Goal: Information Seeking & Learning: Check status

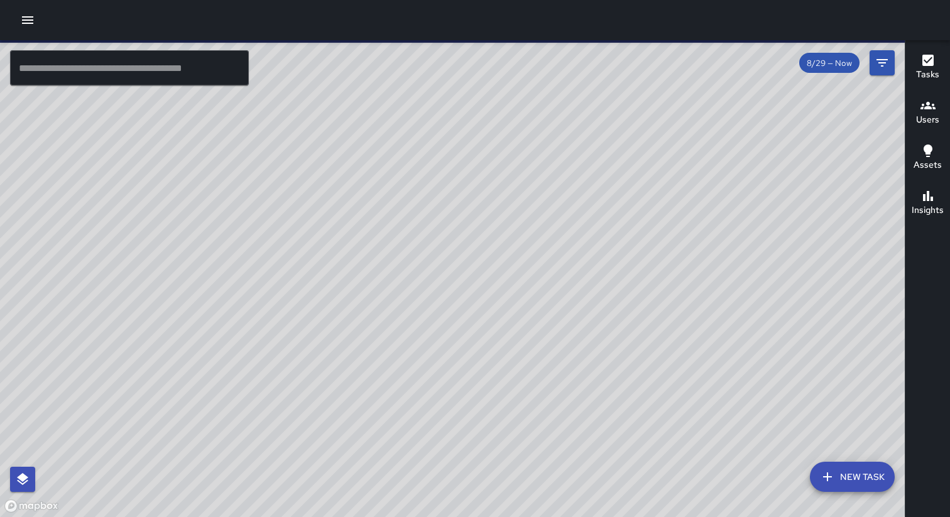
click at [26, 21] on icon "button" at bounding box center [27, 20] width 15 height 15
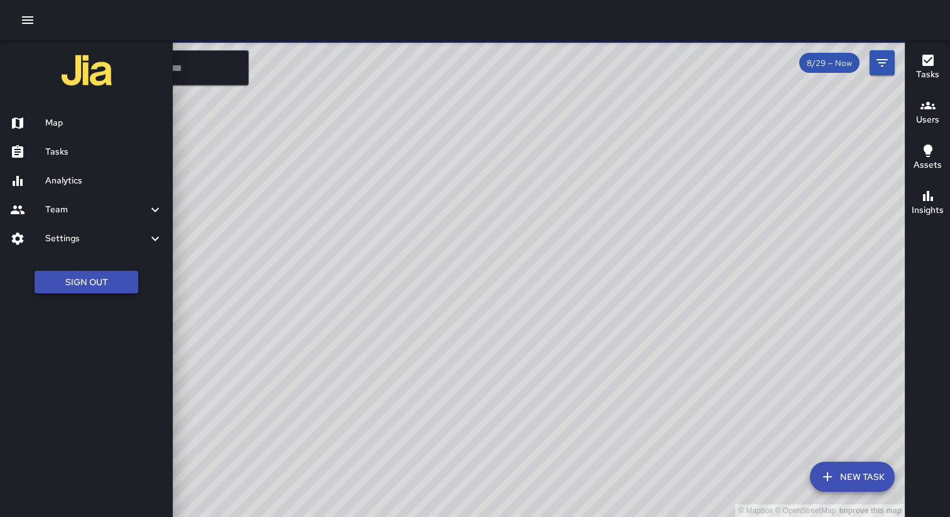
click at [68, 277] on button "Sign Out" at bounding box center [87, 282] width 104 height 23
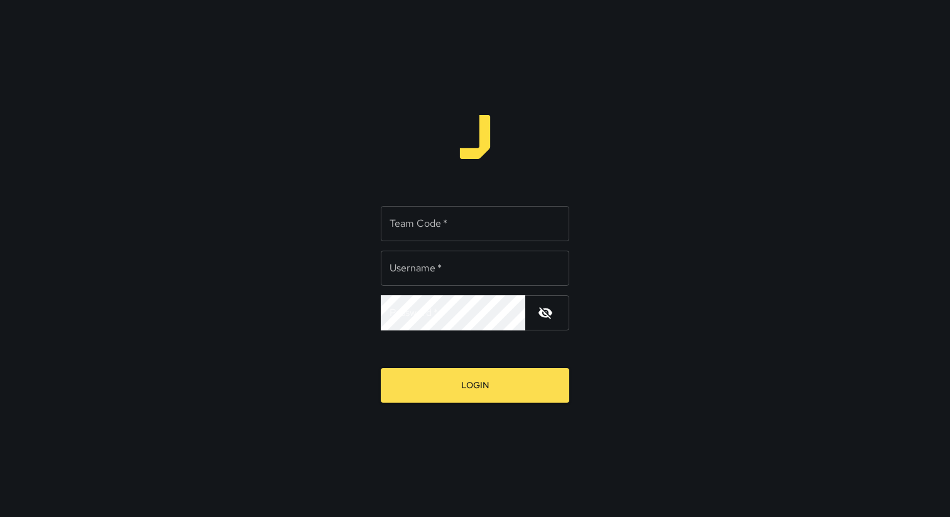
click at [437, 215] on div "Team Code   * Team Code   *" at bounding box center [475, 223] width 188 height 35
type input "*****"
type input "**********"
click at [381, 368] on button "Login" at bounding box center [475, 385] width 188 height 35
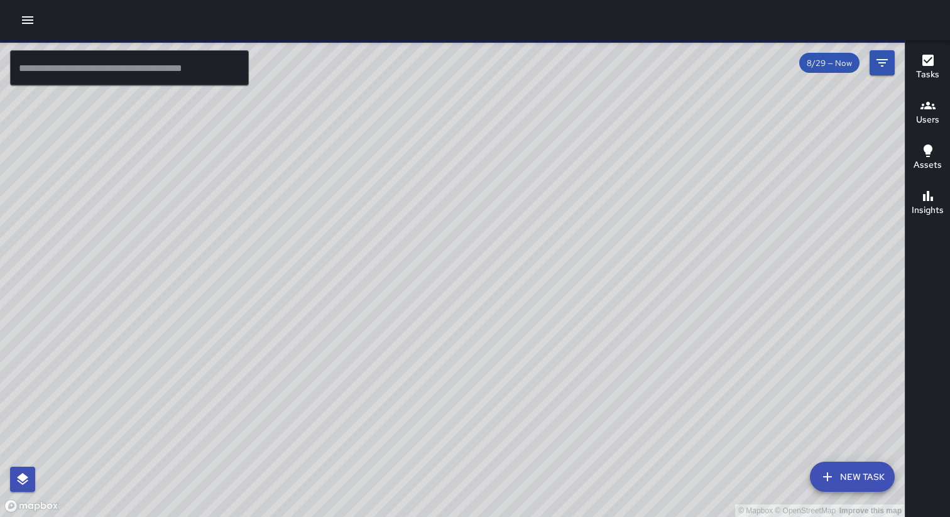
click at [18, 19] on button "button" at bounding box center [27, 20] width 25 height 25
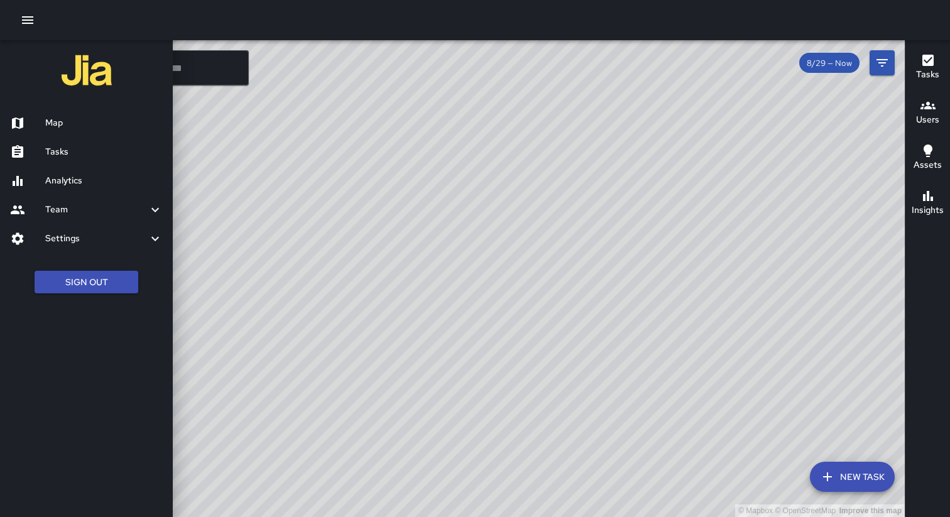
click at [67, 179] on h6 "Analytics" at bounding box center [103, 181] width 117 height 14
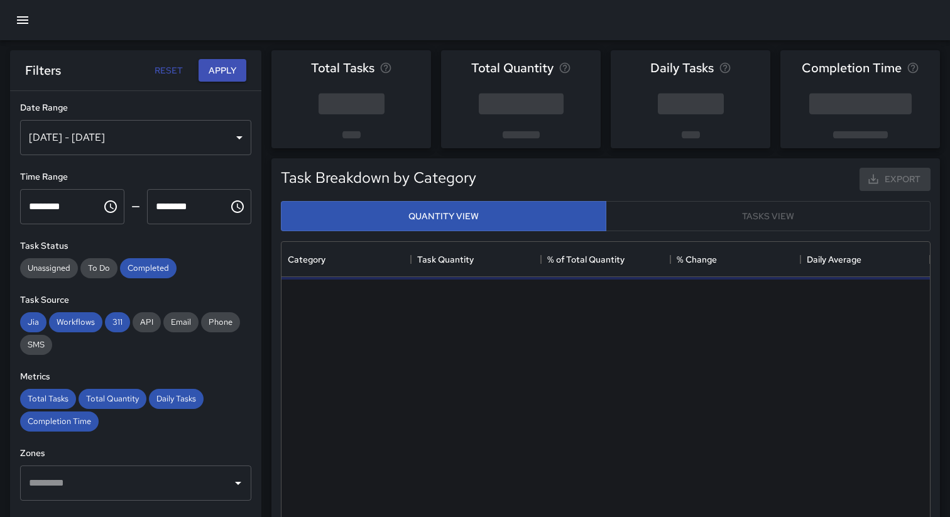
scroll to position [376, 648]
click at [222, 128] on div "[DATE] - [DATE]" at bounding box center [135, 137] width 231 height 35
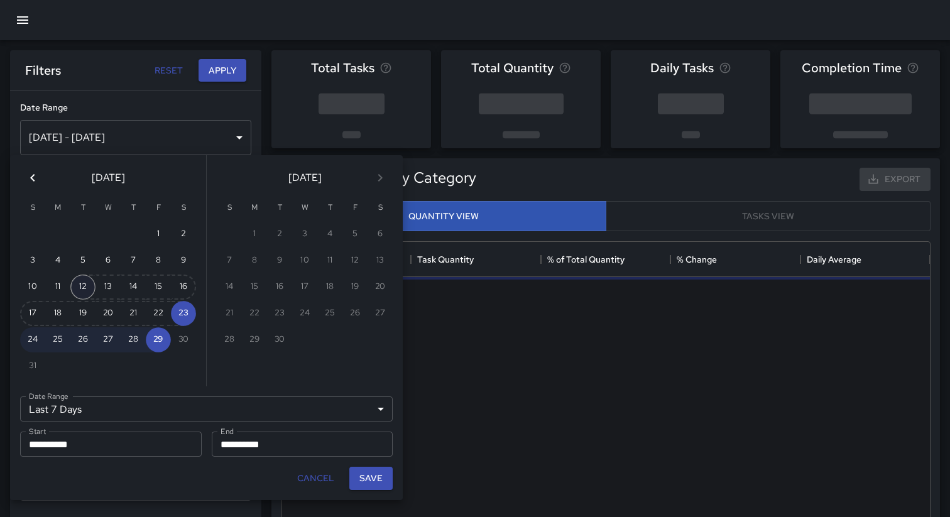
click at [82, 288] on button "12" at bounding box center [82, 286] width 25 height 25
type input "******"
type input "**********"
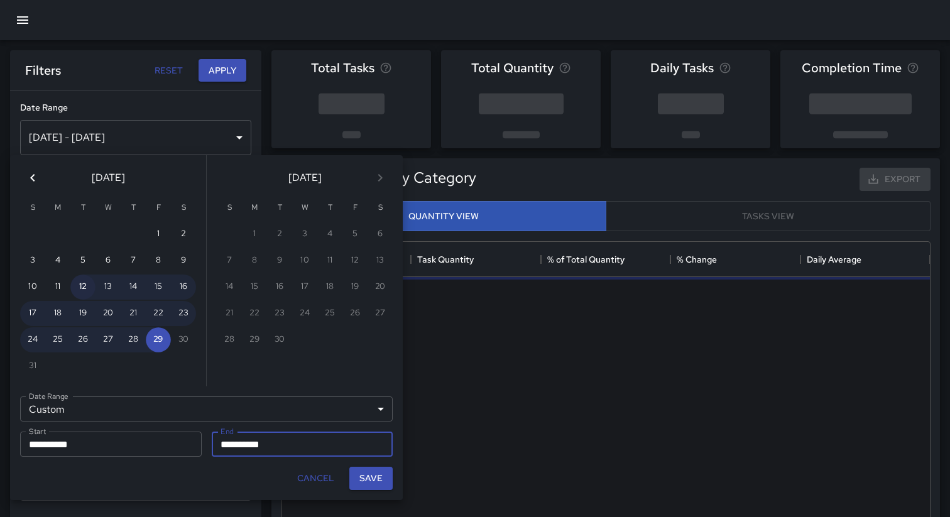
click at [82, 288] on button "12" at bounding box center [82, 286] width 25 height 25
type input "**********"
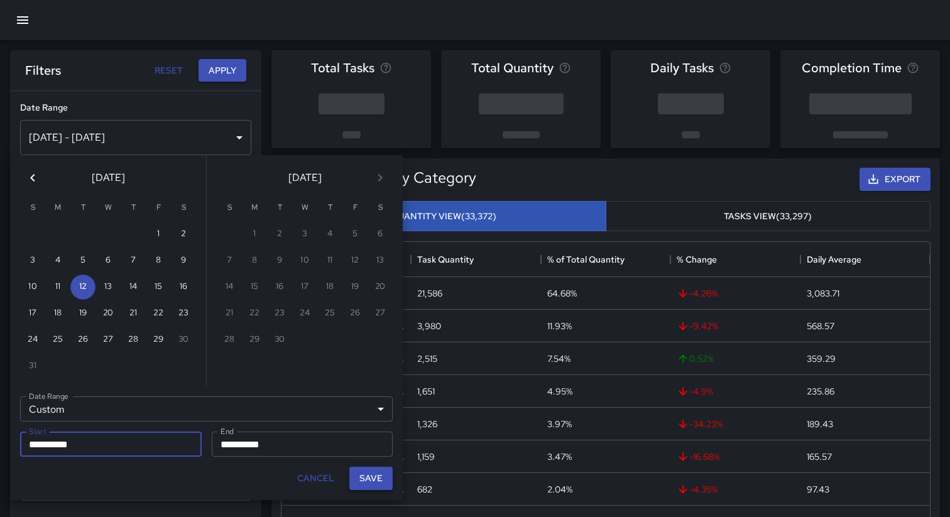
click at [370, 476] on button "Save" at bounding box center [370, 478] width 43 height 23
type input "**********"
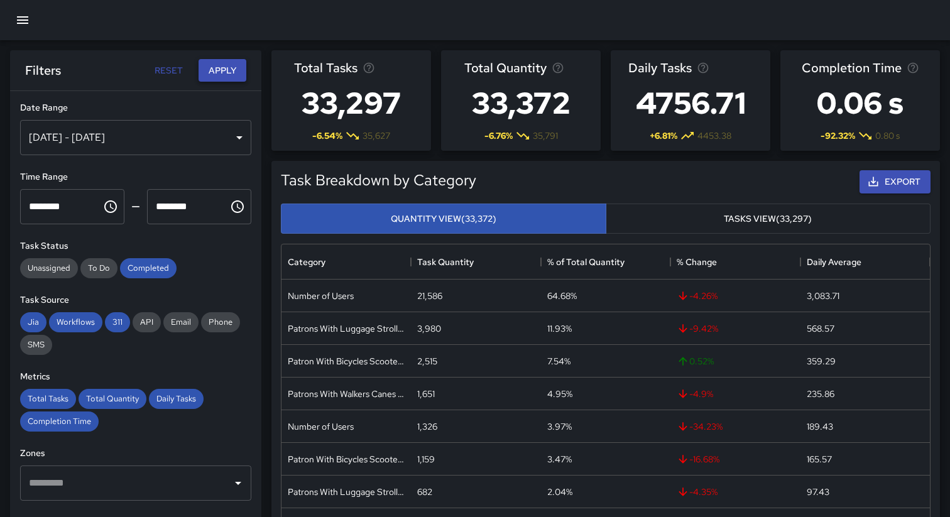
click at [219, 68] on button "Apply" at bounding box center [222, 70] width 48 height 23
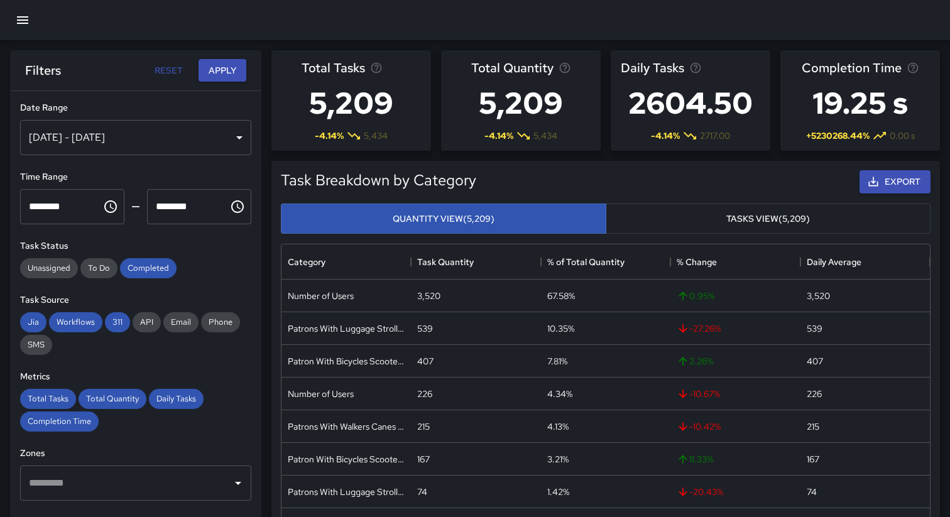
click at [193, 131] on div "[DATE] - [DATE]" at bounding box center [135, 137] width 231 height 35
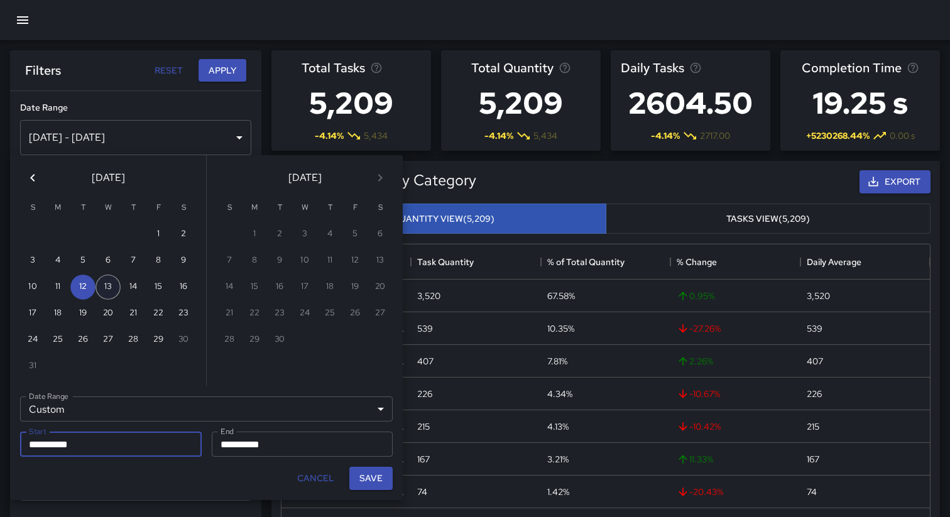
click at [109, 291] on button "13" at bounding box center [107, 286] width 25 height 25
type input "**********"
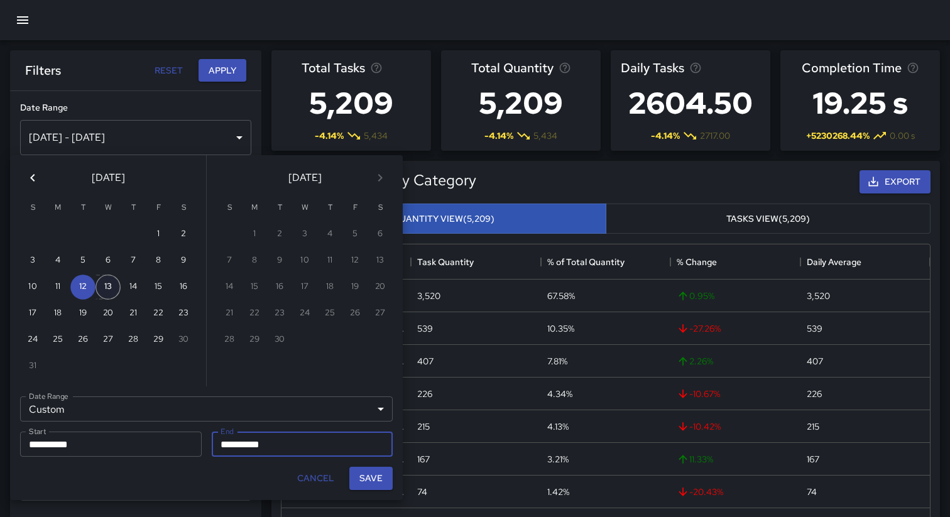
click at [109, 291] on button "13" at bounding box center [107, 286] width 25 height 25
type input "**********"
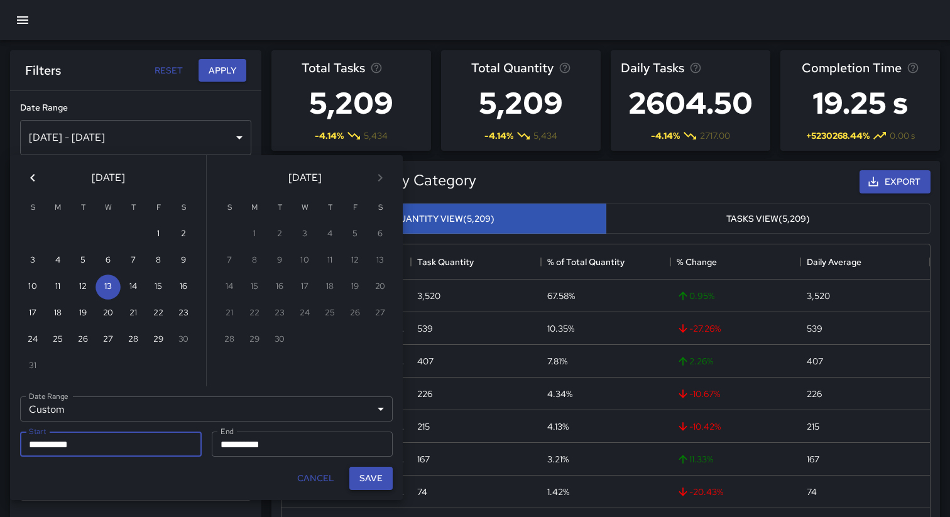
click at [367, 474] on button "Save" at bounding box center [370, 478] width 43 height 23
type input "**********"
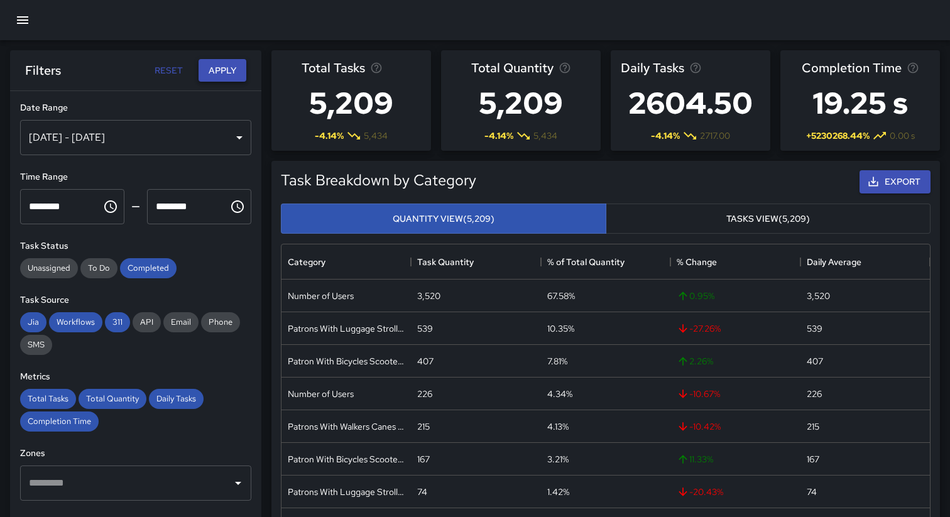
click at [228, 70] on button "Apply" at bounding box center [222, 70] width 48 height 23
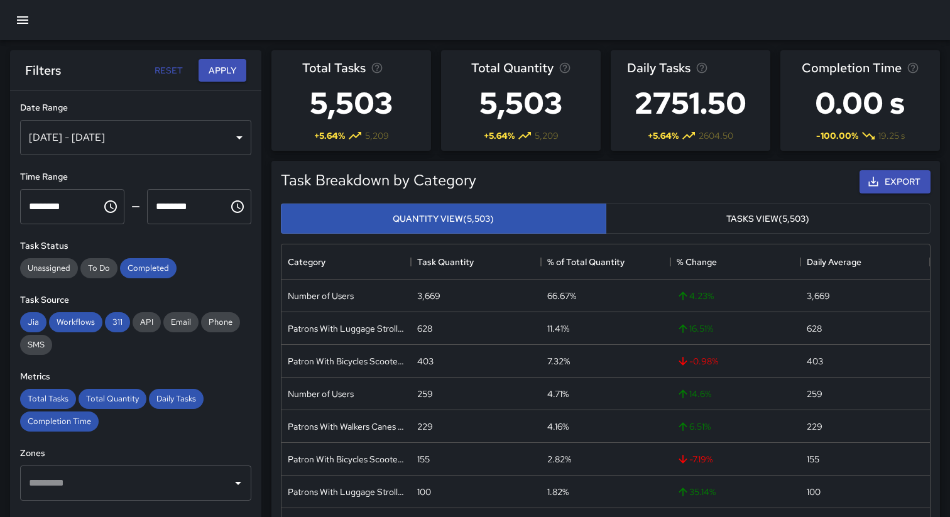
click at [201, 138] on div "[DATE] - [DATE]" at bounding box center [135, 137] width 231 height 35
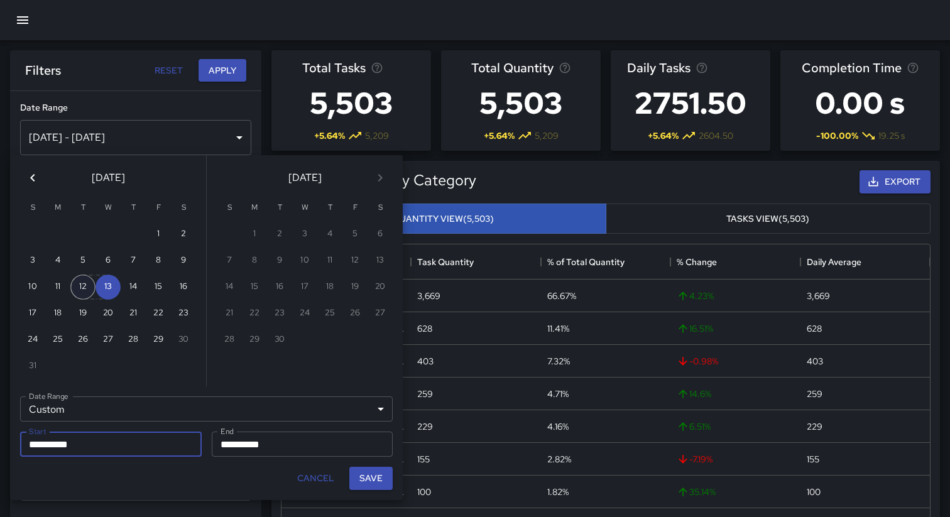
click at [85, 285] on button "12" at bounding box center [82, 286] width 25 height 25
type input "**********"
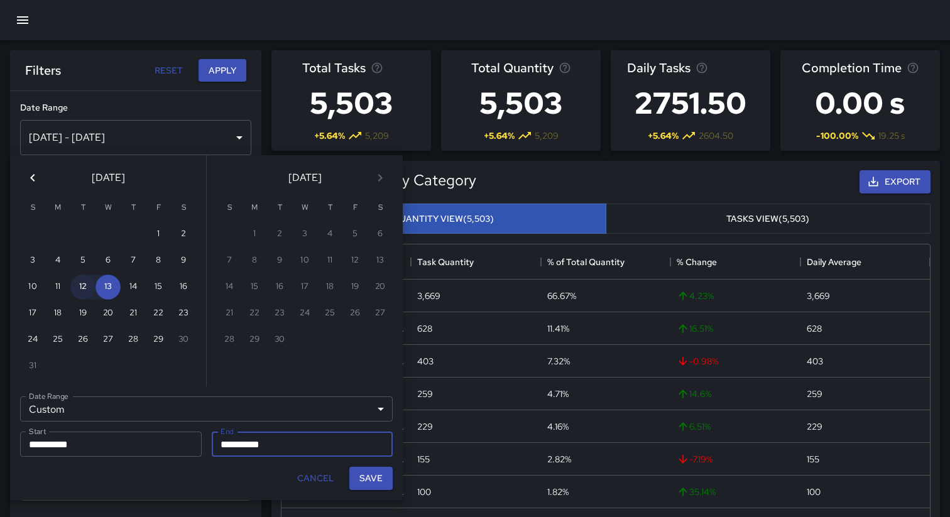
click at [85, 285] on button "12" at bounding box center [82, 286] width 25 height 25
type input "**********"
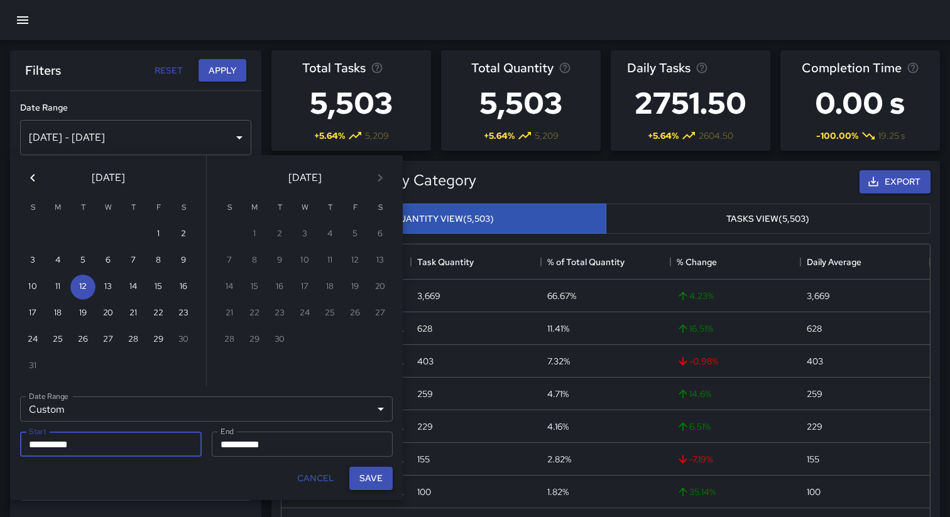
click at [372, 481] on button "Save" at bounding box center [370, 478] width 43 height 23
type input "**********"
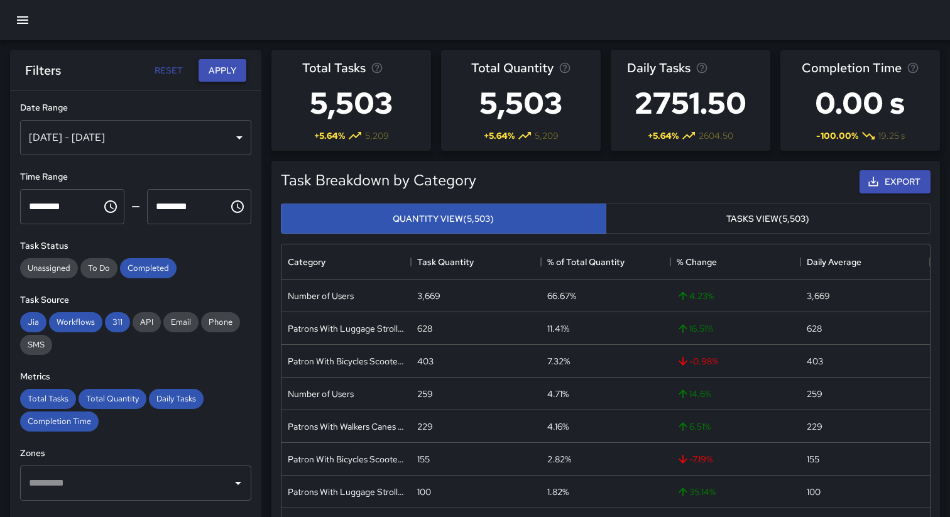
click at [234, 66] on button "Apply" at bounding box center [222, 70] width 48 height 23
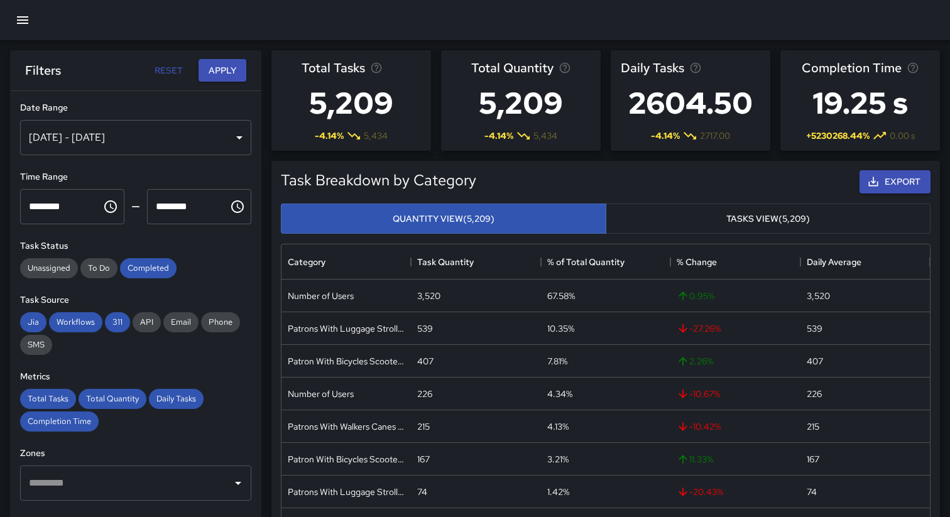
click at [697, 216] on button "Tasks View (5,209)" at bounding box center [768, 219] width 325 height 31
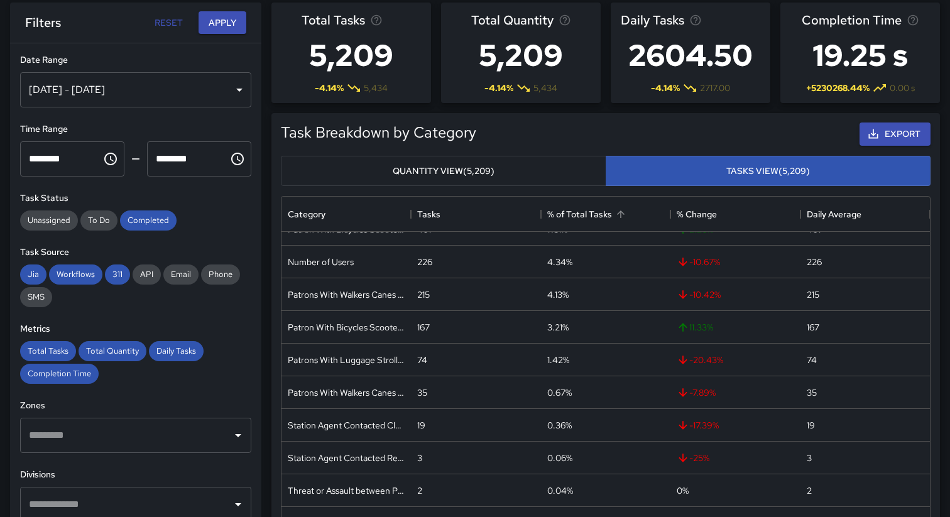
scroll to position [0, 0]
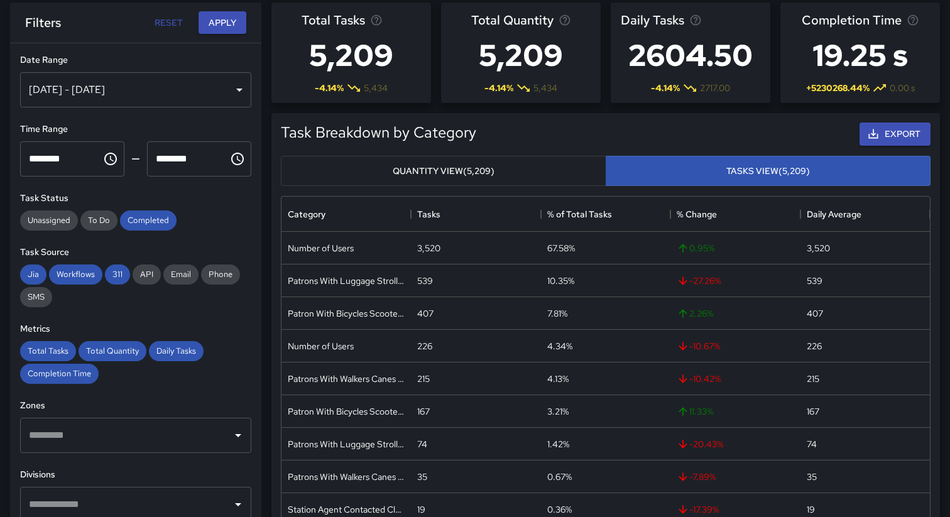
type button "tasks"
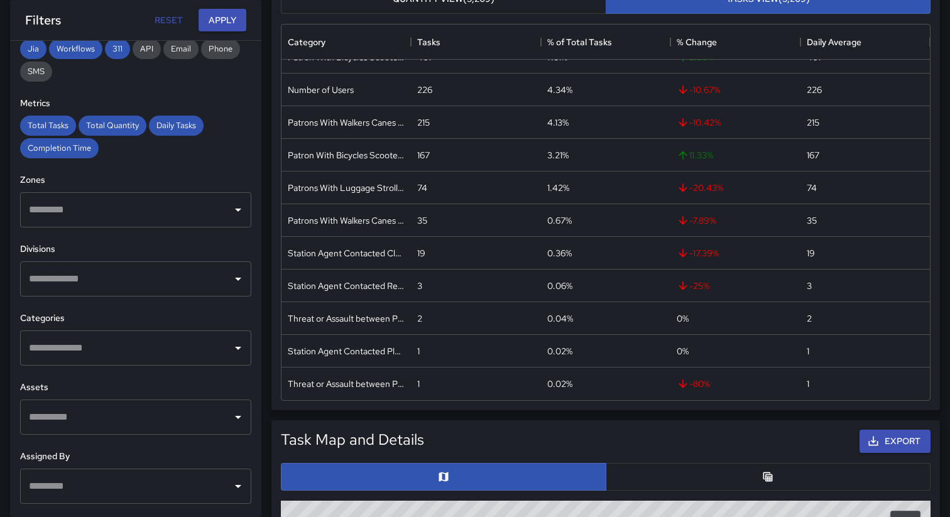
scroll to position [288, 0]
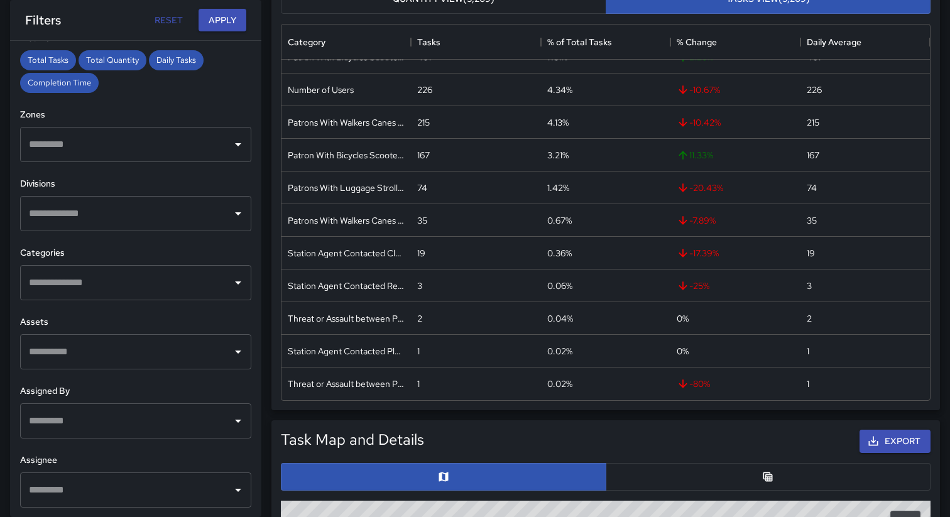
click at [127, 276] on input "text" at bounding box center [126, 283] width 201 height 24
type input "*"
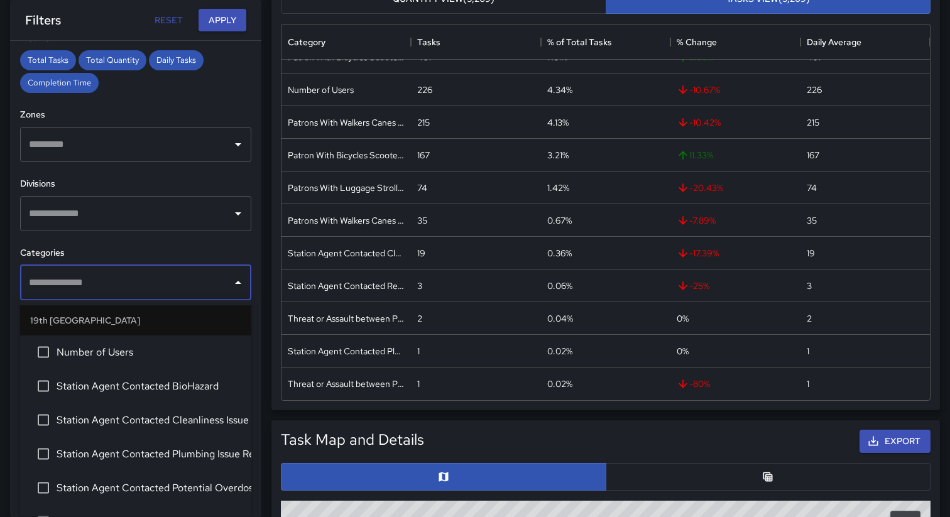
click at [79, 215] on input "text" at bounding box center [126, 214] width 201 height 24
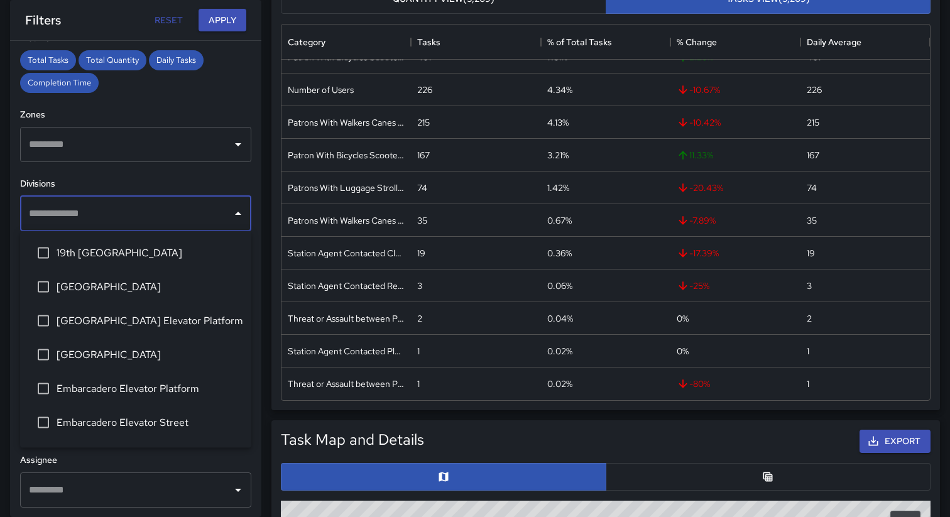
click at [99, 322] on span "[GEOGRAPHIC_DATA] Elevator Platform" at bounding box center [149, 320] width 185 height 15
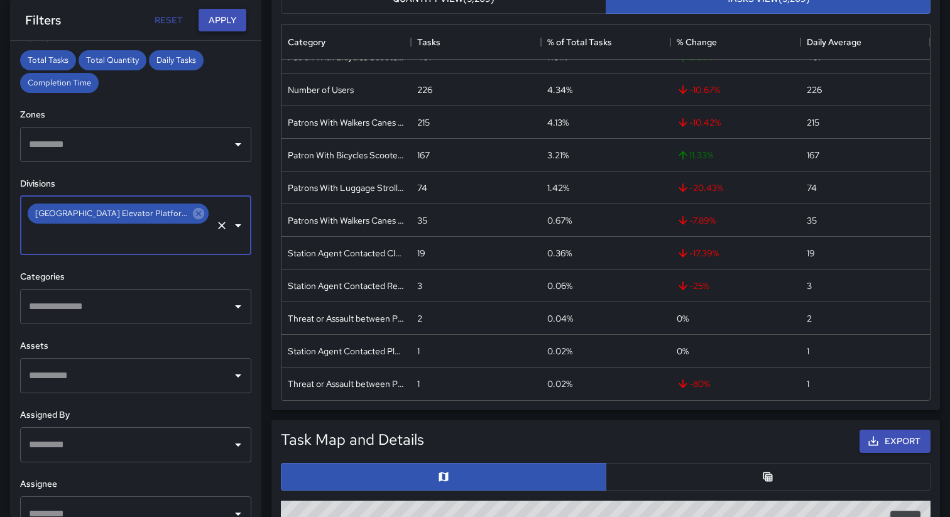
click at [218, 22] on button "Apply" at bounding box center [222, 20] width 48 height 23
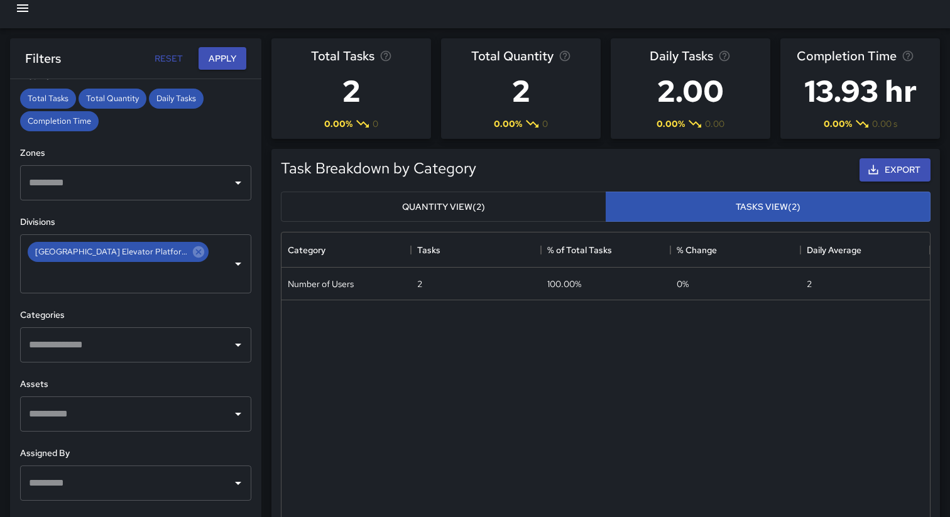
scroll to position [0, 0]
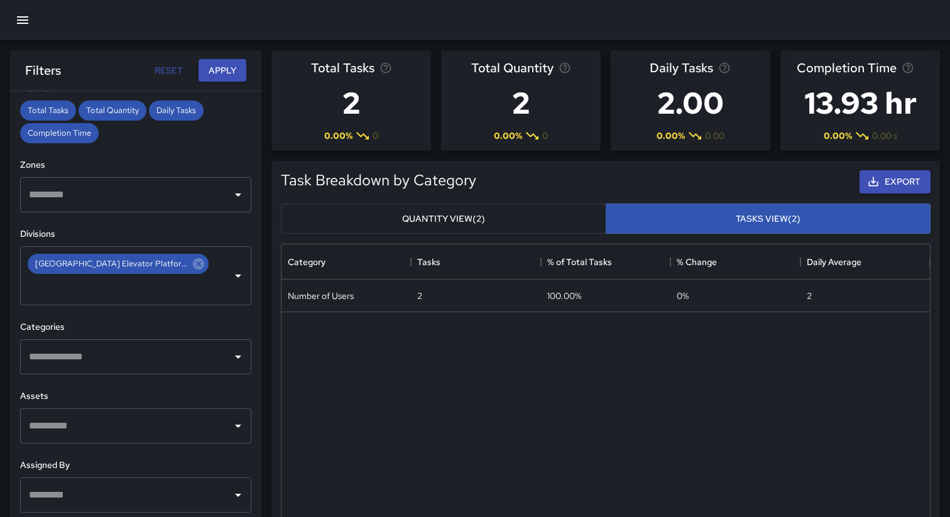
click at [452, 222] on button "Quantity View (2)" at bounding box center [443, 219] width 325 height 31
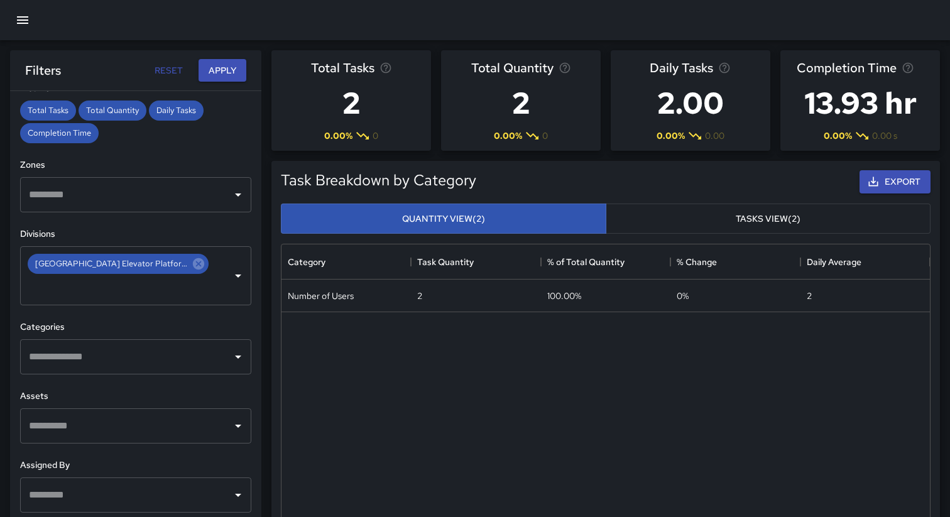
click at [670, 220] on button "Tasks View (2)" at bounding box center [768, 219] width 325 height 31
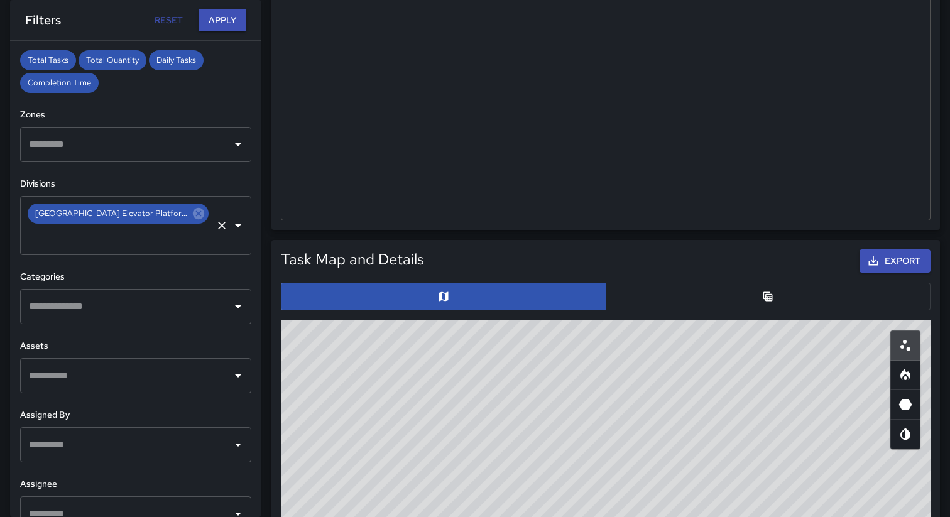
scroll to position [273, 0]
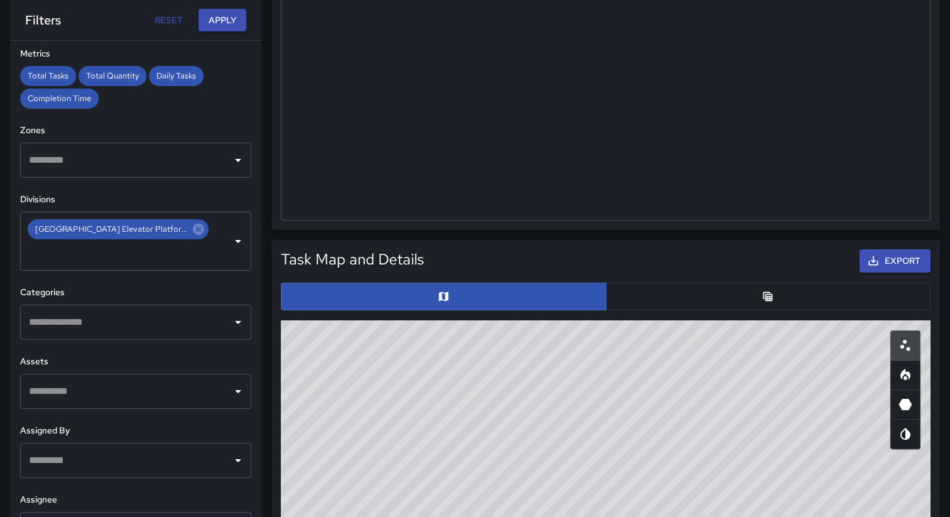
click at [193, 310] on input "text" at bounding box center [126, 322] width 201 height 24
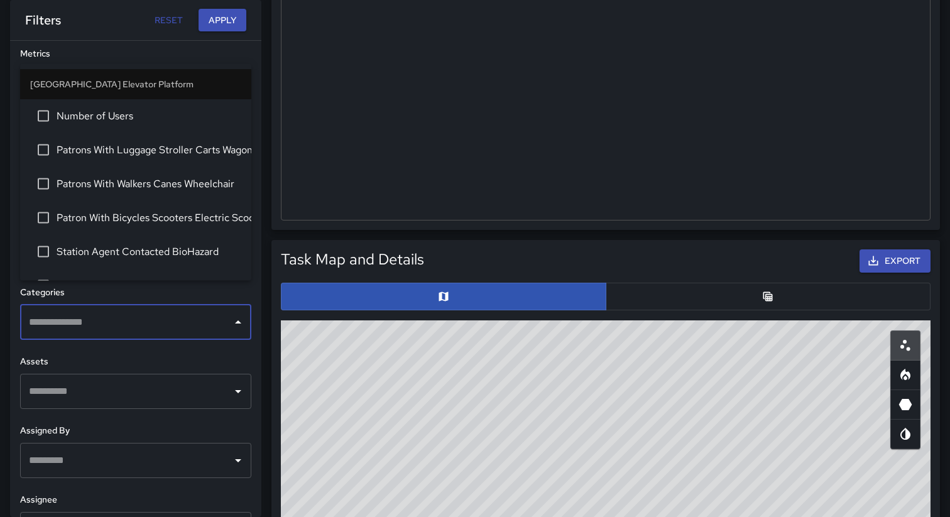
click at [215, 325] on div "**********" at bounding box center [135, 279] width 251 height 476
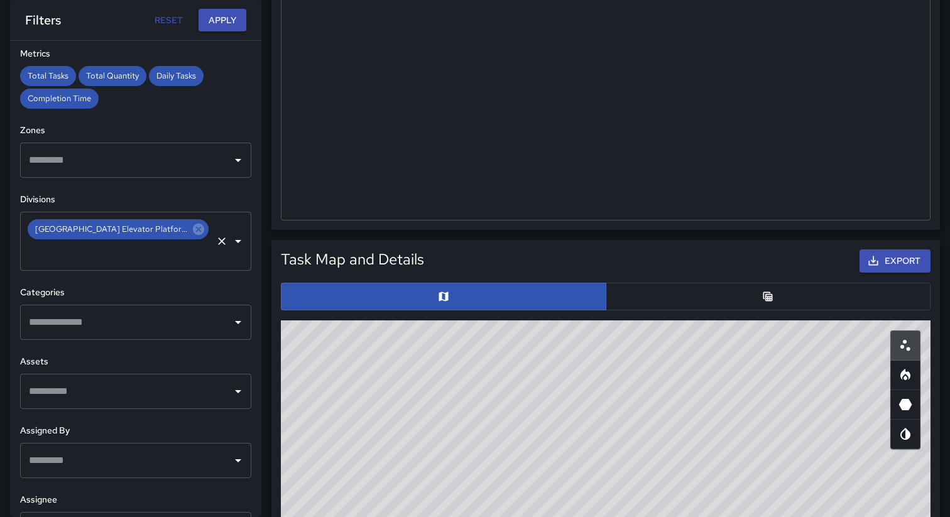
click at [201, 241] on input "text" at bounding box center [118, 253] width 185 height 24
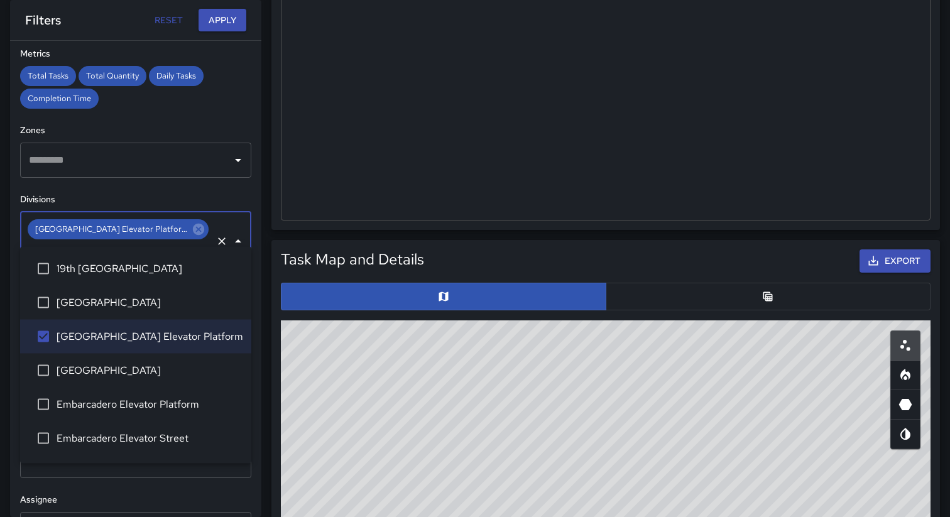
click at [137, 370] on span "[GEOGRAPHIC_DATA]" at bounding box center [149, 370] width 185 height 15
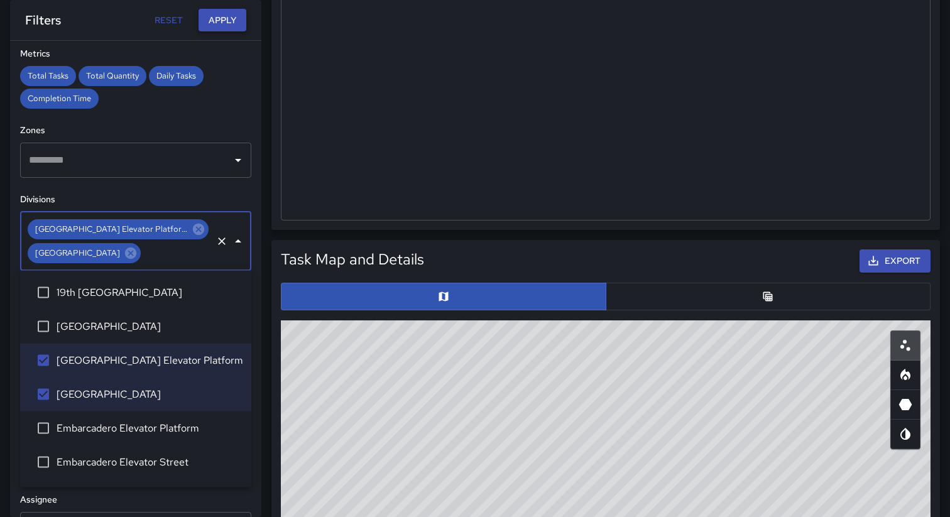
click at [221, 27] on button "Apply" at bounding box center [222, 20] width 48 height 23
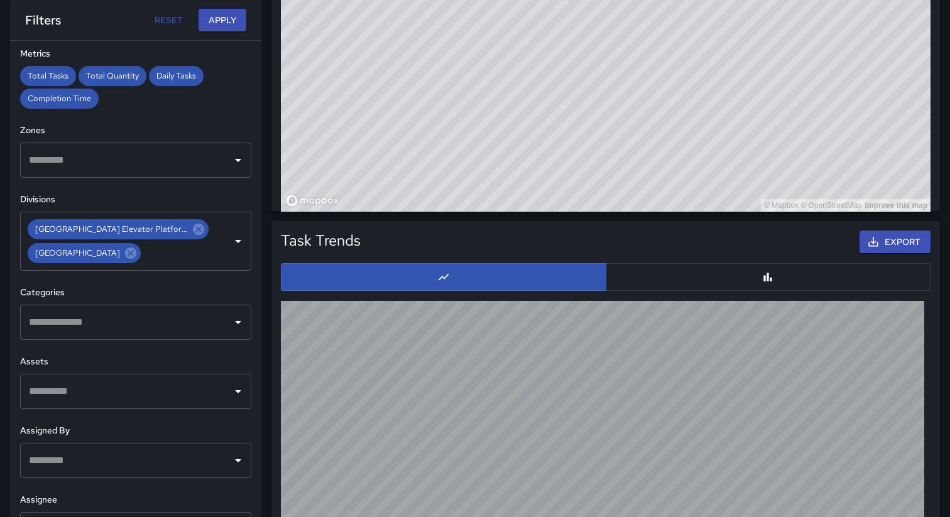
scroll to position [1136, 0]
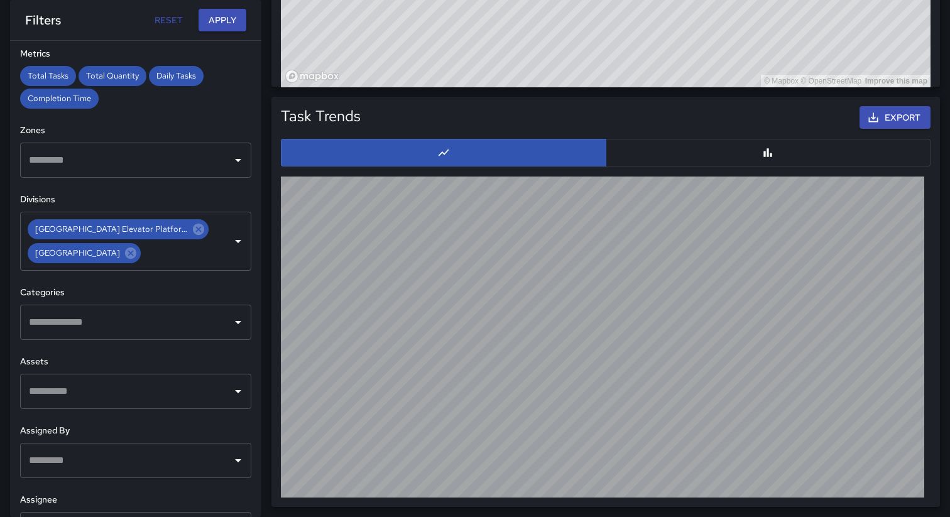
click at [658, 154] on button "button" at bounding box center [768, 153] width 325 height 28
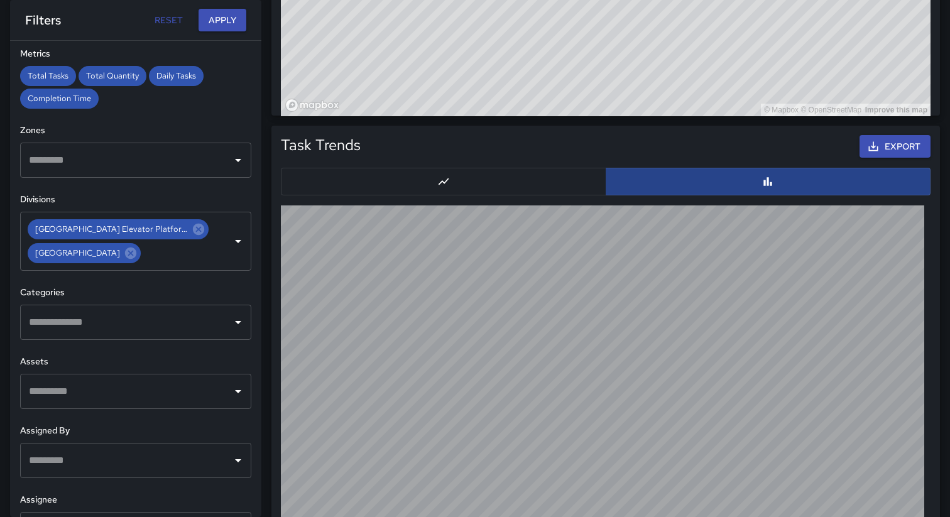
scroll to position [1061, 0]
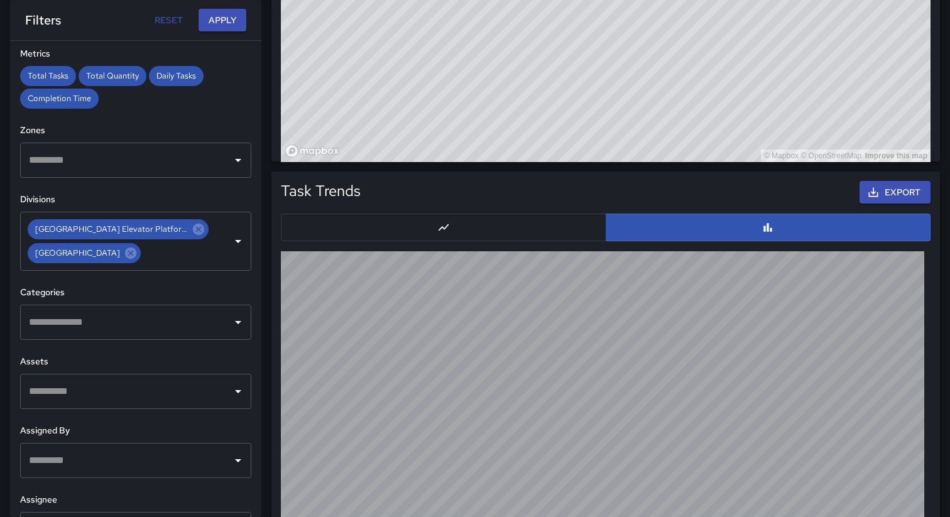
click at [491, 235] on button "button" at bounding box center [443, 228] width 325 height 28
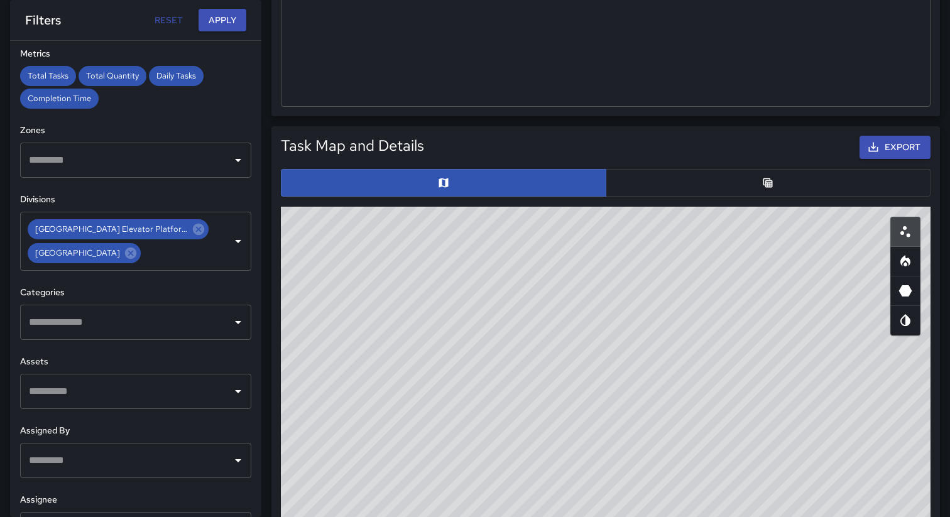
scroll to position [499, 0]
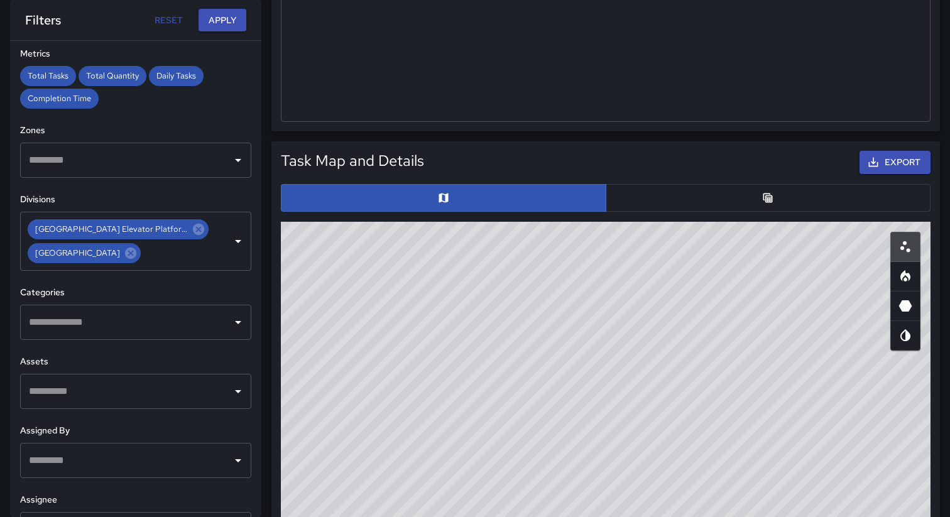
click at [660, 192] on button "button" at bounding box center [768, 198] width 325 height 28
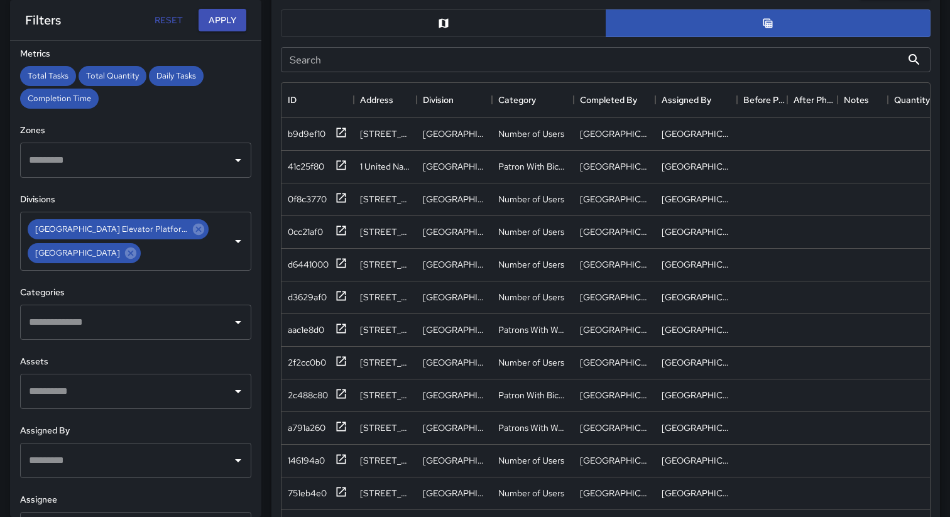
scroll to position [690, 0]
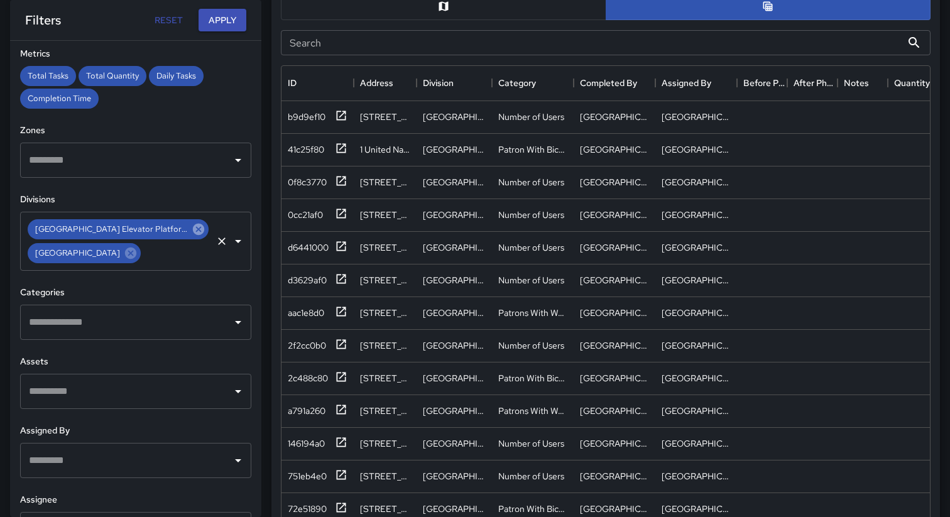
click at [193, 231] on icon at bounding box center [198, 229] width 11 height 11
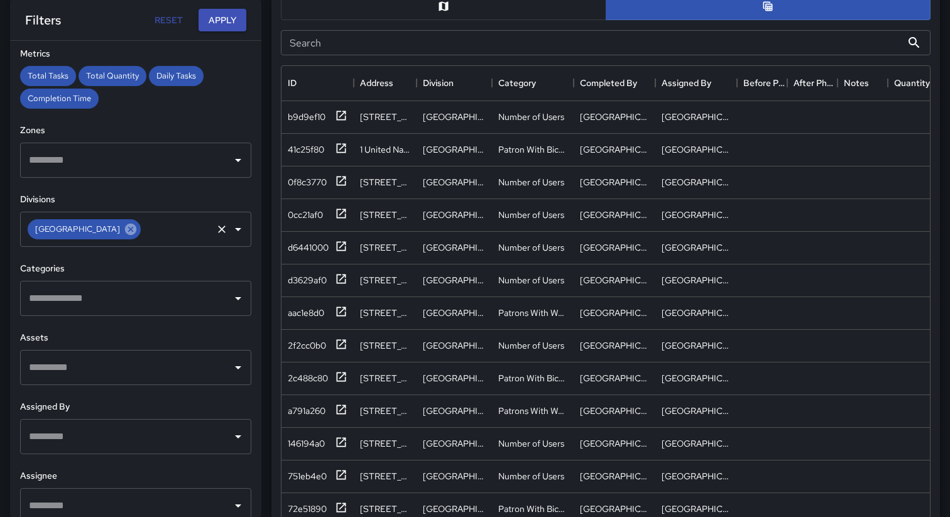
click at [136, 231] on icon at bounding box center [130, 229] width 11 height 11
click at [155, 256] on div "**********" at bounding box center [135, 279] width 251 height 476
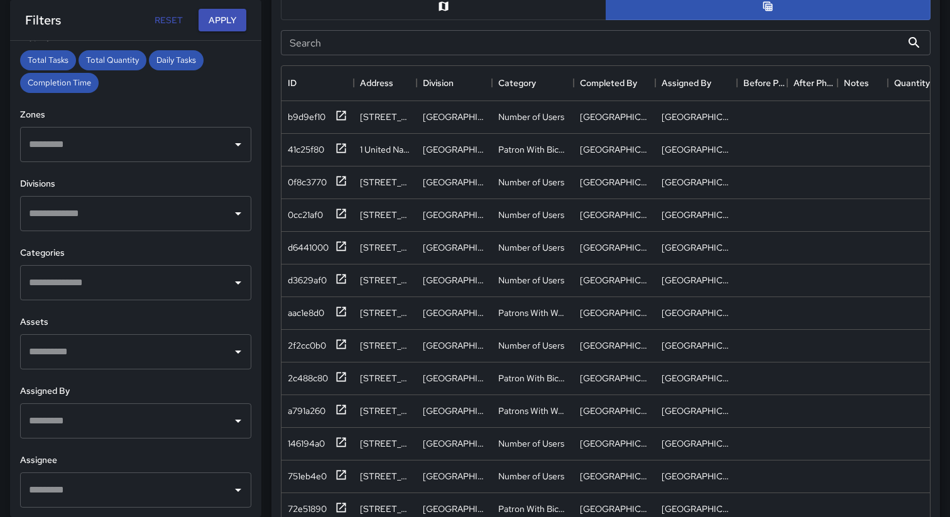
click at [151, 489] on input "text" at bounding box center [126, 490] width 201 height 24
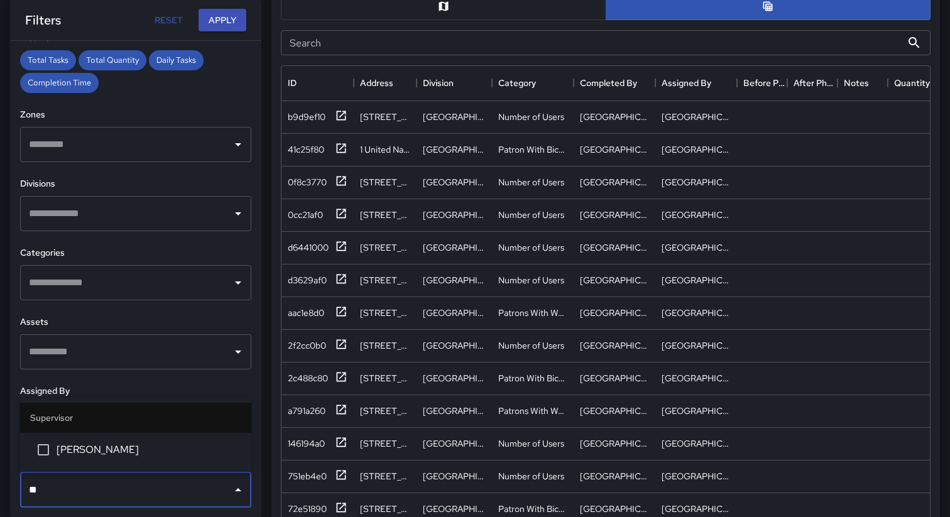
type input "*"
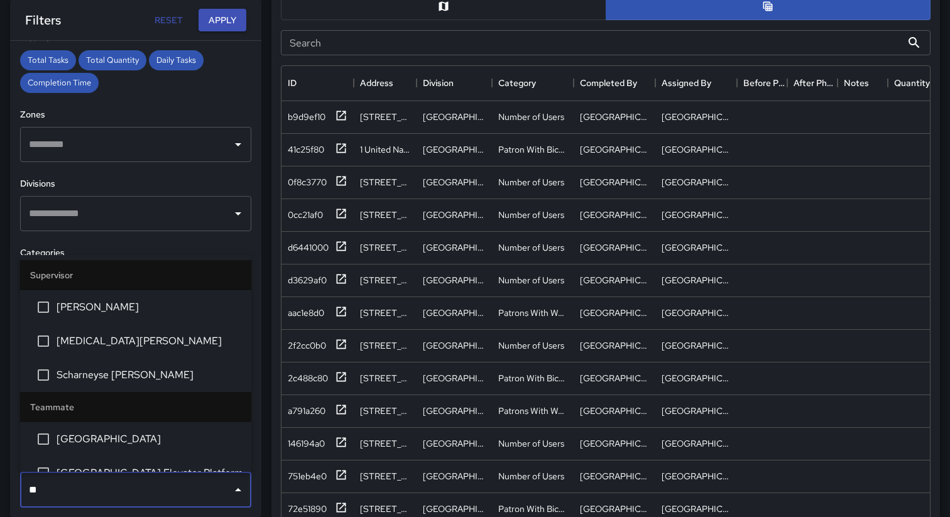
type input "***"
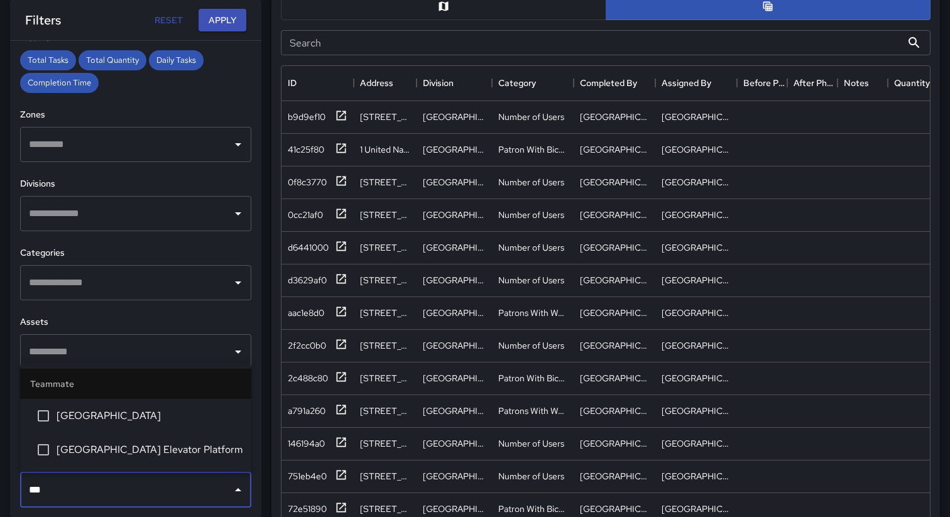
click at [107, 448] on span "[GEOGRAPHIC_DATA] Elevator Platform" at bounding box center [149, 449] width 185 height 15
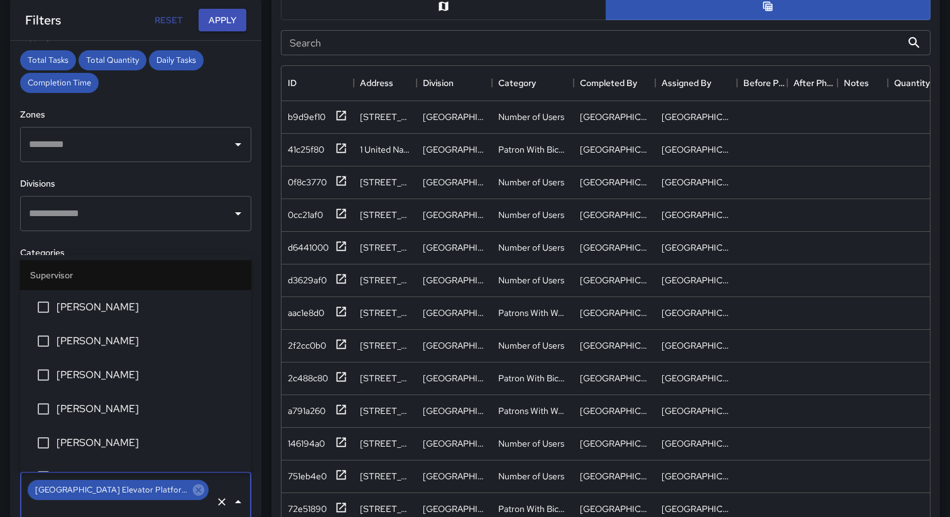
scroll to position [357, 0]
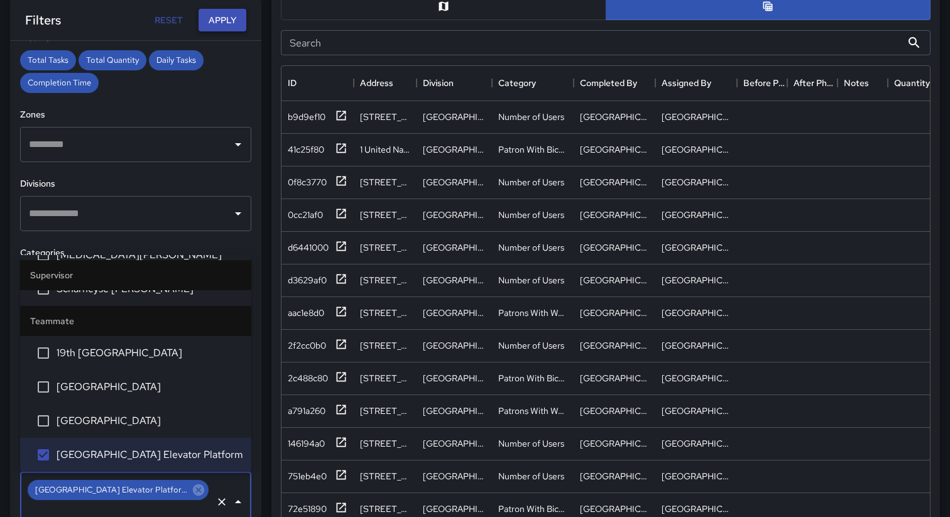
click at [212, 26] on button "Apply" at bounding box center [222, 20] width 48 height 23
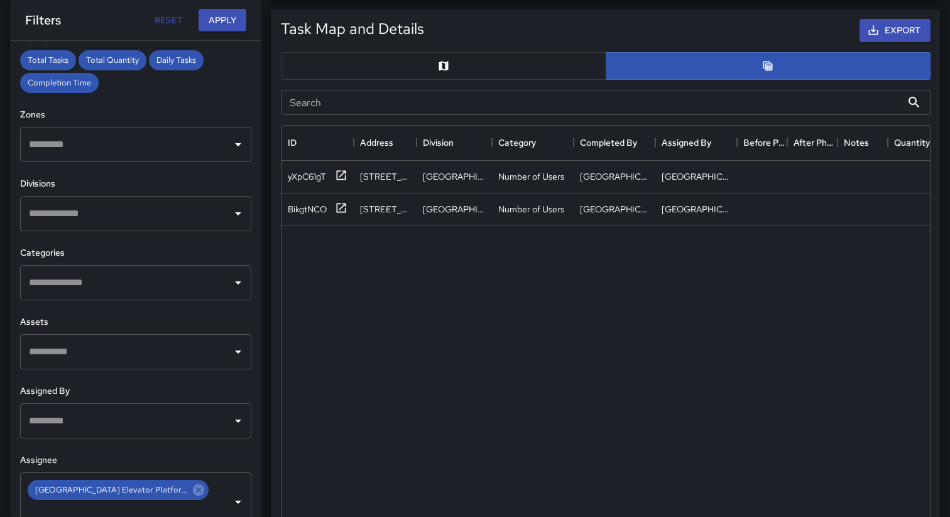
scroll to position [623, 0]
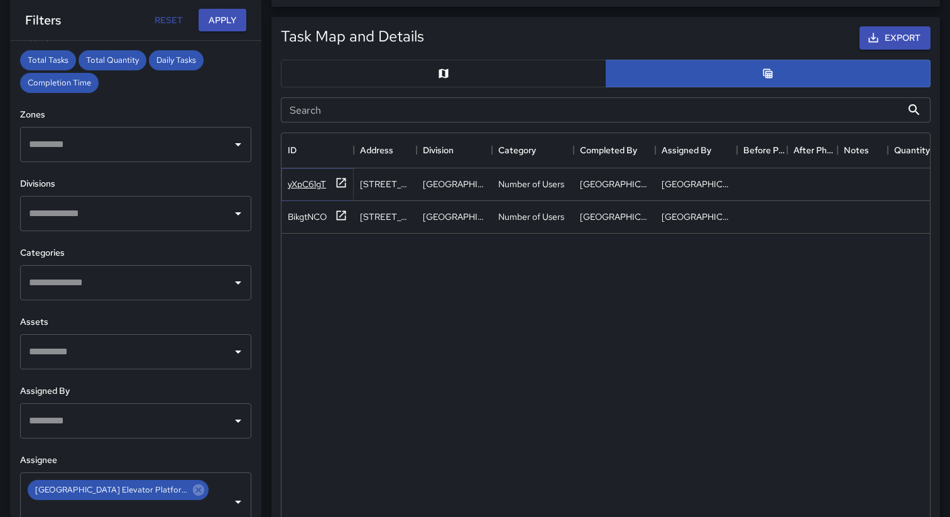
click at [305, 187] on div "yXpC61gT" at bounding box center [307, 184] width 38 height 13
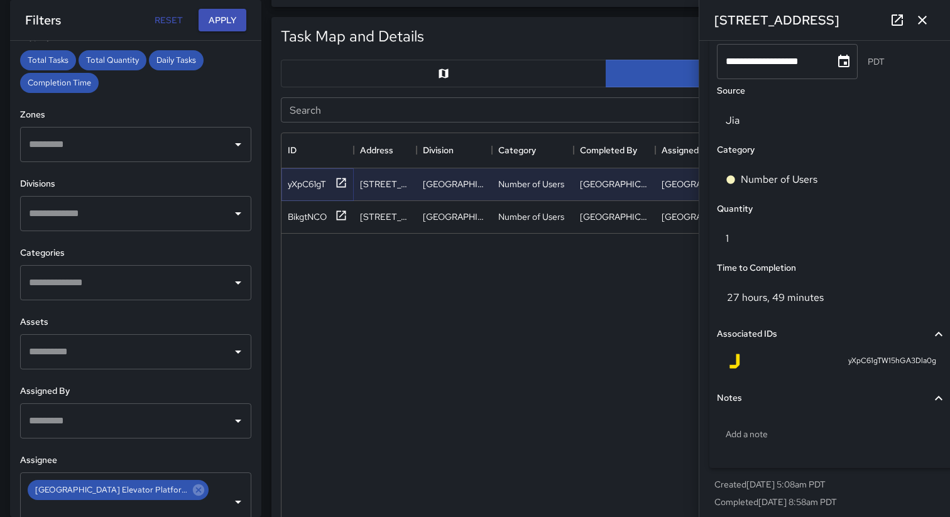
scroll to position [859, 0]
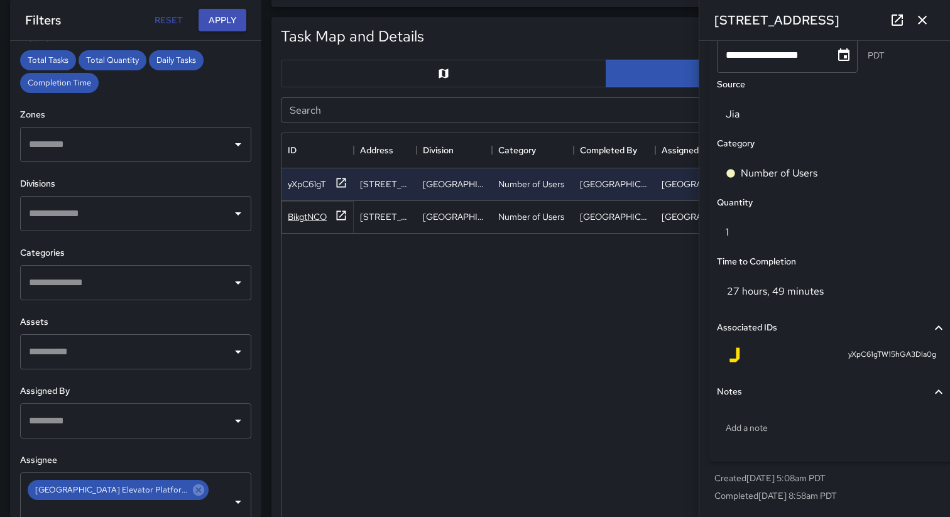
click at [308, 216] on div "BikgtNCO" at bounding box center [307, 216] width 39 height 13
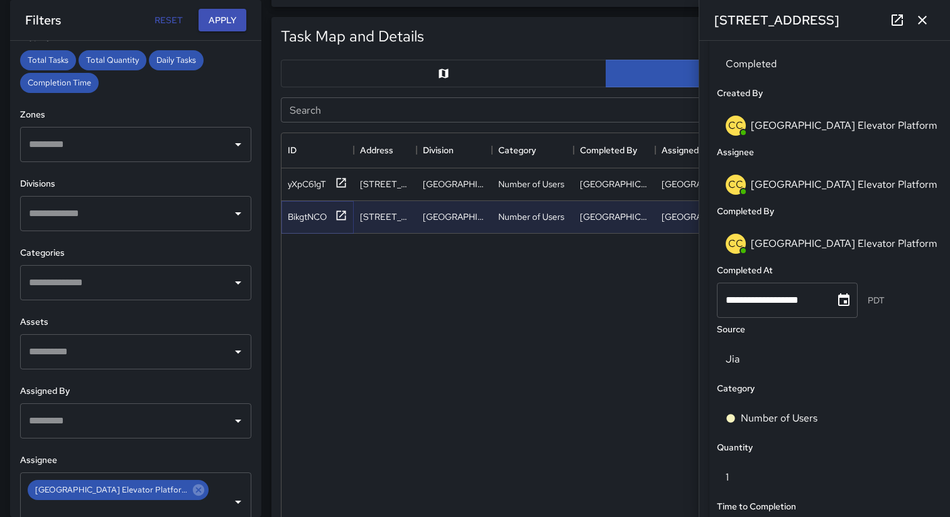
scroll to position [754, 0]
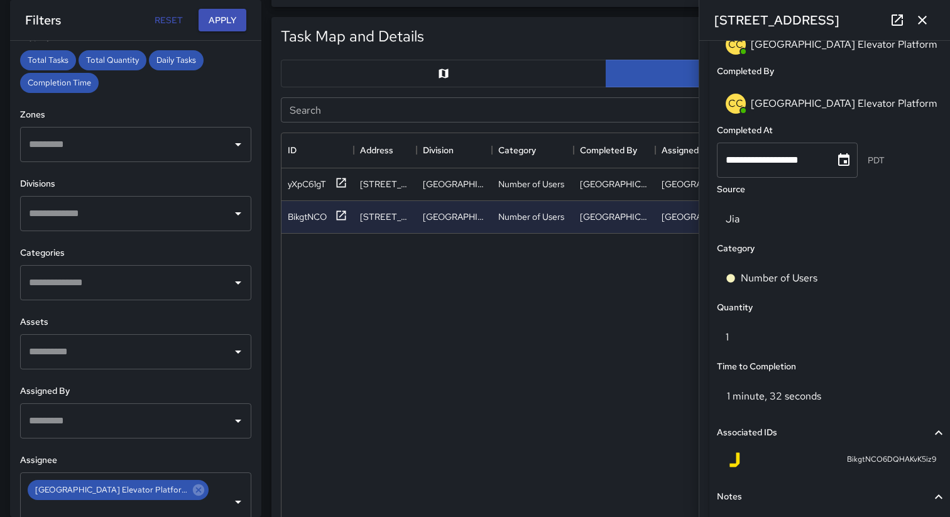
click at [923, 21] on icon "button" at bounding box center [922, 20] width 9 height 9
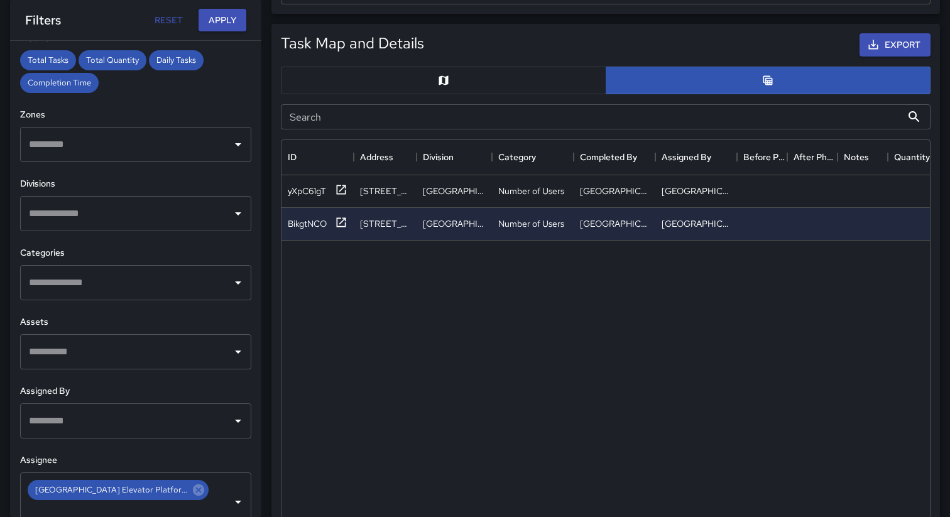
scroll to position [619, 0]
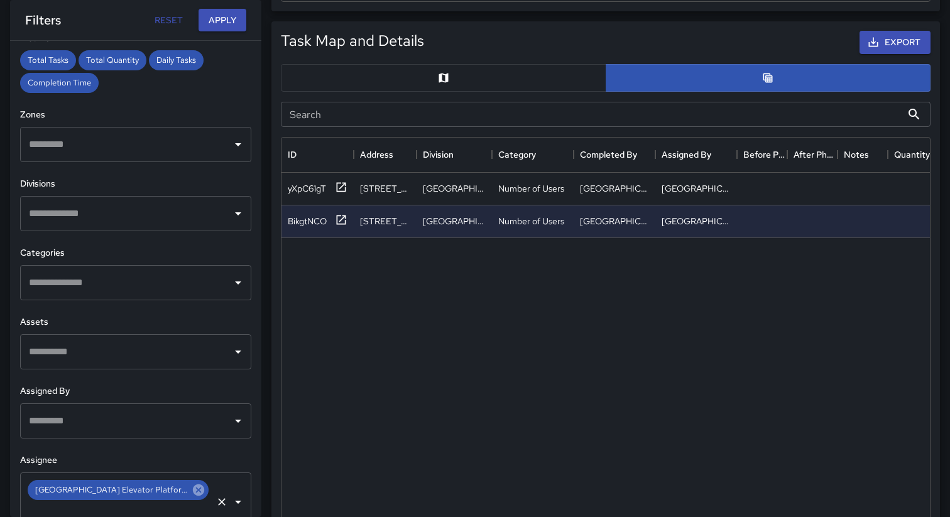
click at [193, 492] on icon at bounding box center [198, 489] width 11 height 11
click at [217, 19] on button "Apply" at bounding box center [222, 20] width 48 height 23
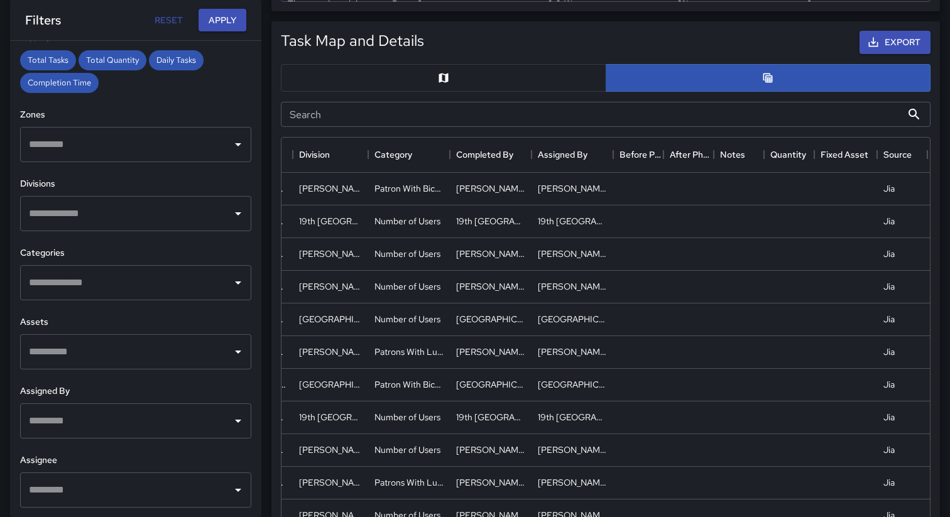
scroll to position [0, 0]
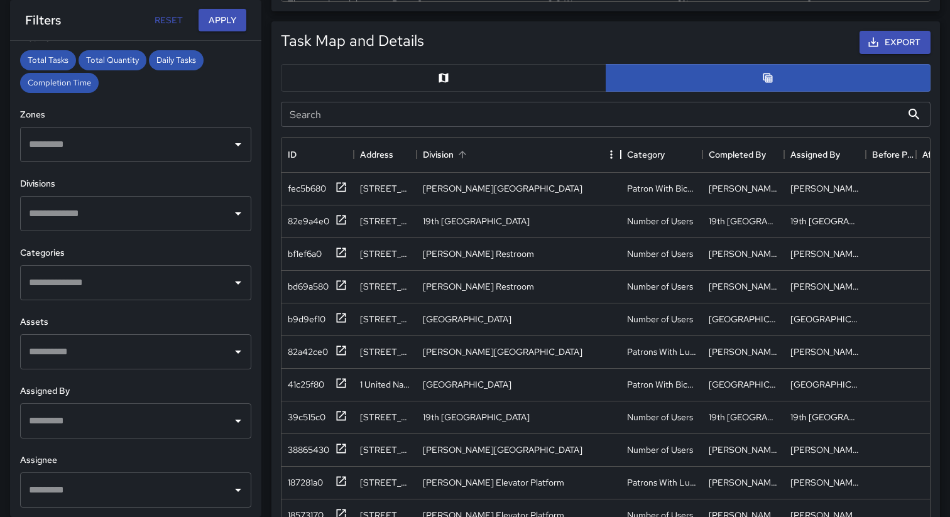
drag, startPoint x: 492, startPoint y: 158, endPoint x: 629, endPoint y: 152, distance: 137.1
click at [628, 152] on div "Division" at bounding box center [620, 154] width 15 height 35
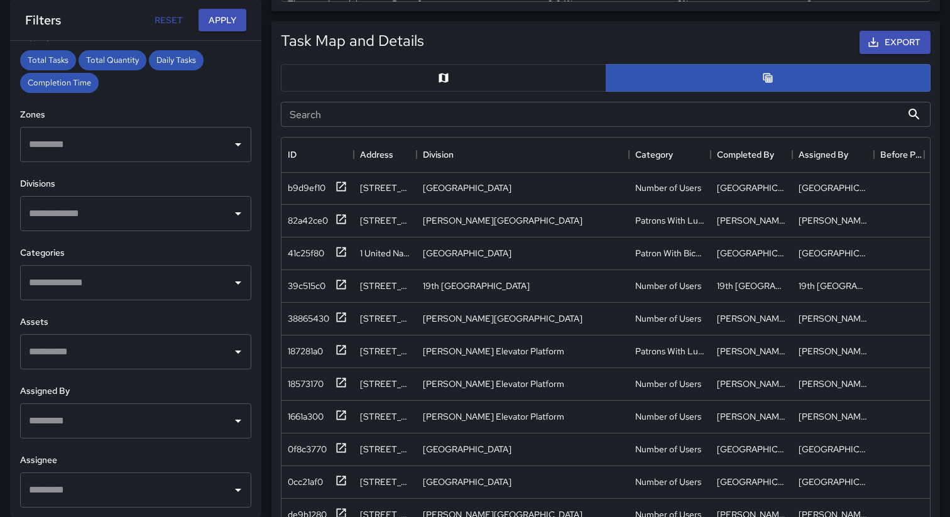
scroll to position [253, 0]
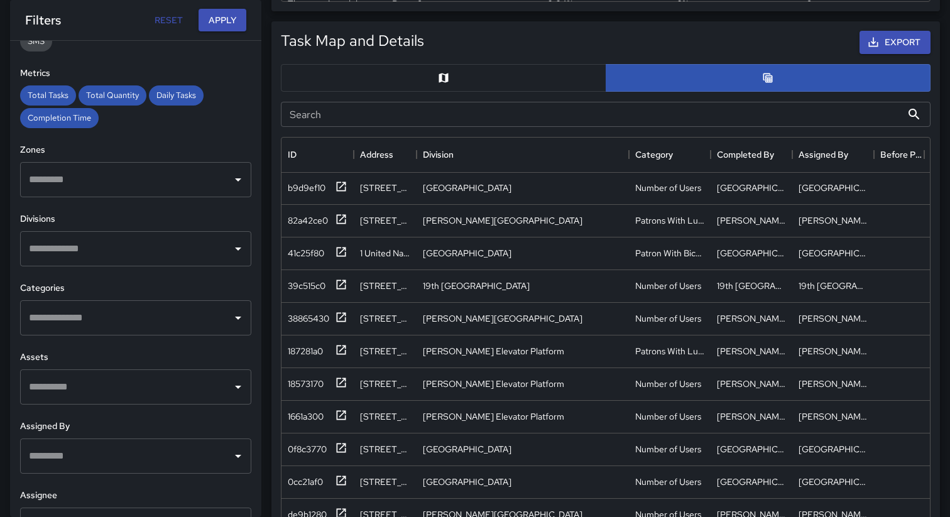
click at [153, 320] on input "text" at bounding box center [126, 318] width 201 height 24
type input "*"
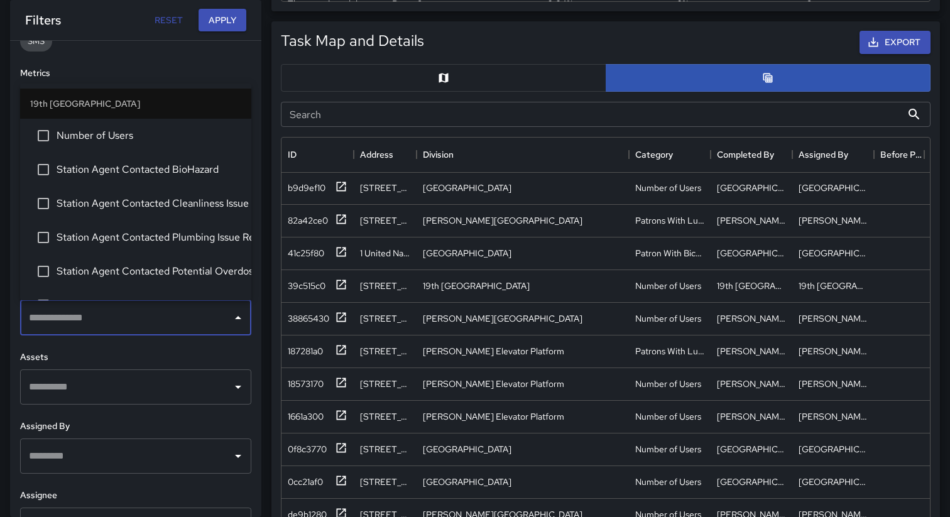
click at [14, 308] on div "**********" at bounding box center [135, 279] width 251 height 476
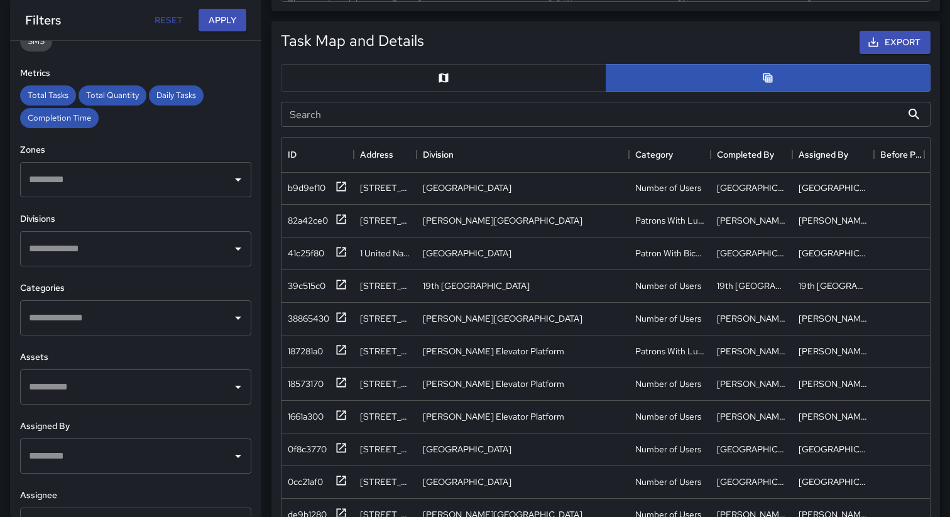
click at [80, 250] on input "text" at bounding box center [126, 249] width 201 height 24
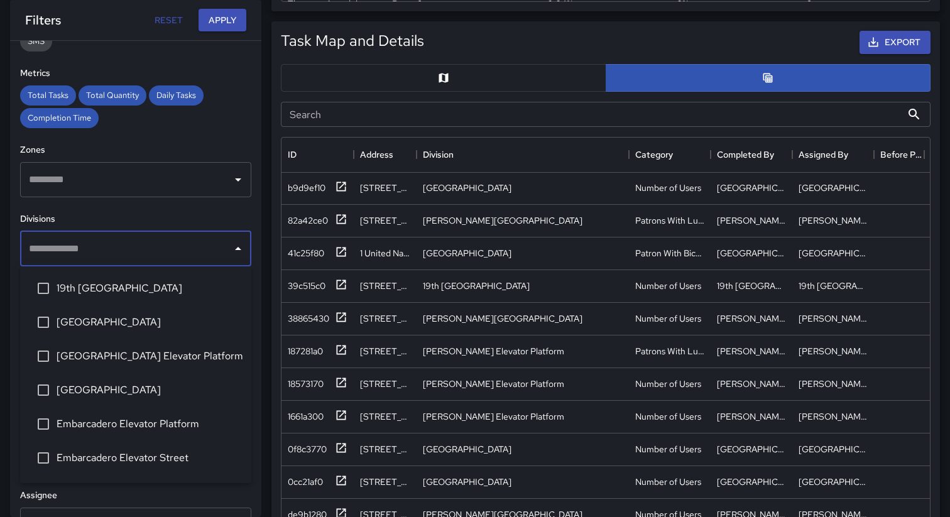
click at [80, 250] on input "text" at bounding box center [126, 249] width 201 height 24
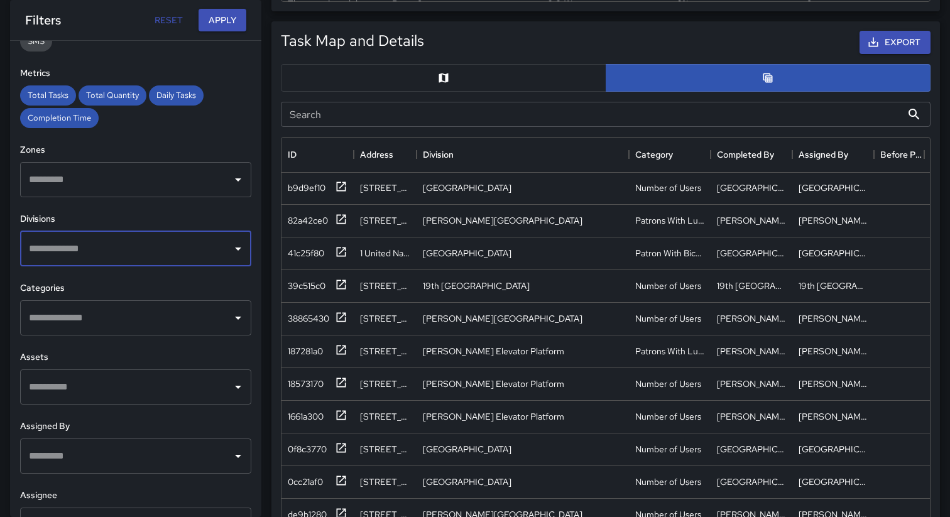
click at [75, 258] on input "text" at bounding box center [126, 249] width 201 height 24
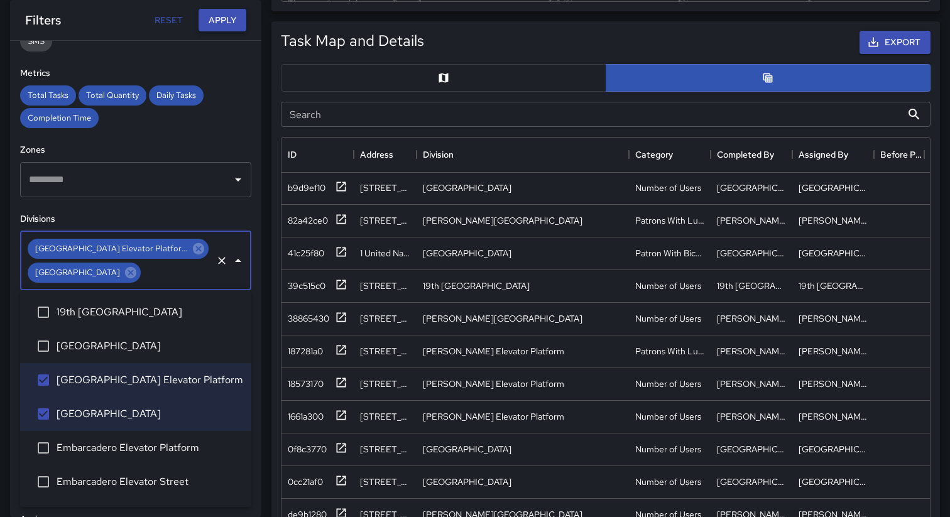
click at [215, 23] on button "Apply" at bounding box center [222, 20] width 48 height 23
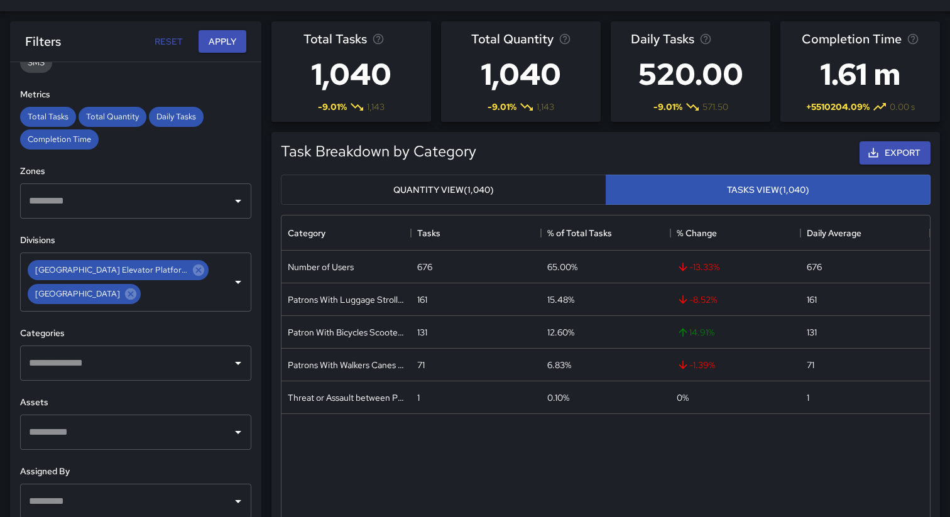
scroll to position [13, 0]
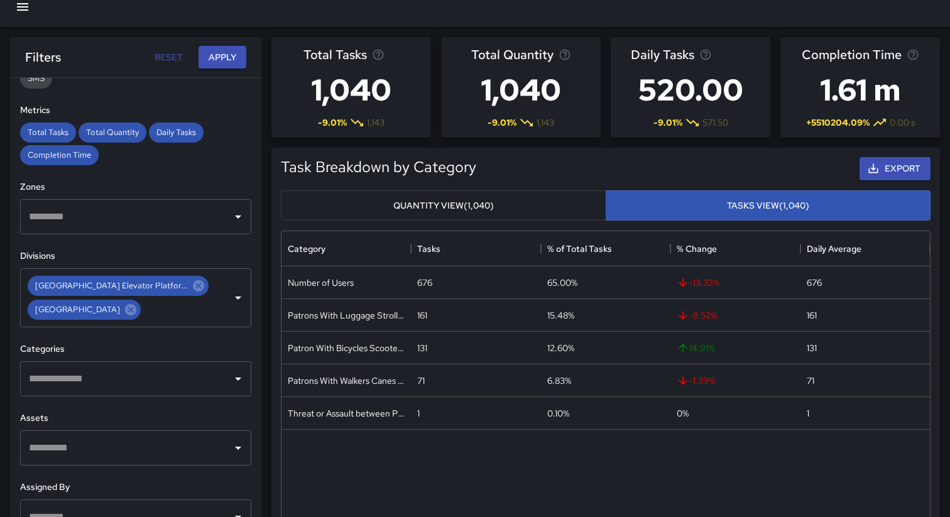
click at [486, 211] on button "Quantity View (1,040)" at bounding box center [443, 205] width 325 height 31
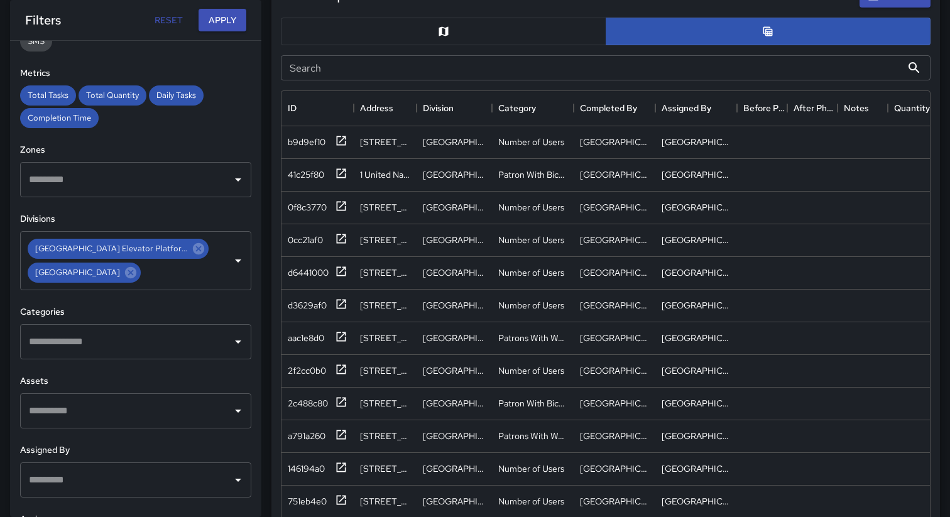
scroll to position [665, 0]
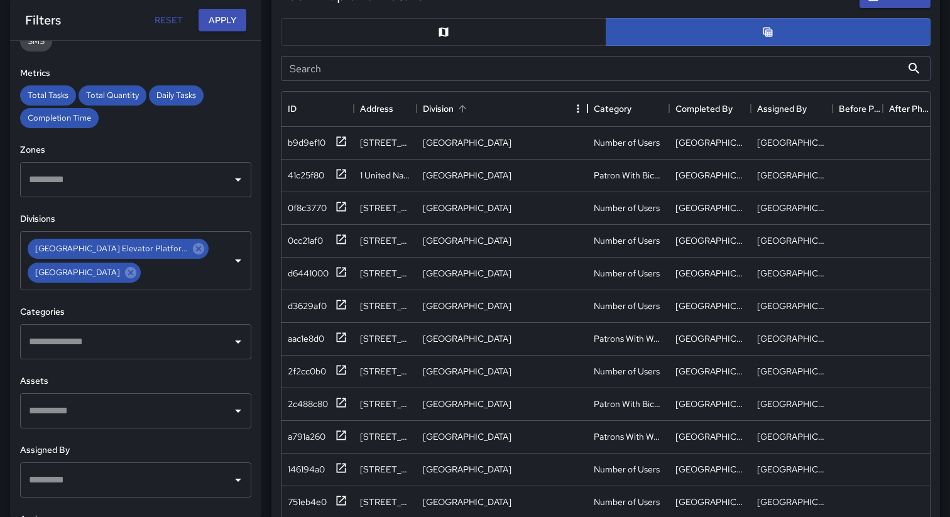
drag, startPoint x: 490, startPoint y: 111, endPoint x: 583, endPoint y: 111, distance: 93.0
click at [585, 111] on div "Division" at bounding box center [587, 108] width 15 height 35
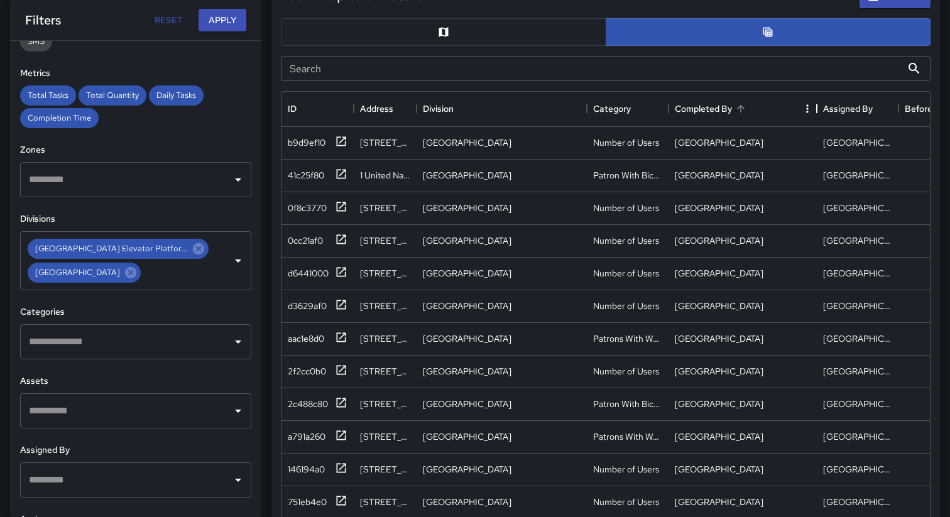
drag, startPoint x: 746, startPoint y: 107, endPoint x: 812, endPoint y: 102, distance: 66.1
click at [813, 102] on div "Completed By" at bounding box center [816, 108] width 15 height 35
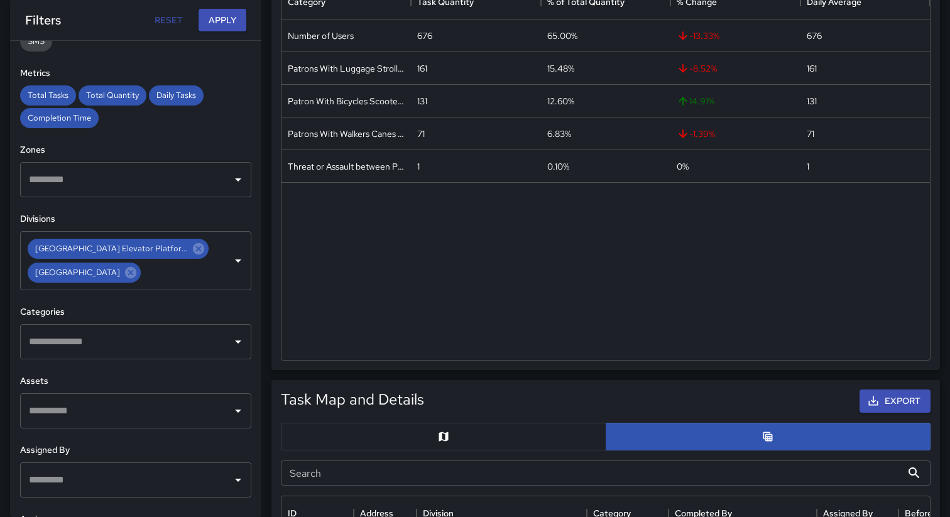
scroll to position [236, 0]
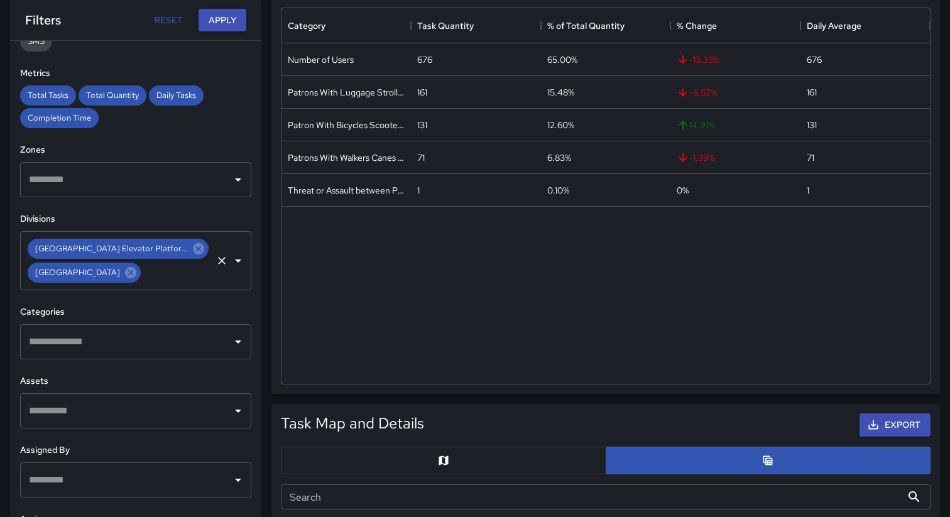
type button "quantity"
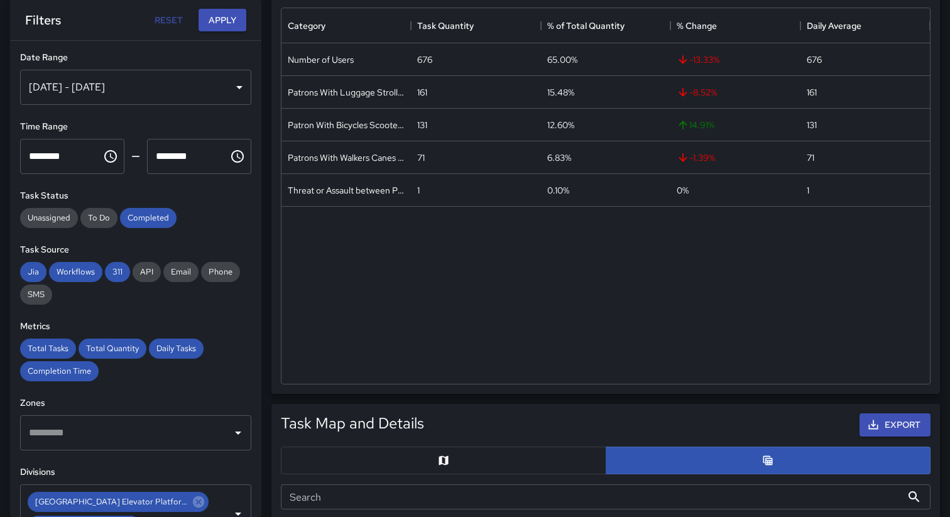
click at [192, 94] on div "[DATE] - [DATE]" at bounding box center [135, 87] width 231 height 35
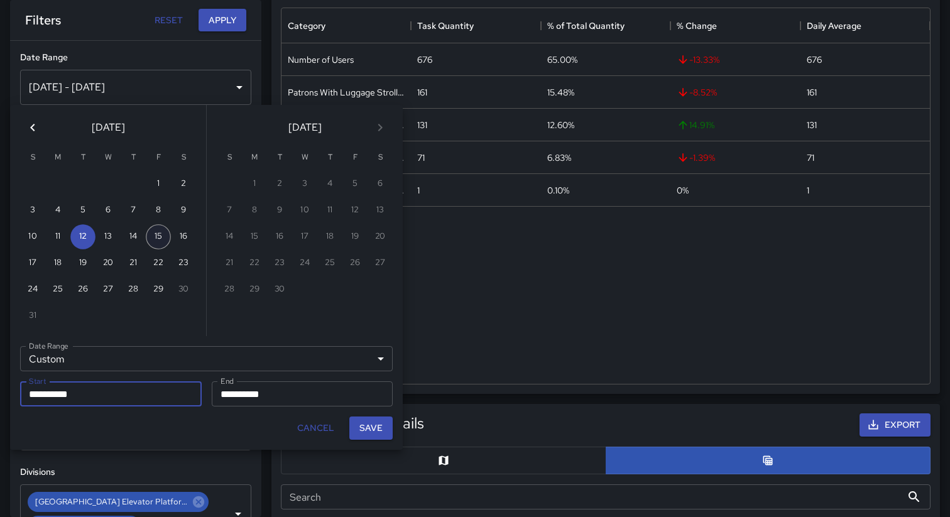
click at [159, 239] on button "15" at bounding box center [158, 236] width 25 height 25
type input "**********"
click at [159, 239] on button "15" at bounding box center [158, 236] width 25 height 25
type input "**********"
click at [364, 428] on button "Save" at bounding box center [370, 427] width 43 height 23
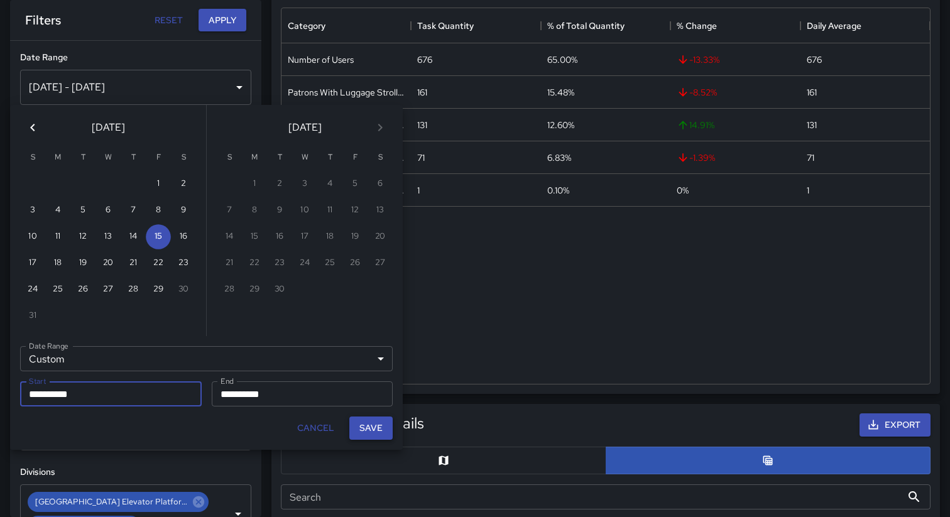
type input "**********"
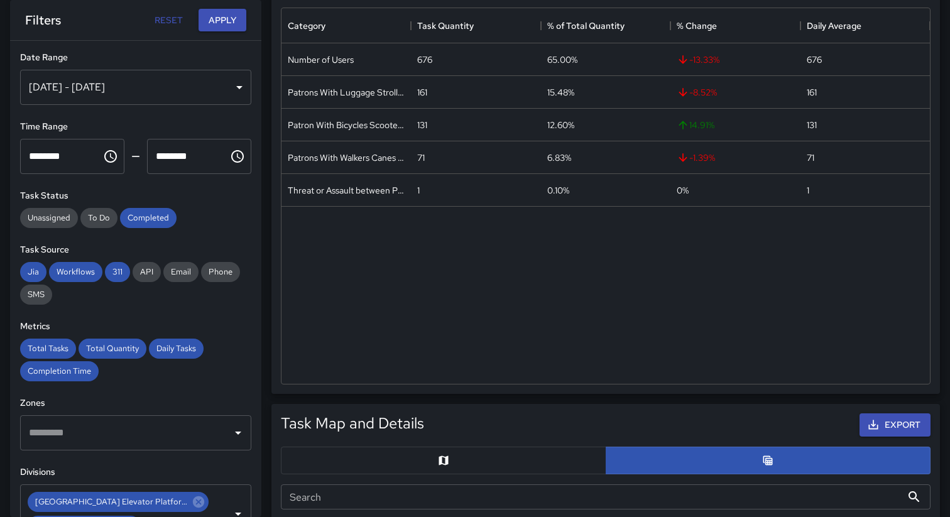
click at [77, 158] on input "********" at bounding box center [56, 156] width 73 height 35
type input "********"
click at [158, 153] on input "********" at bounding box center [183, 156] width 73 height 35
click at [175, 156] on input "********" at bounding box center [183, 156] width 73 height 35
type input "********"
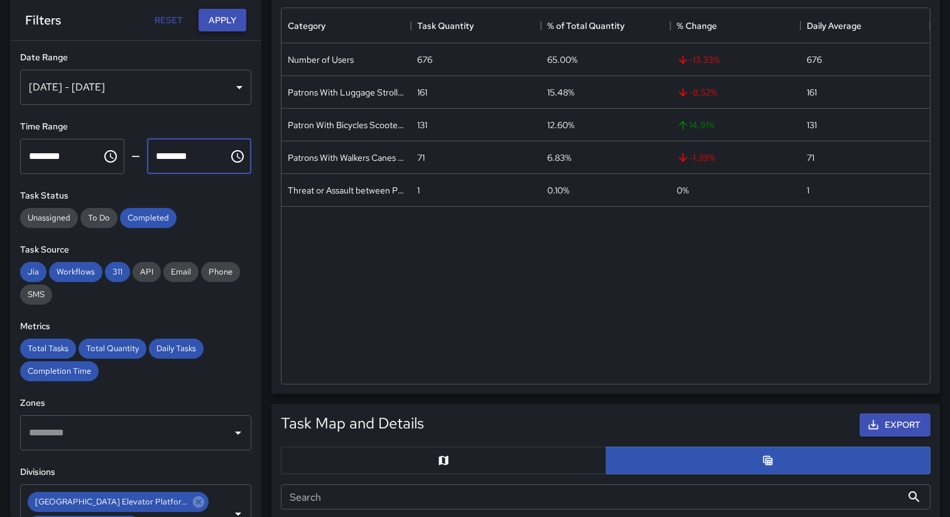
click at [219, 23] on button "Apply" at bounding box center [222, 20] width 48 height 23
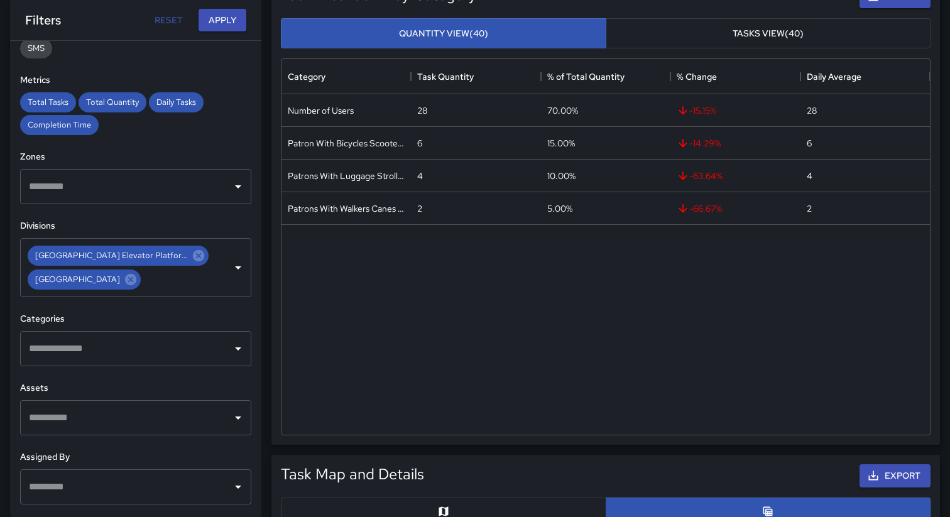
scroll to position [274, 0]
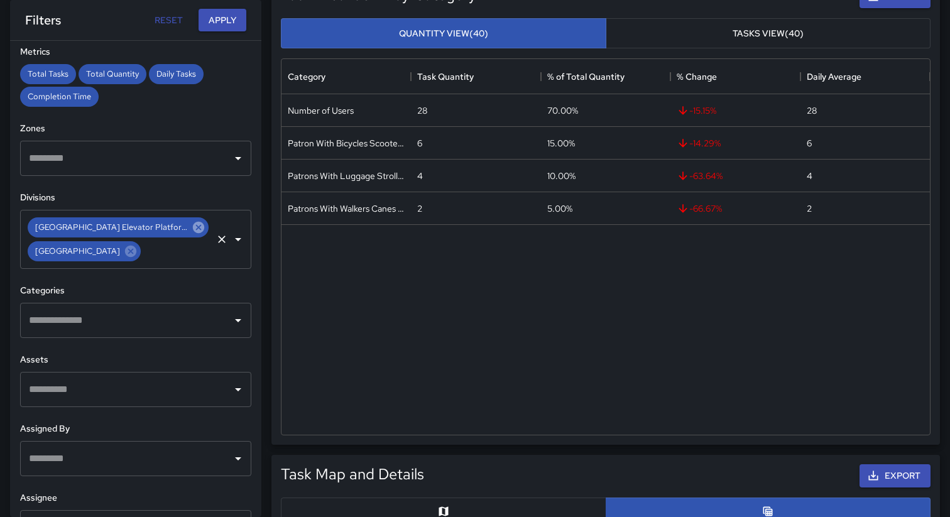
click at [192, 226] on icon at bounding box center [199, 227] width 14 height 14
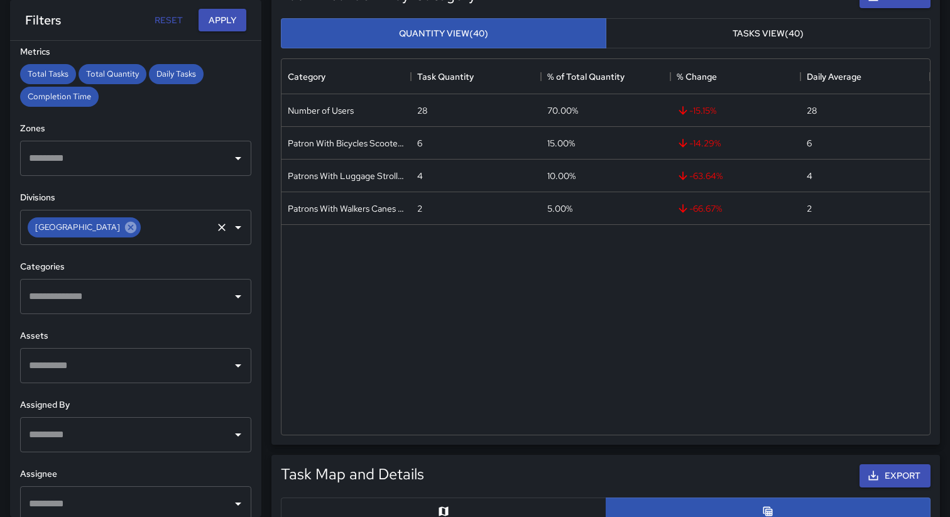
click at [136, 230] on icon at bounding box center [130, 227] width 11 height 11
click at [223, 26] on button "Apply" at bounding box center [222, 20] width 48 height 23
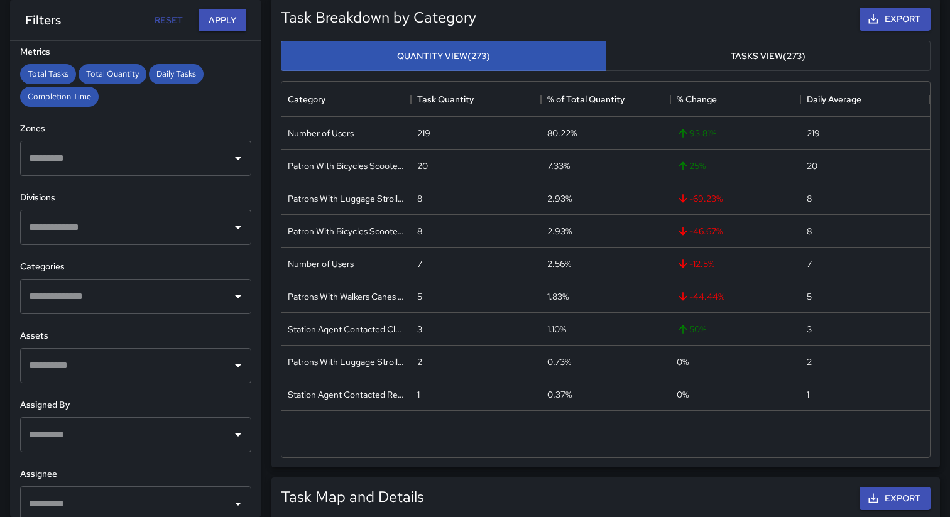
scroll to position [156, 0]
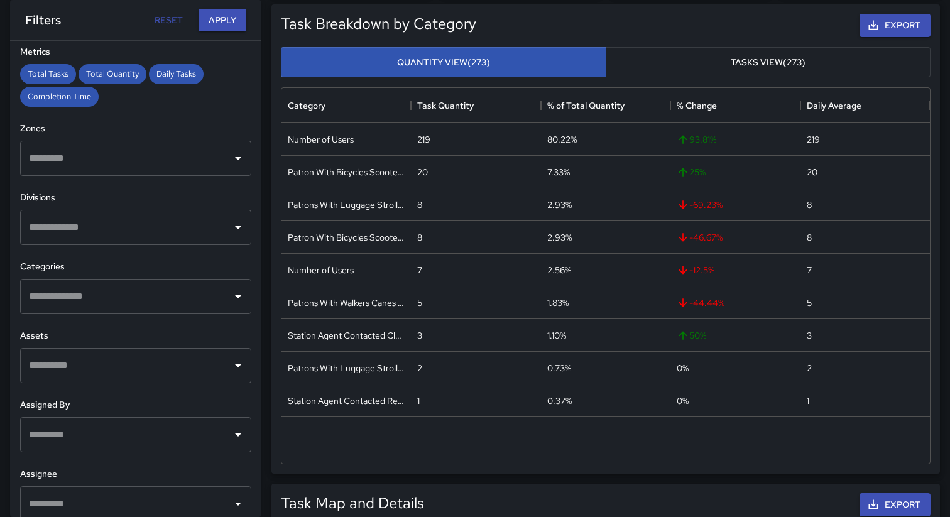
click at [165, 151] on input "text" at bounding box center [126, 158] width 201 height 24
click at [200, 136] on div "Zones ​" at bounding box center [135, 149] width 231 height 54
click at [183, 234] on input "text" at bounding box center [126, 227] width 201 height 24
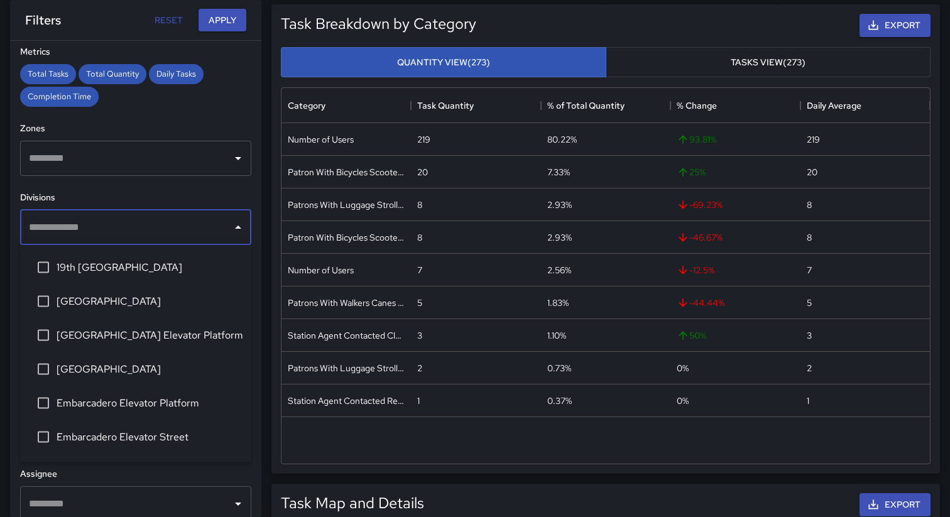
click at [176, 196] on h6 "Divisions" at bounding box center [135, 198] width 231 height 14
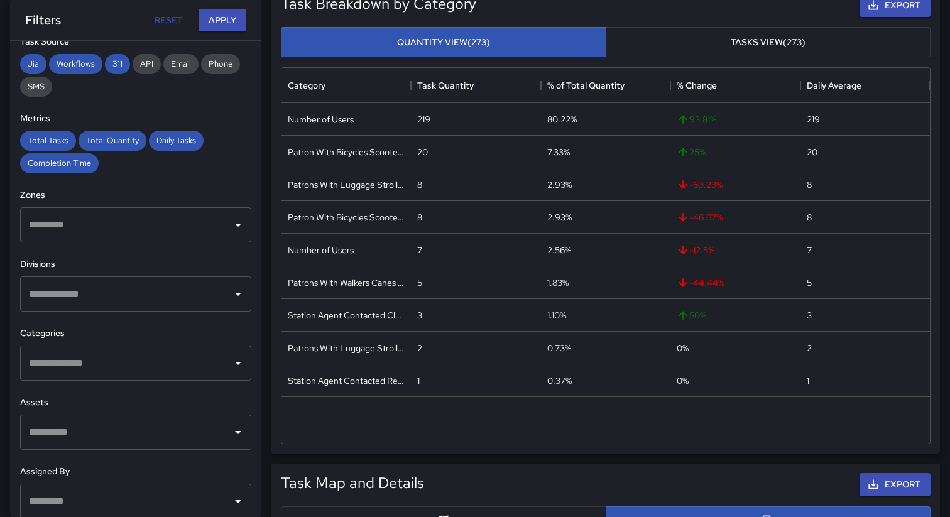
scroll to position [105, 0]
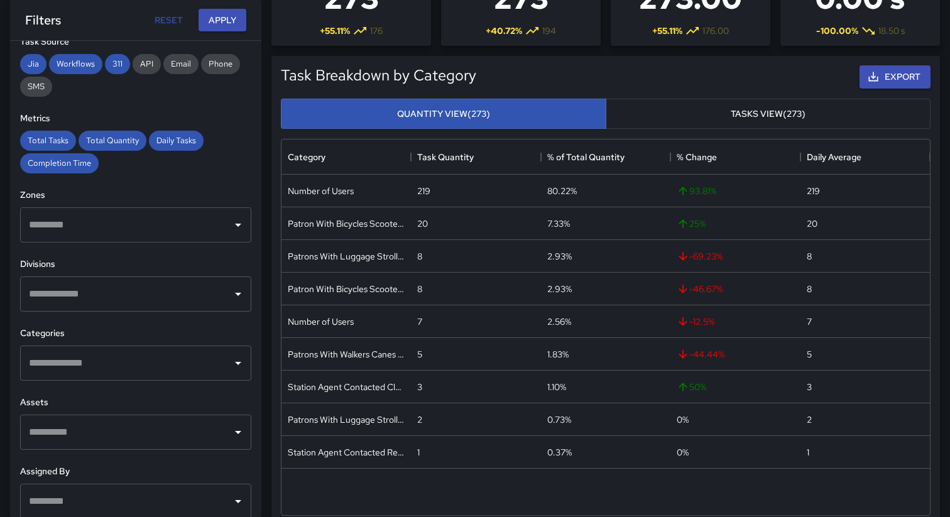
click at [274, 201] on div "Task Breakdown by Category Export Quantity View (273) Tasks View (273) Category…" at bounding box center [605, 290] width 668 height 469
click at [660, 117] on button "Tasks View (273)" at bounding box center [768, 114] width 325 height 31
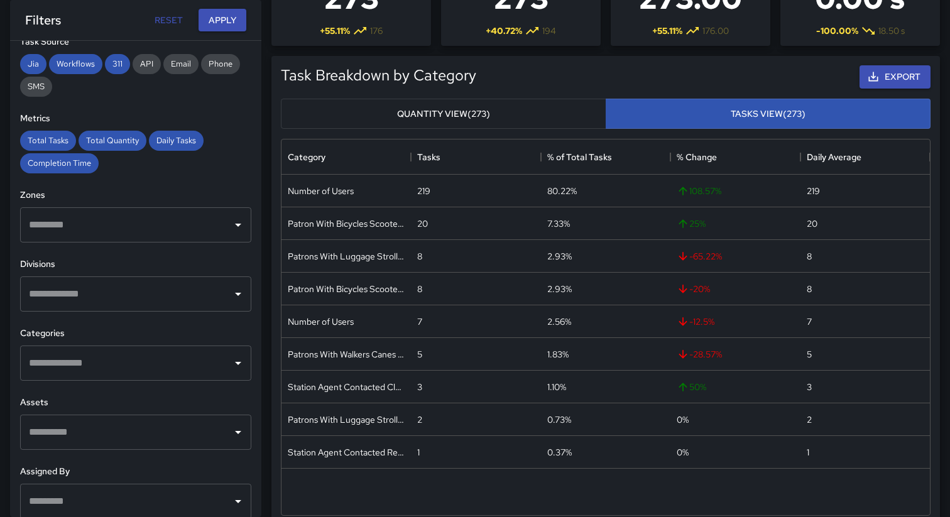
click at [561, 112] on button "Quantity View (273)" at bounding box center [443, 114] width 325 height 31
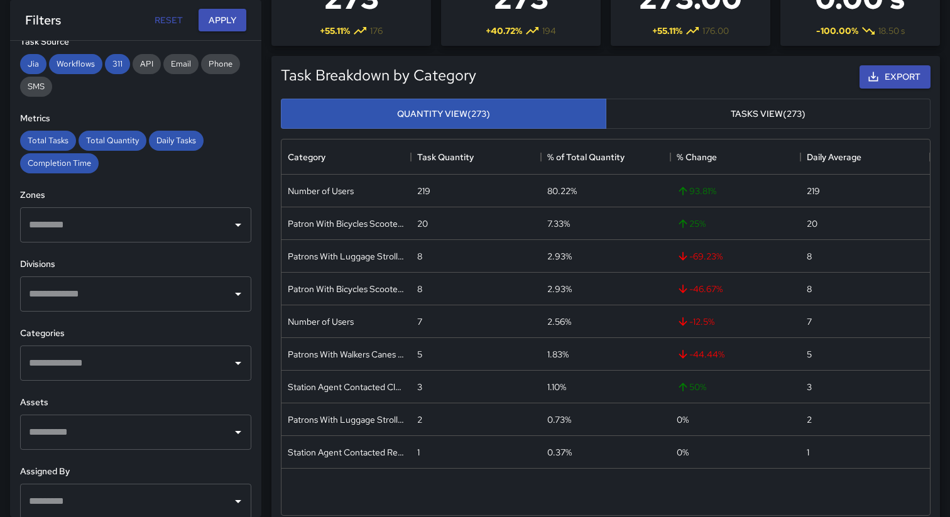
click at [656, 117] on button "Tasks View (273)" at bounding box center [768, 114] width 325 height 31
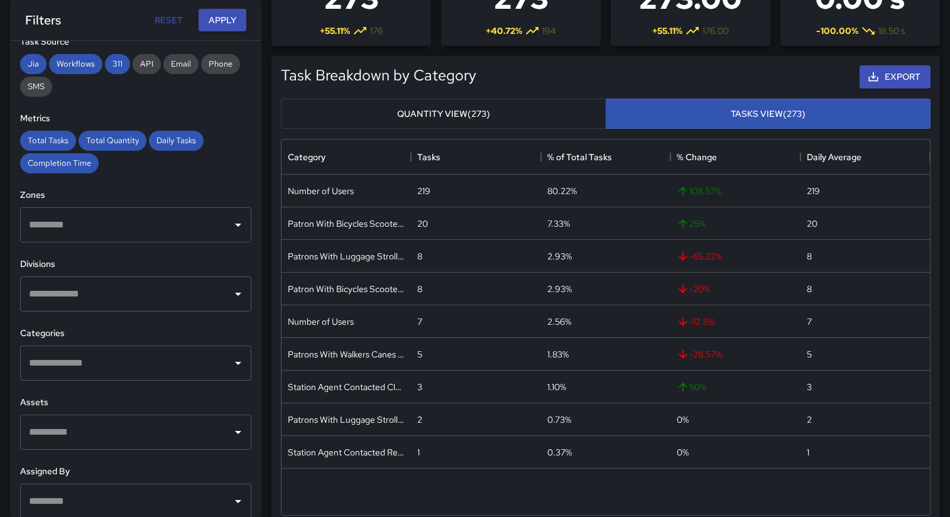
click at [569, 107] on button "Quantity View (273)" at bounding box center [443, 114] width 325 height 31
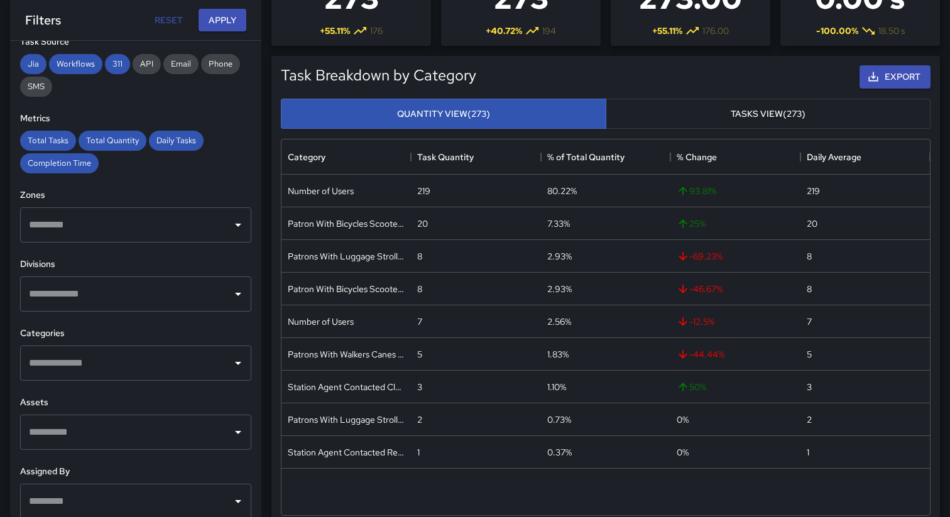
click at [666, 99] on button "Tasks View (273)" at bounding box center [768, 114] width 325 height 31
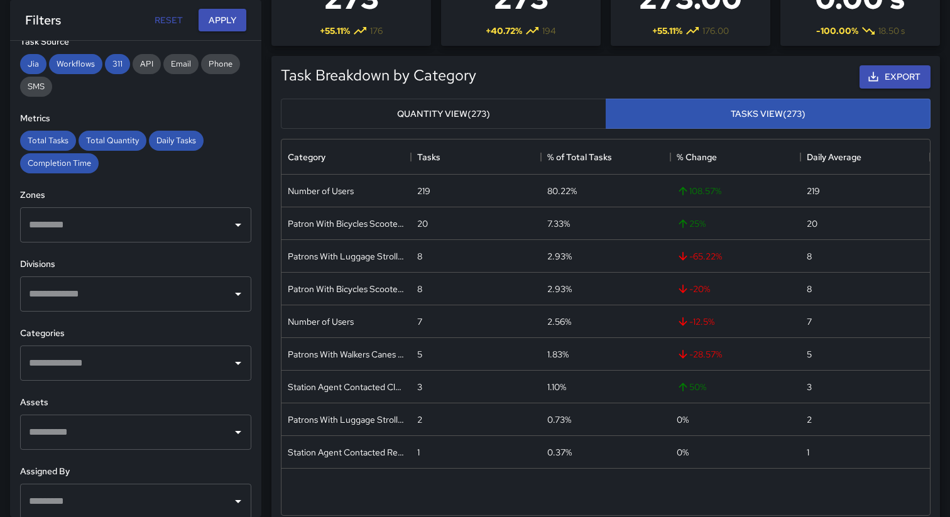
click at [565, 107] on button "Quantity View (273)" at bounding box center [443, 114] width 325 height 31
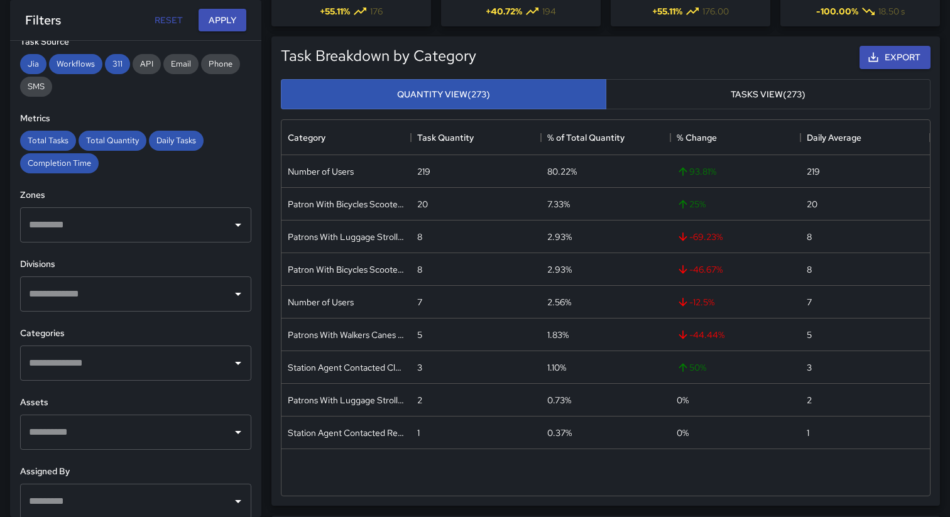
scroll to position [128, 0]
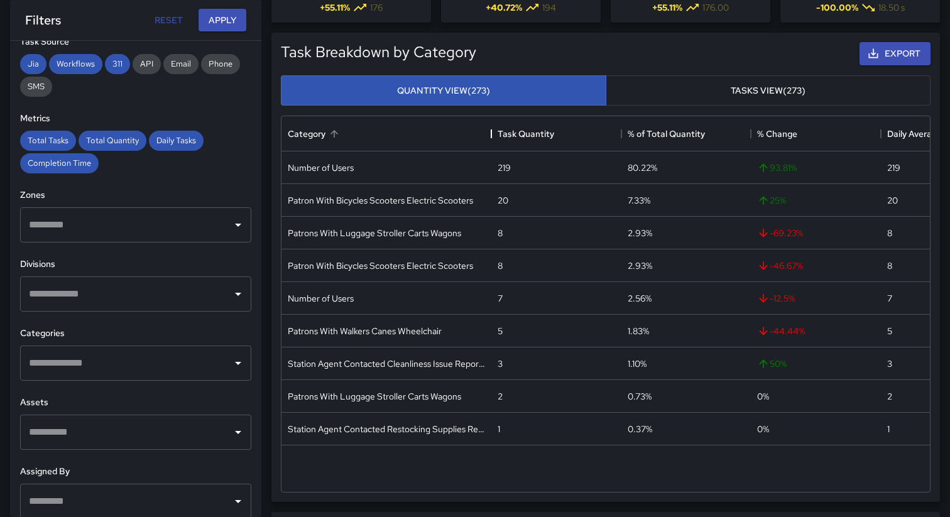
drag, startPoint x: 411, startPoint y: 139, endPoint x: 494, endPoint y: 138, distance: 82.9
click at [495, 138] on div "Category" at bounding box center [491, 133] width 15 height 35
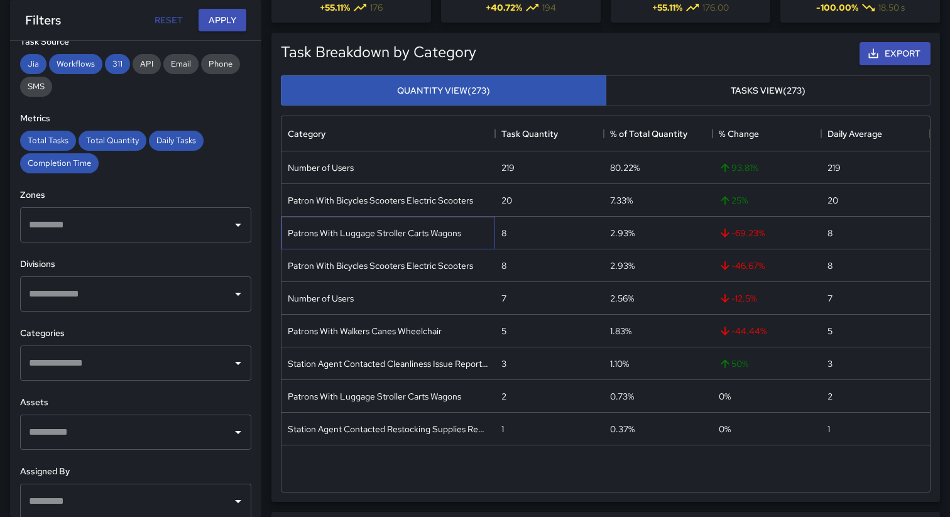
click at [410, 232] on div "Patrons With Luggage Stroller Carts Wagons" at bounding box center [374, 233] width 173 height 13
click at [518, 226] on div "8" at bounding box center [549, 233] width 109 height 33
click at [715, 90] on button "Tasks View (273)" at bounding box center [768, 90] width 325 height 31
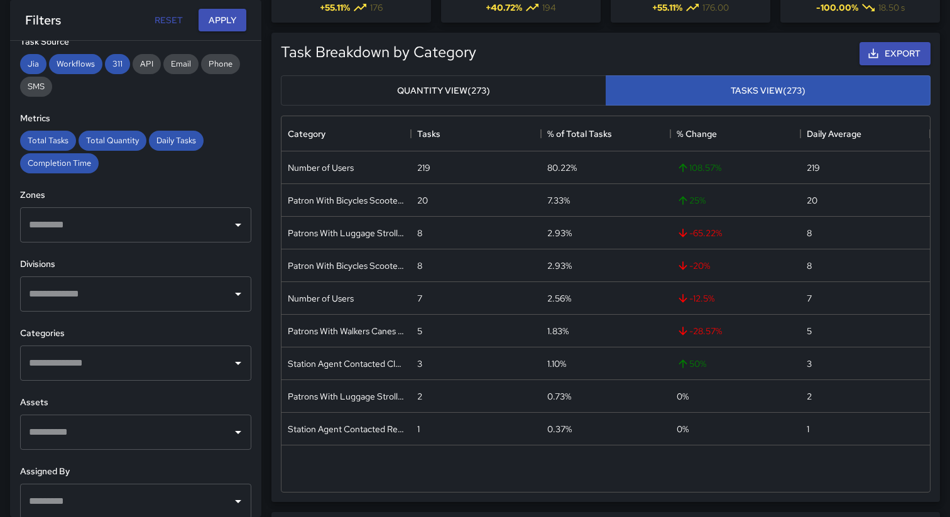
click at [531, 87] on button "Quantity View (273)" at bounding box center [443, 90] width 325 height 31
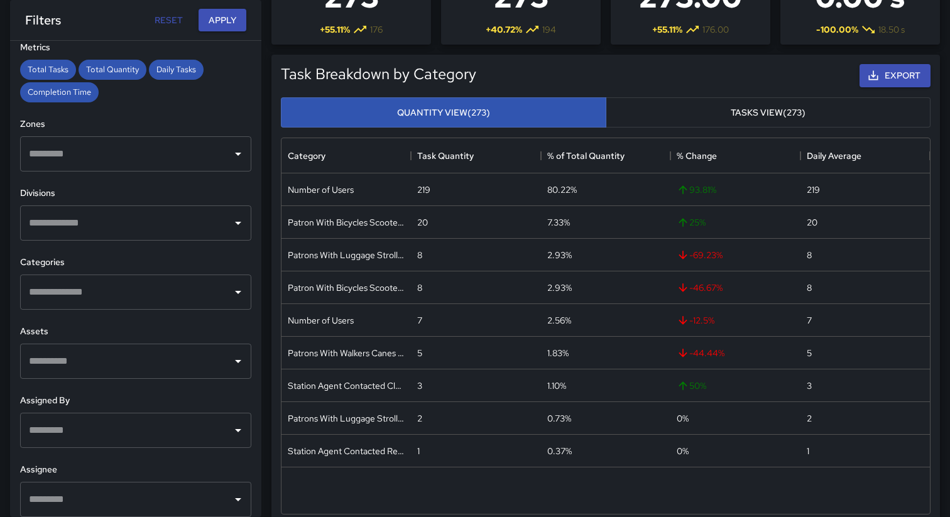
scroll to position [288, 0]
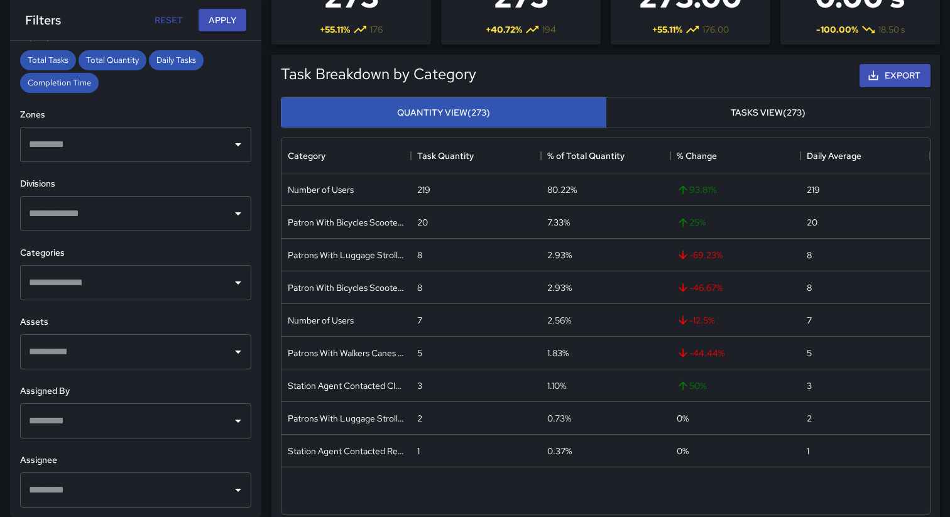
click at [210, 276] on input "text" at bounding box center [126, 283] width 201 height 24
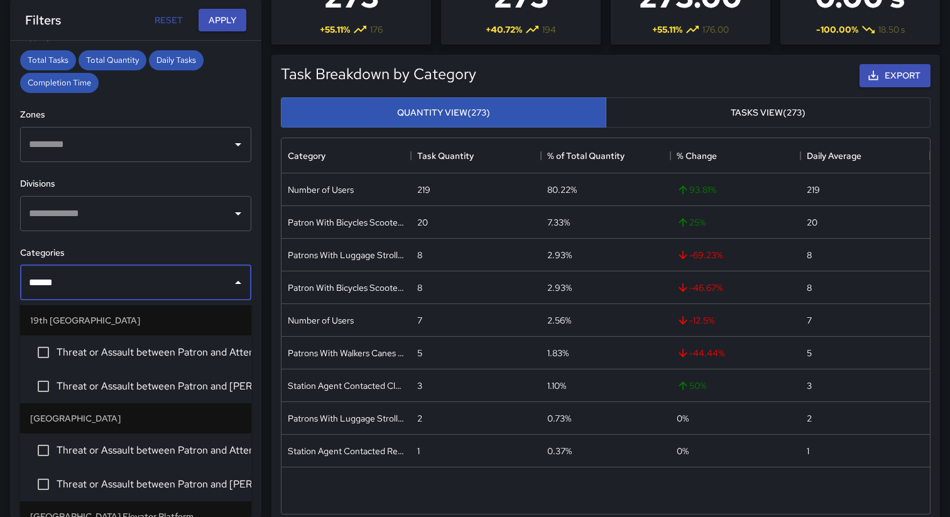
type input "*******"
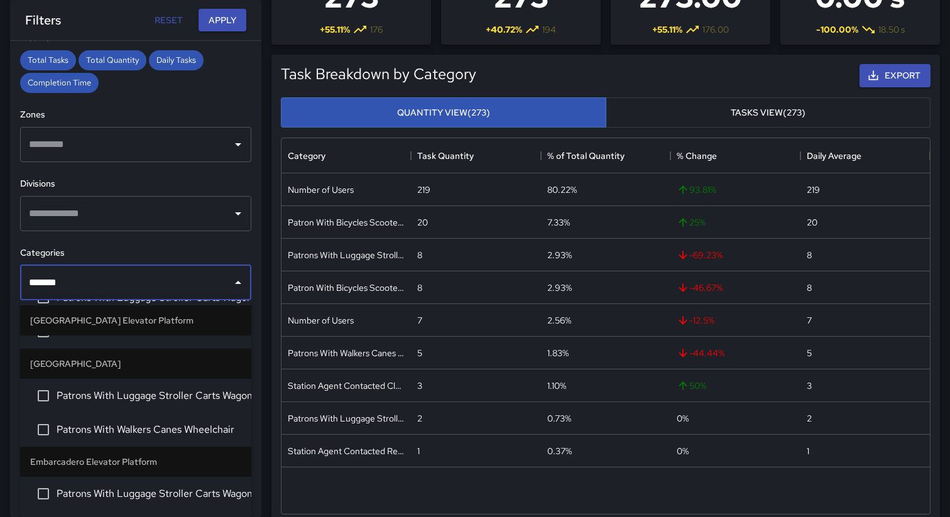
scroll to position [0, 0]
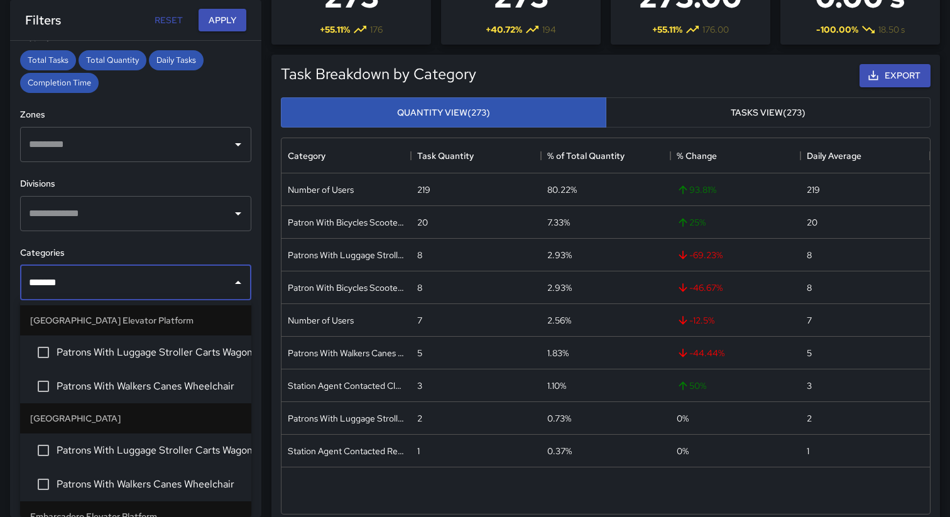
click at [102, 345] on span "Patrons With Luggage Stroller Carts Wagons" at bounding box center [149, 352] width 185 height 15
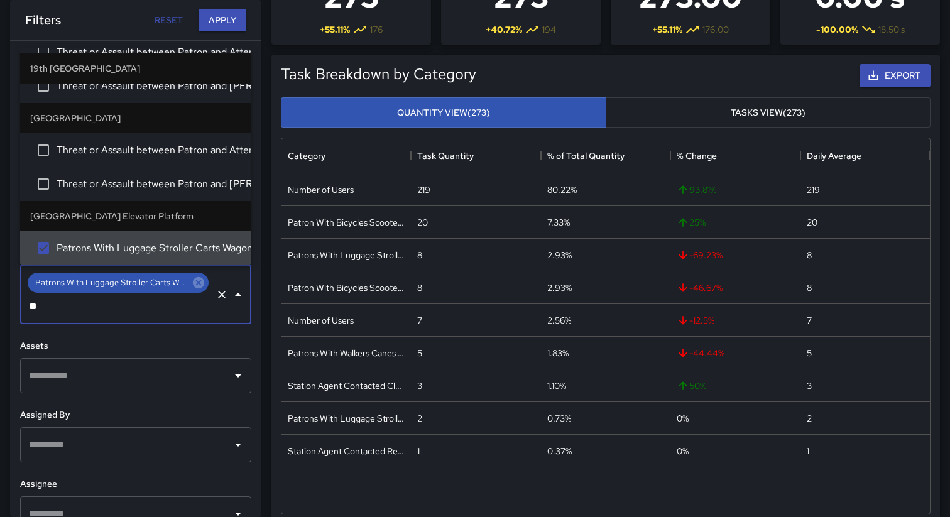
type input "*"
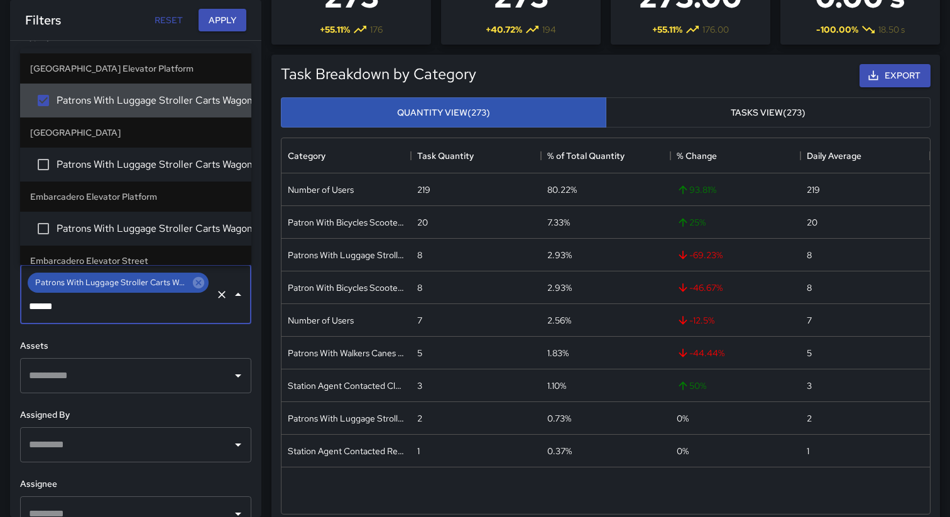
type input "*******"
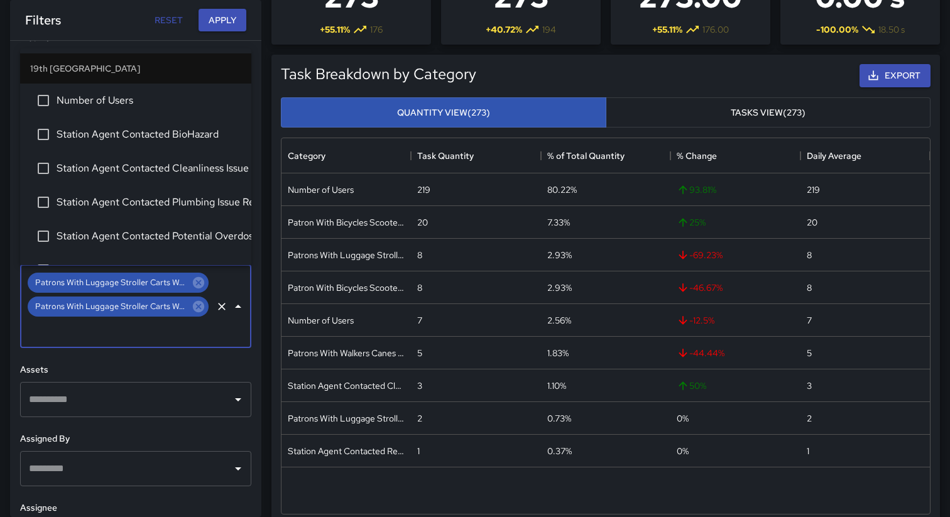
scroll to position [757, 0]
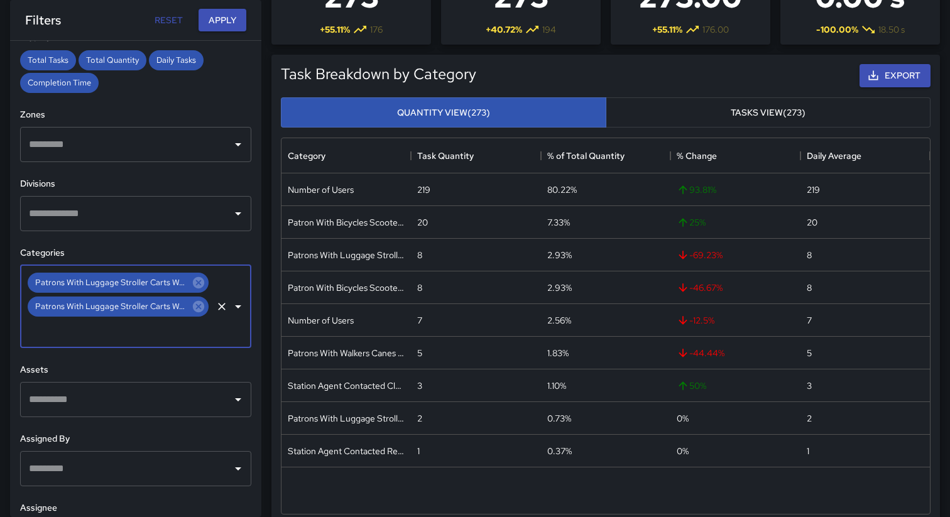
click at [74, 337] on input "text" at bounding box center [118, 330] width 185 height 24
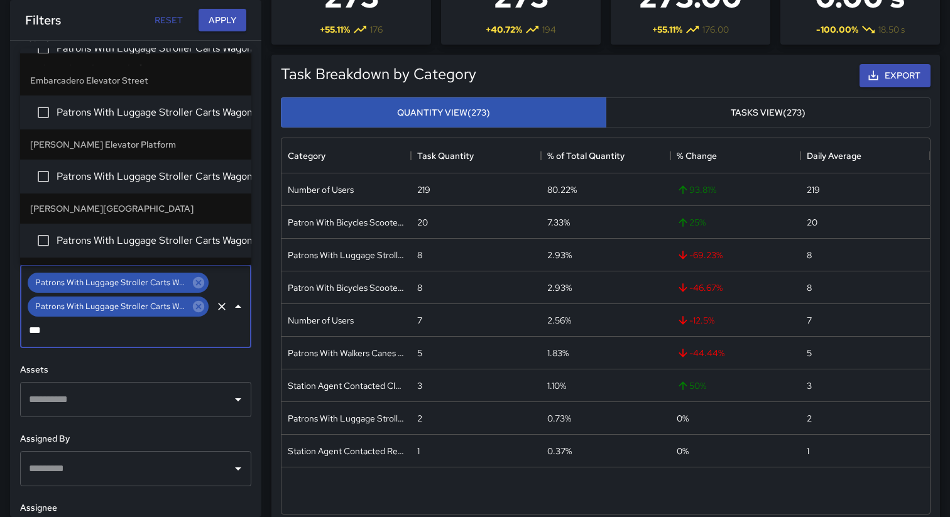
scroll to position [55, 0]
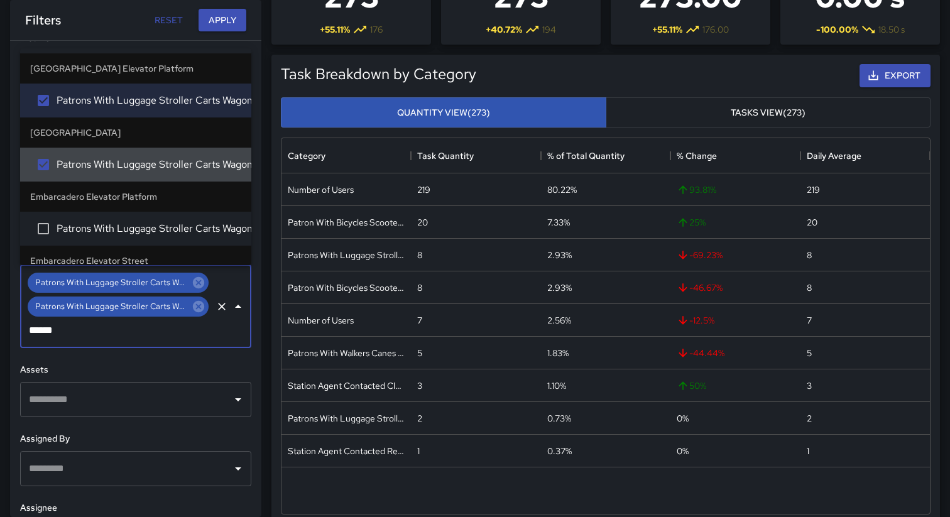
type input "*******"
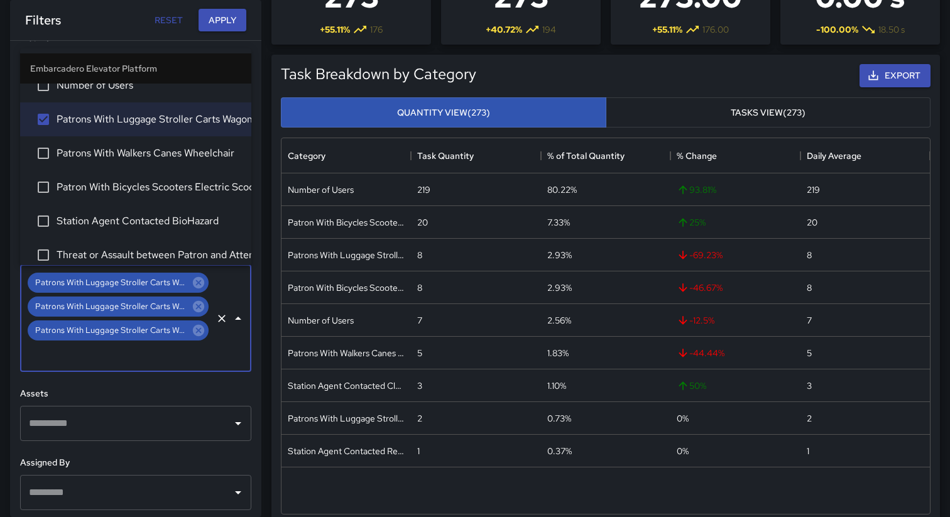
scroll to position [1160, 0]
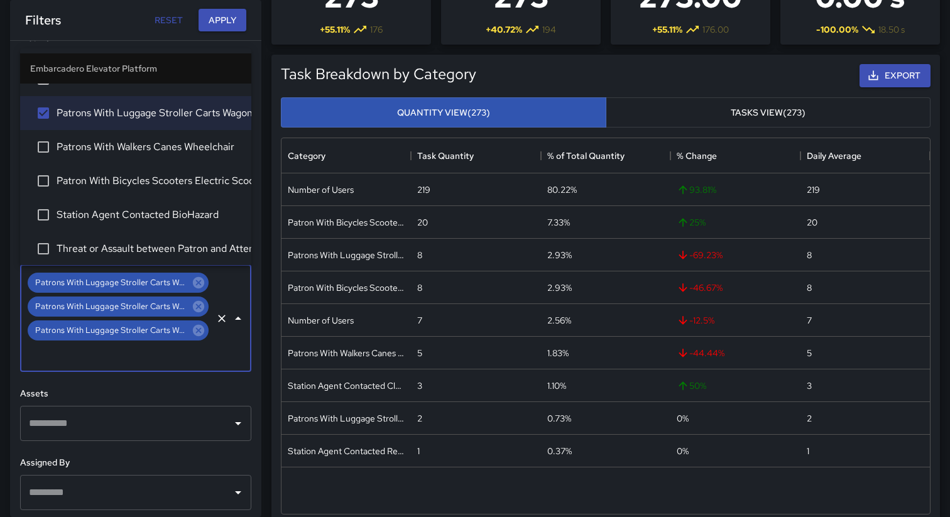
click at [68, 357] on input "text" at bounding box center [118, 354] width 185 height 24
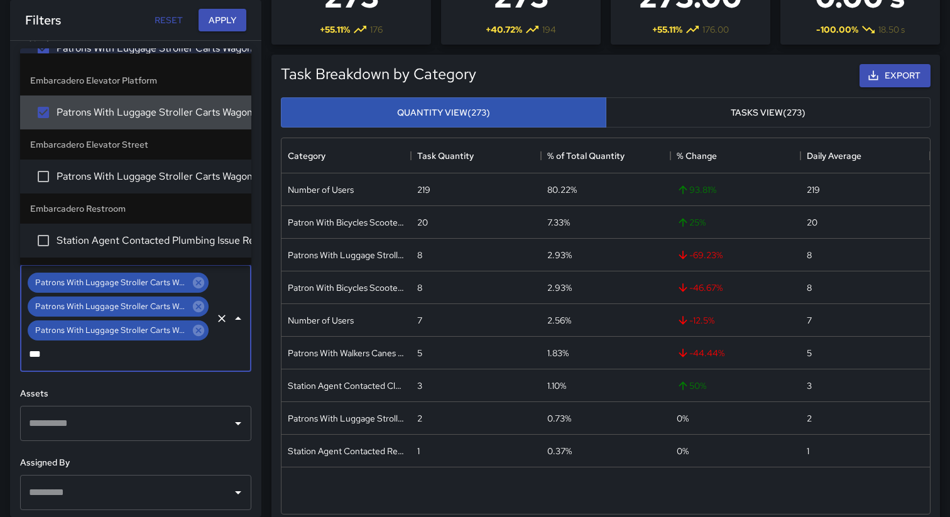
type input "****"
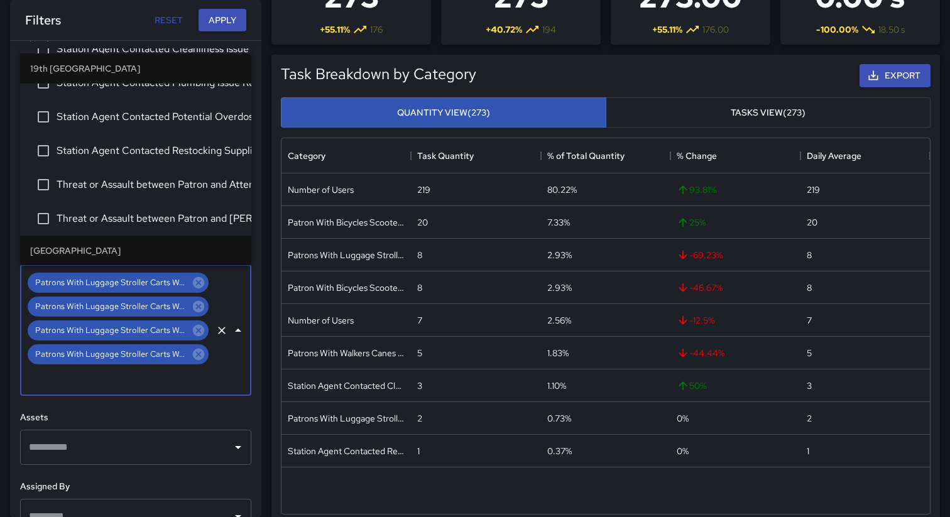
scroll to position [1025, 0]
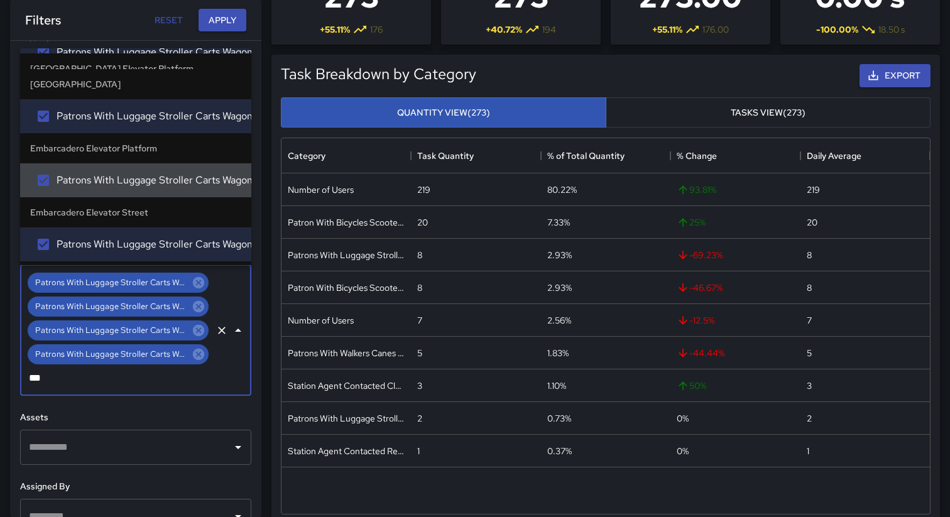
type input "****"
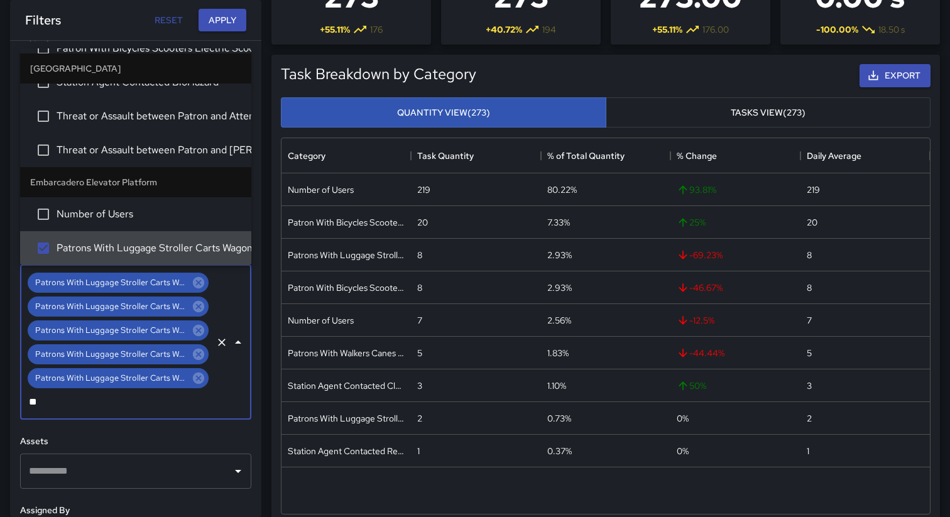
scroll to position [177, 0]
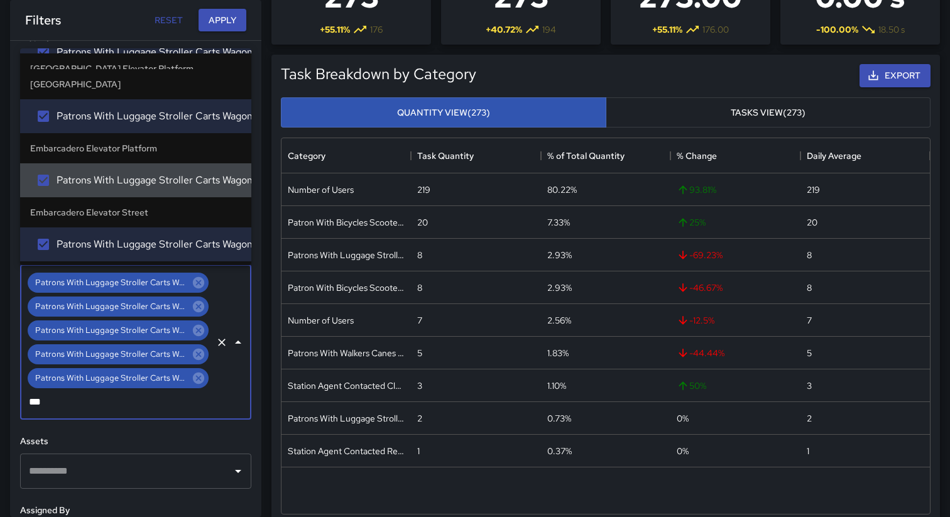
type input "****"
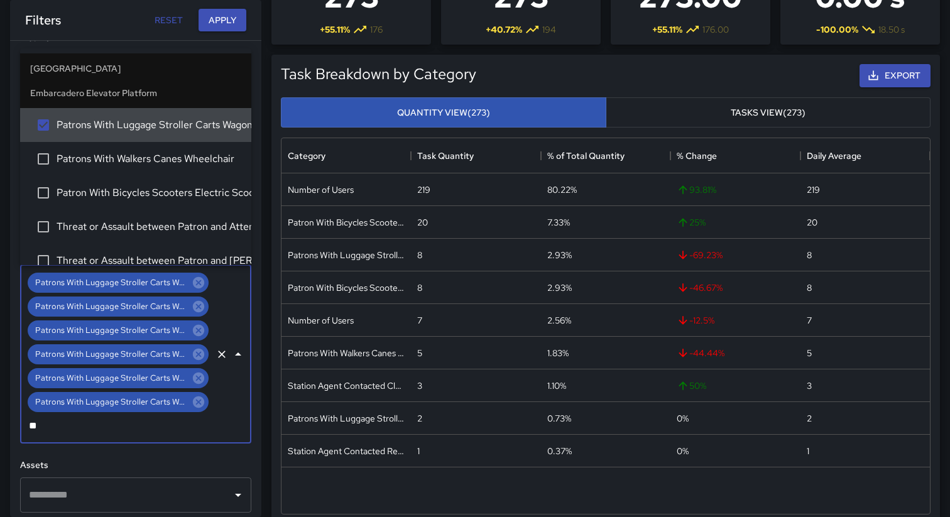
scroll to position [232, 0]
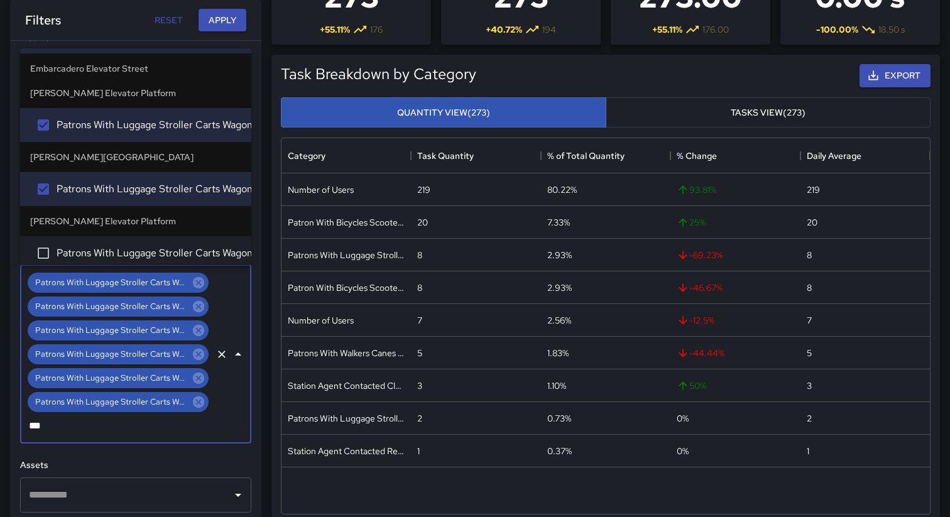
type input "****"
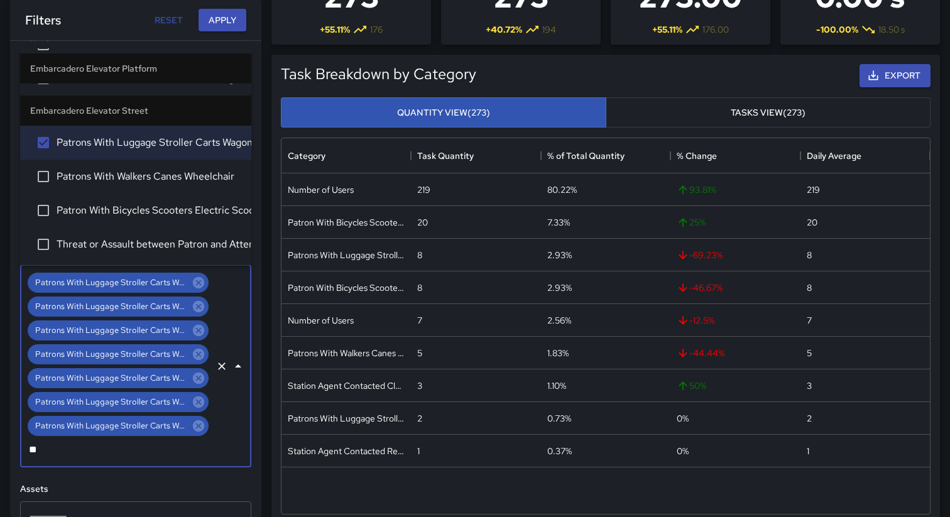
scroll to position [177, 0]
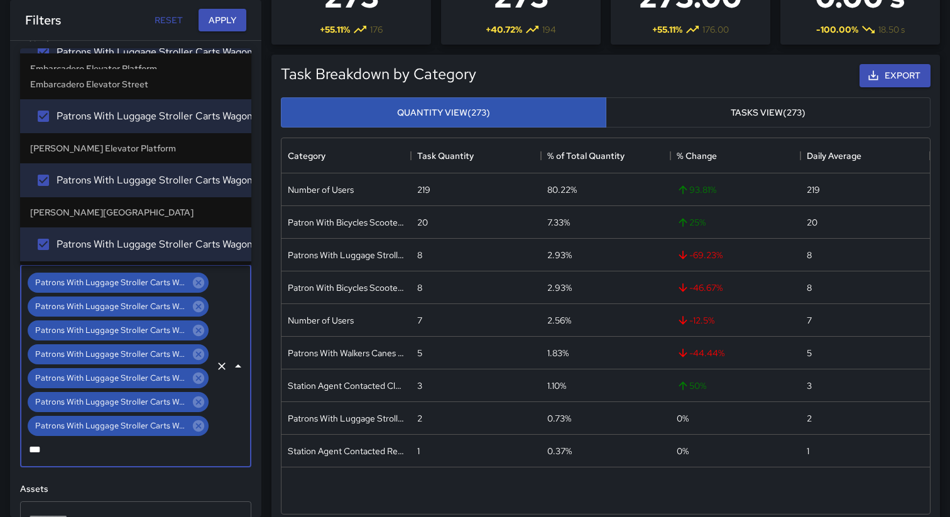
type input "****"
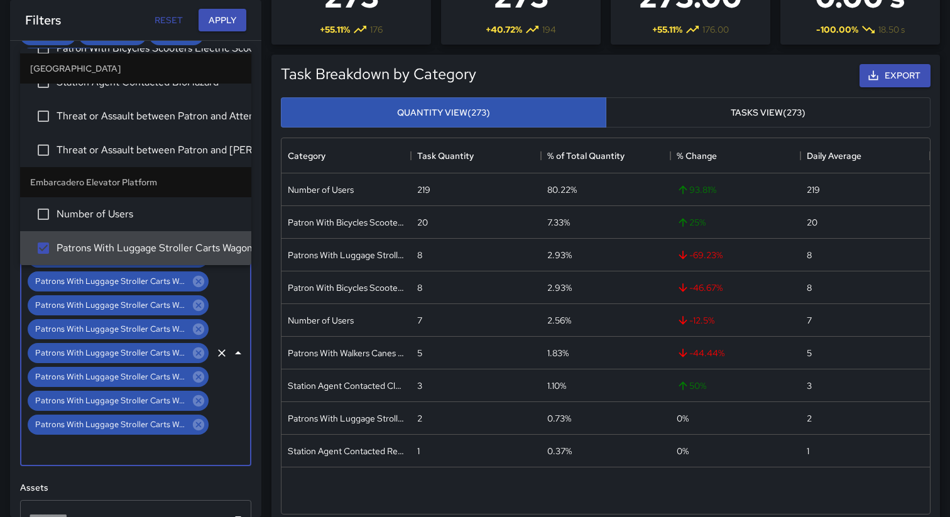
scroll to position [438, 0]
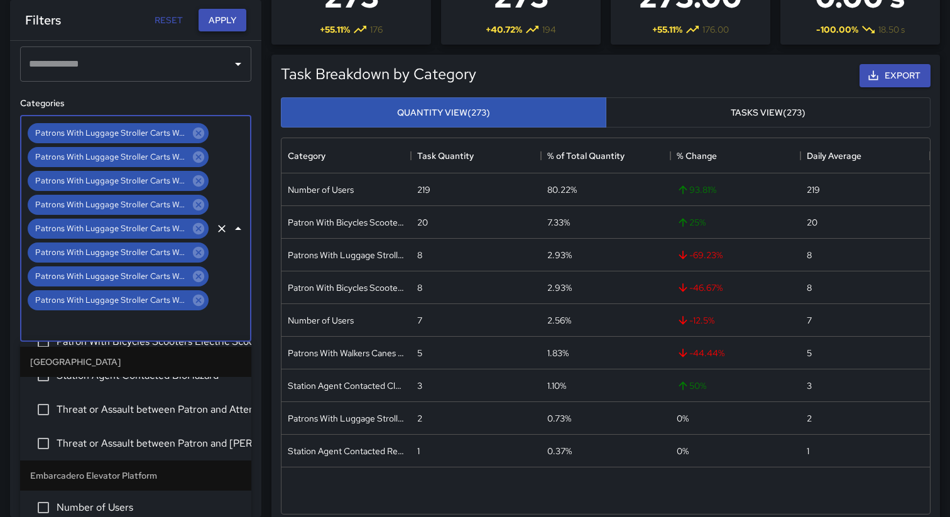
click at [220, 27] on button "Apply" at bounding box center [222, 20] width 48 height 23
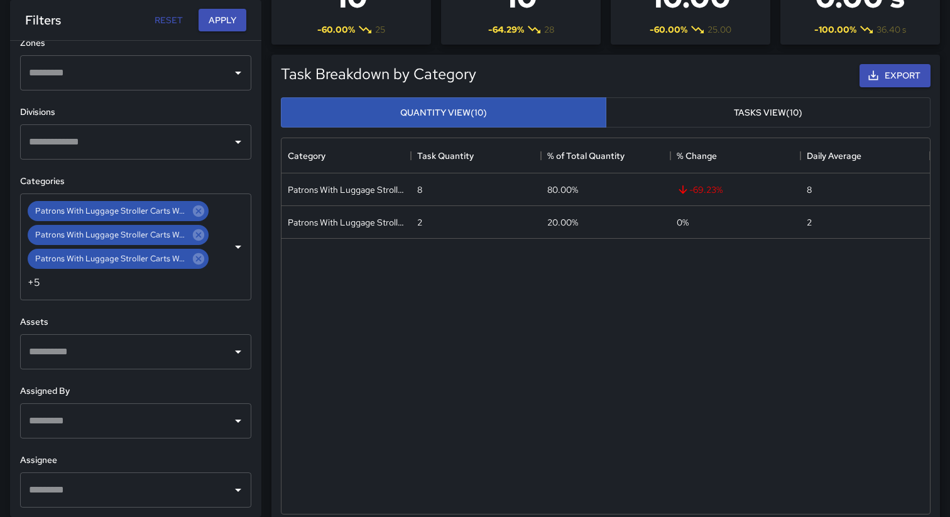
click at [674, 126] on button "Tasks View (10)" at bounding box center [768, 112] width 325 height 31
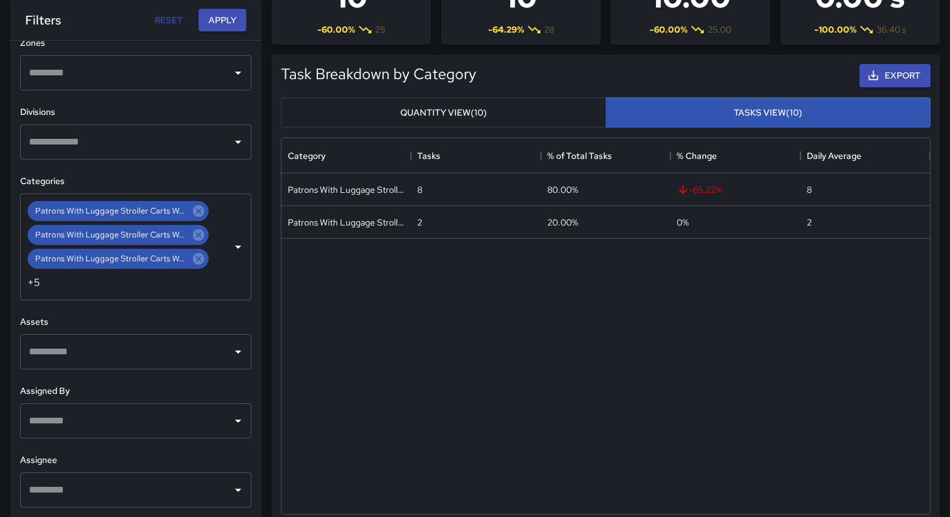
click at [490, 122] on button "Quantity View (10)" at bounding box center [443, 112] width 325 height 31
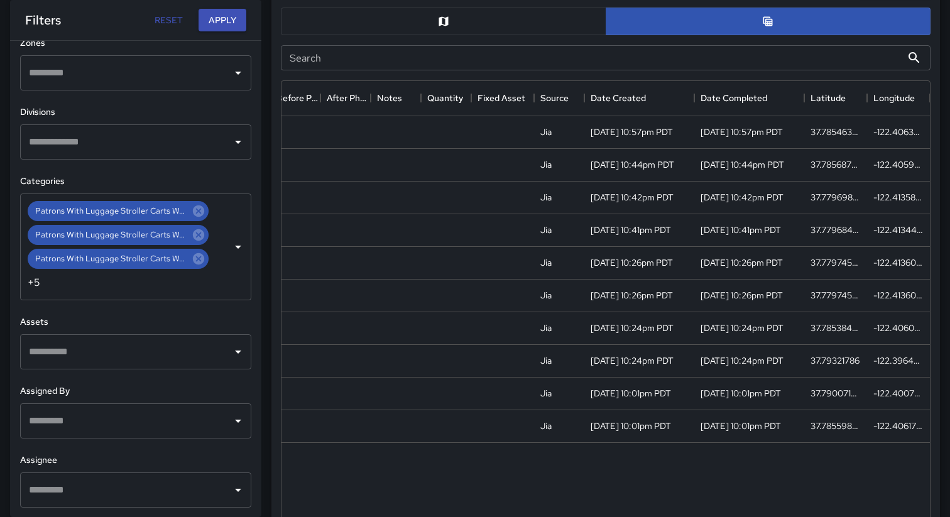
scroll to position [671, 0]
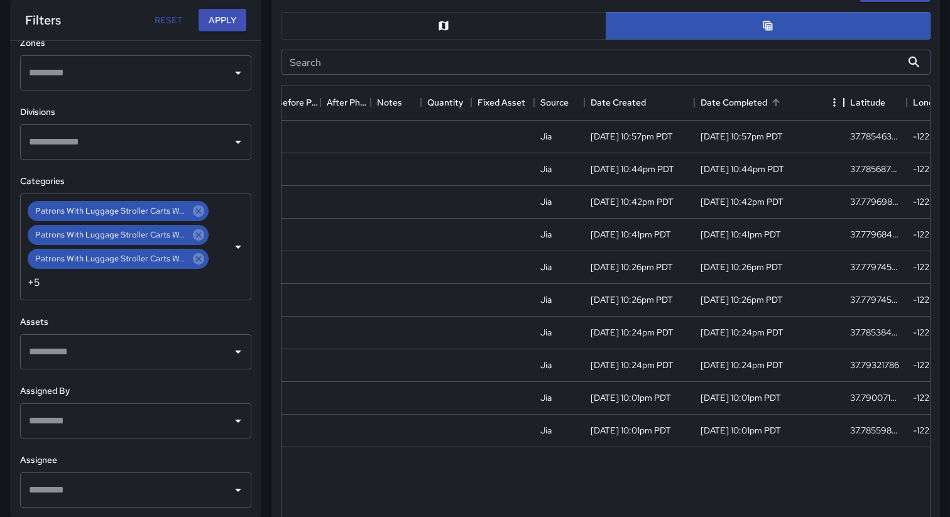
drag, startPoint x: 802, startPoint y: 100, endPoint x: 841, endPoint y: 100, distance: 39.6
click at [841, 100] on div "Date Completed" at bounding box center [843, 102] width 15 height 35
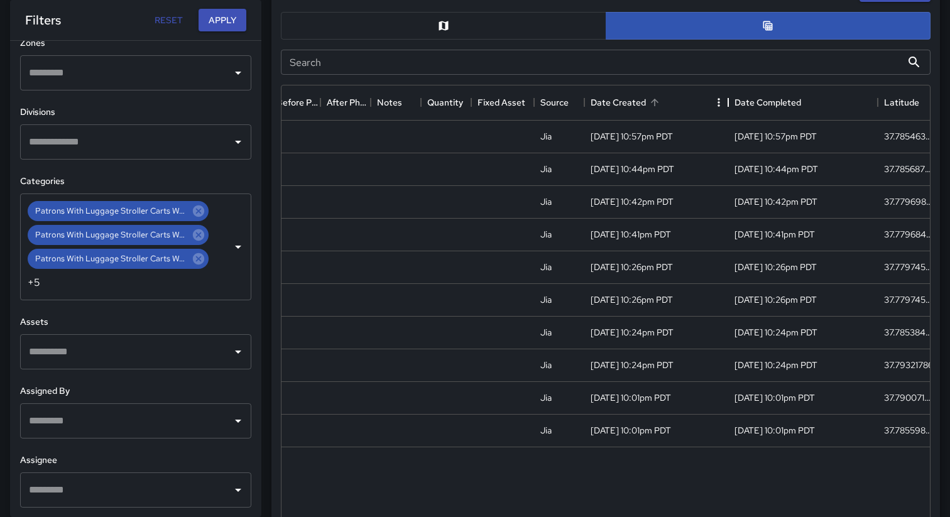
drag, startPoint x: 694, startPoint y: 107, endPoint x: 727, endPoint y: 103, distance: 33.5
click at [728, 103] on div "Date Created" at bounding box center [727, 102] width 15 height 35
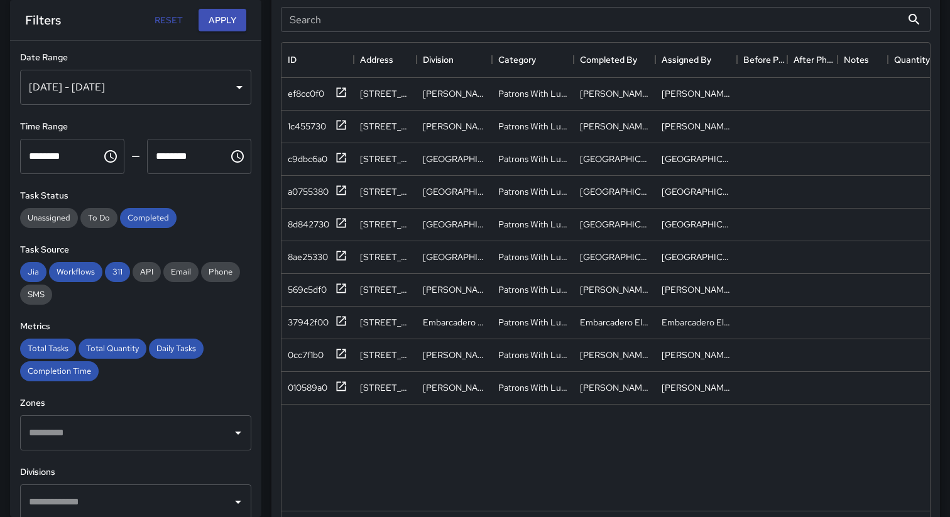
scroll to position [715, 0]
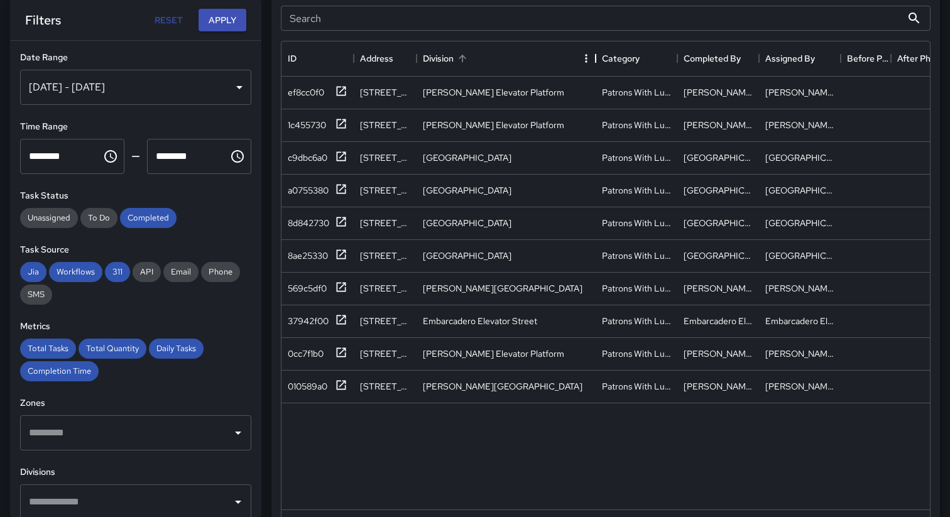
drag, startPoint x: 491, startPoint y: 55, endPoint x: 593, endPoint y: 60, distance: 101.9
click at [594, 60] on div "Division" at bounding box center [595, 58] width 15 height 35
click at [306, 160] on div "c9dbc6a0" at bounding box center [308, 157] width 40 height 13
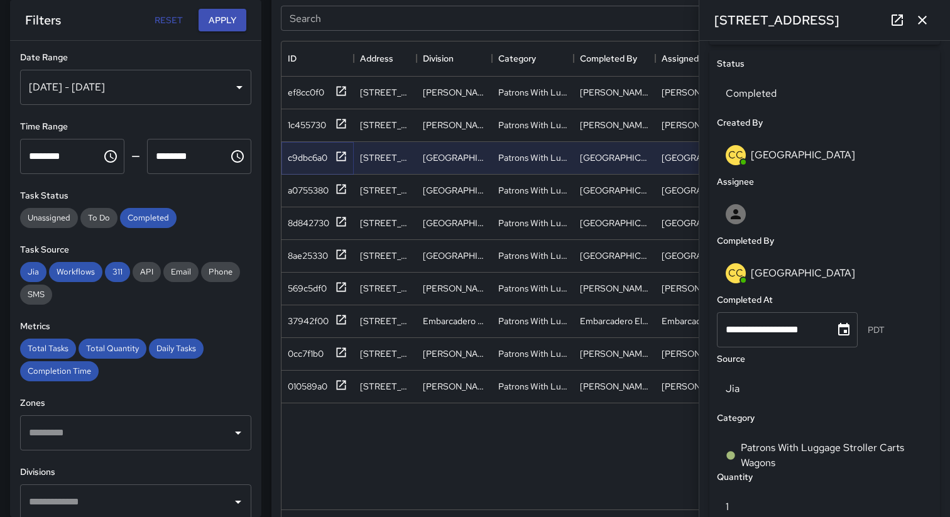
scroll to position [859, 0]
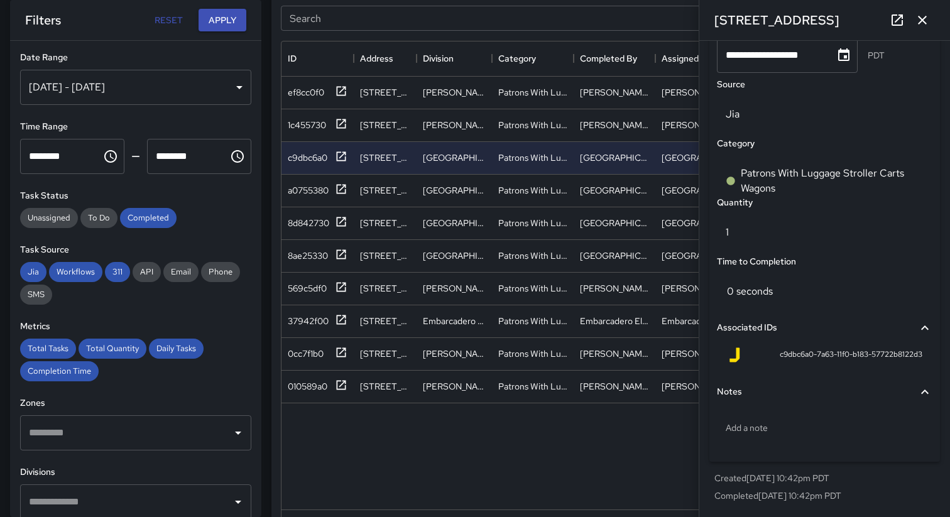
click at [921, 18] on icon "button" at bounding box center [922, 20] width 15 height 15
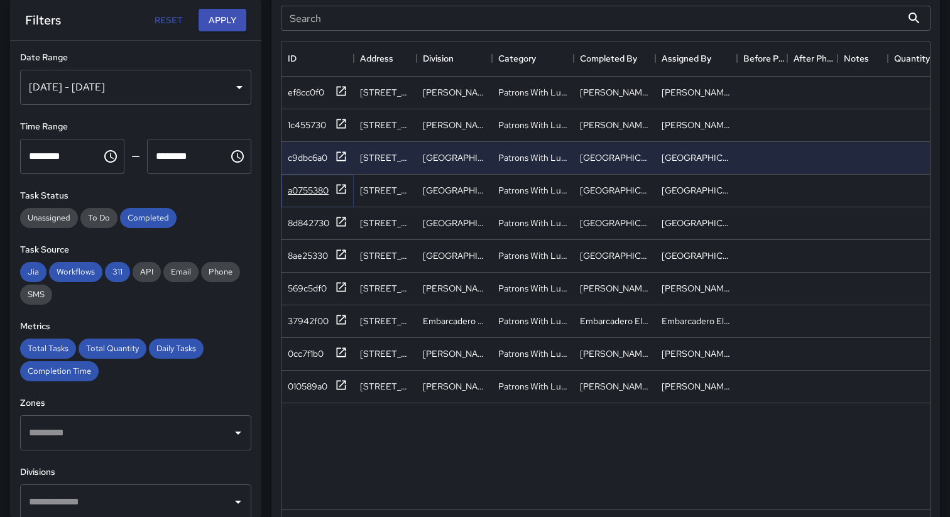
click at [318, 187] on div "a0755380" at bounding box center [308, 190] width 41 height 13
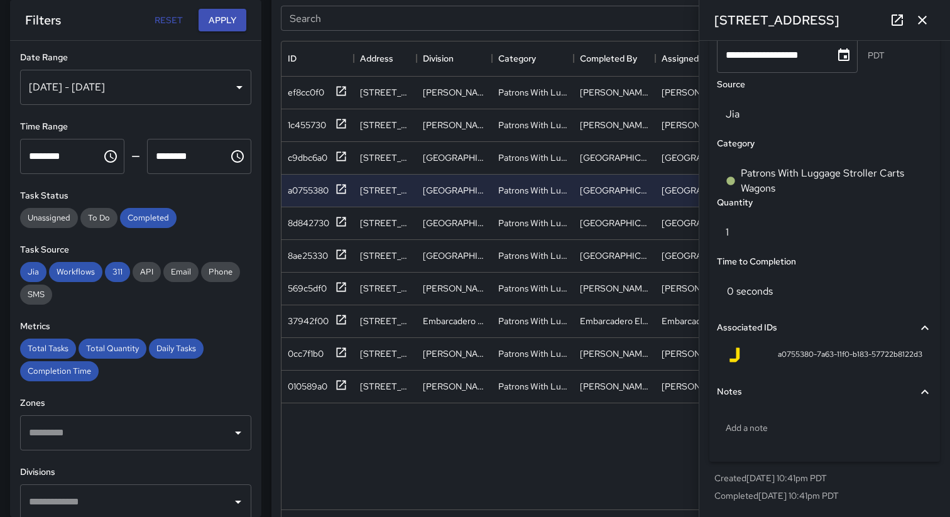
click at [923, 22] on icon "button" at bounding box center [922, 20] width 15 height 15
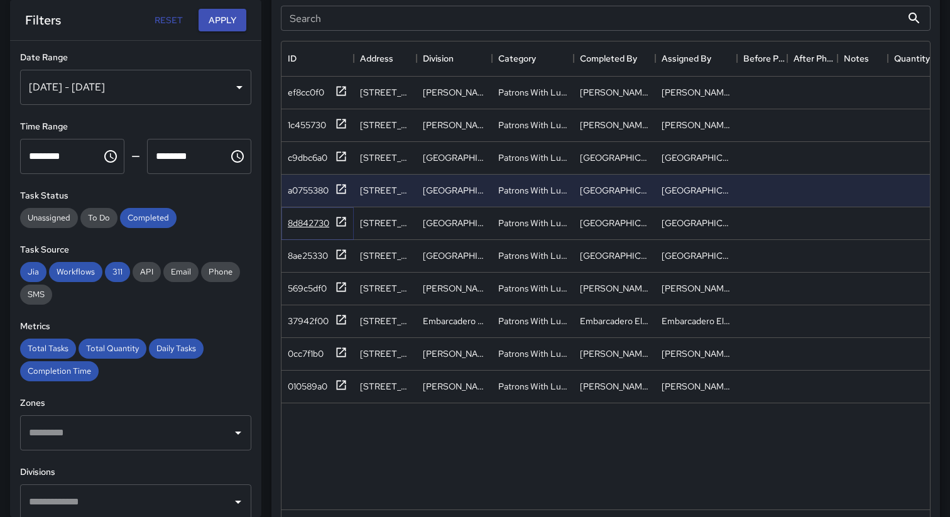
click at [307, 226] on div "8d842730" at bounding box center [308, 223] width 41 height 13
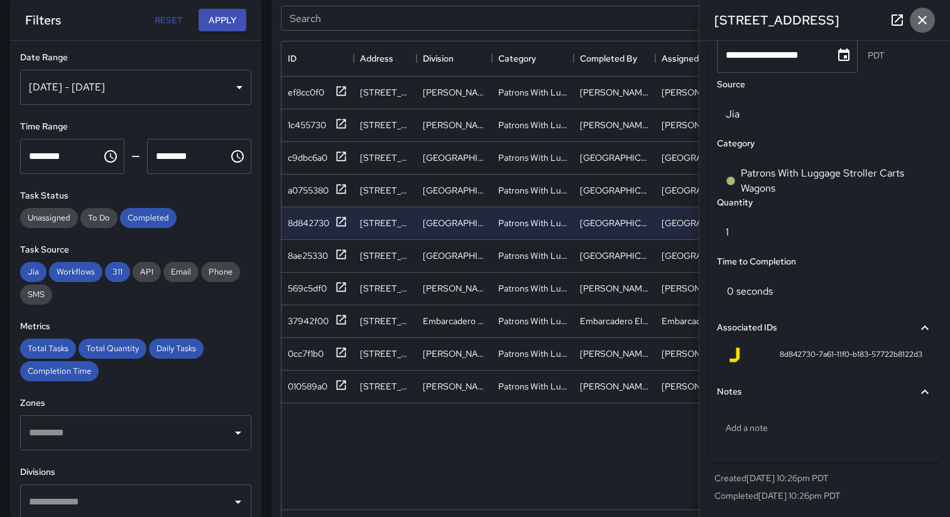
click at [921, 21] on icon "button" at bounding box center [922, 20] width 15 height 15
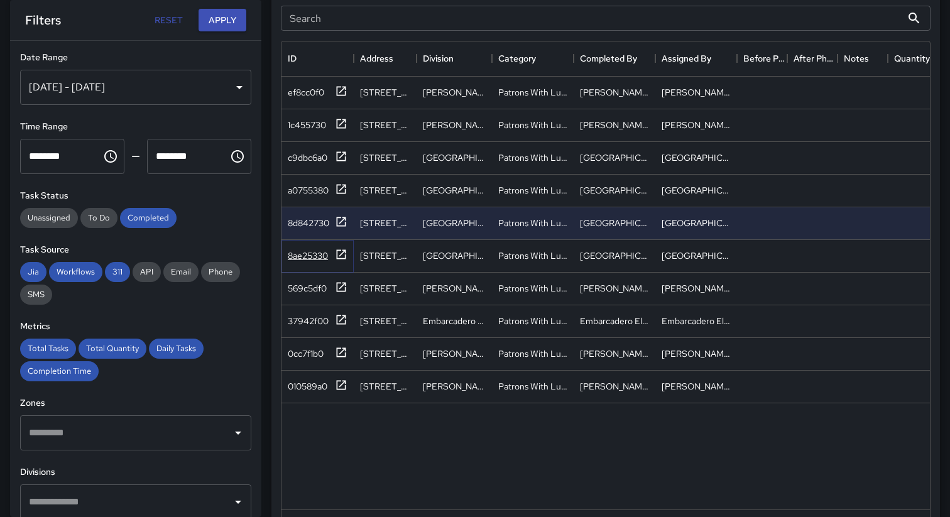
click at [323, 252] on div "8ae25330" at bounding box center [308, 255] width 40 height 13
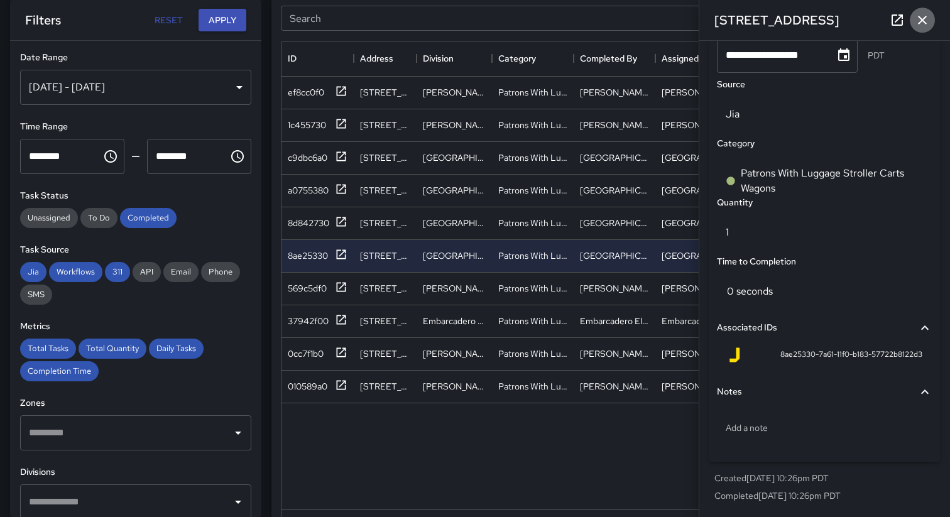
click at [921, 23] on icon "button" at bounding box center [922, 20] width 15 height 15
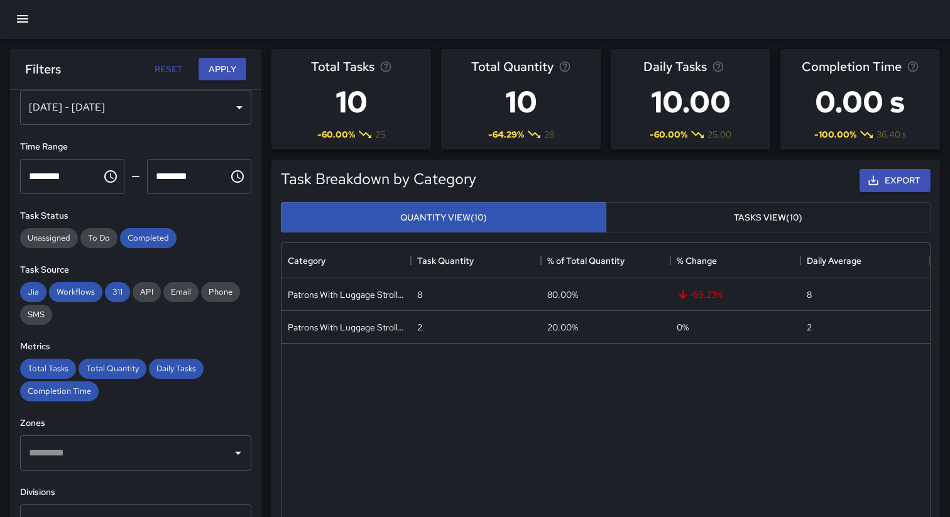
scroll to position [38, 0]
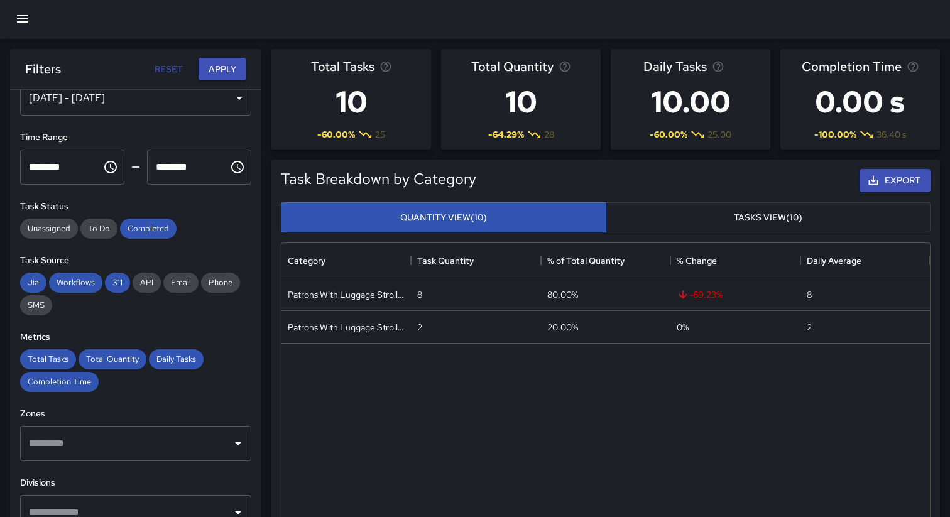
click at [175, 158] on input "********" at bounding box center [183, 166] width 73 height 35
click at [163, 166] on input "********" at bounding box center [183, 166] width 73 height 35
type input "********"
click at [191, 220] on div "Unassigned To Do Completed" at bounding box center [135, 229] width 231 height 20
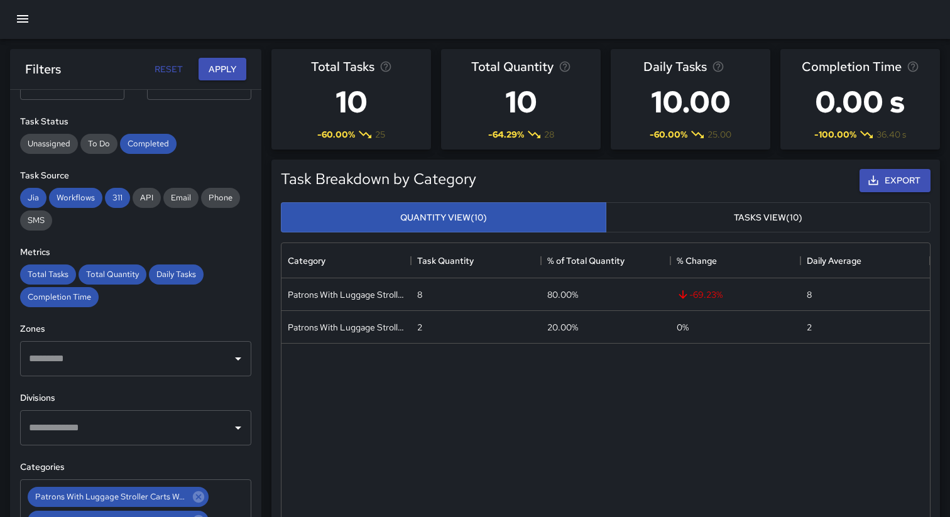
scroll to position [112, 0]
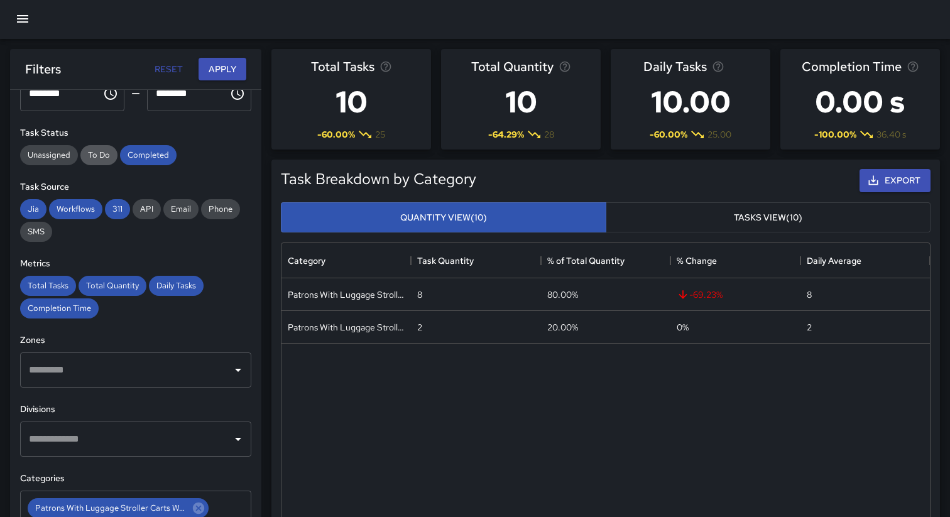
click at [99, 158] on span "To Do" at bounding box center [98, 154] width 37 height 11
click at [46, 155] on span "Unassigned" at bounding box center [49, 154] width 58 height 11
click at [207, 160] on div "Unassigned To Do Completed" at bounding box center [135, 155] width 231 height 20
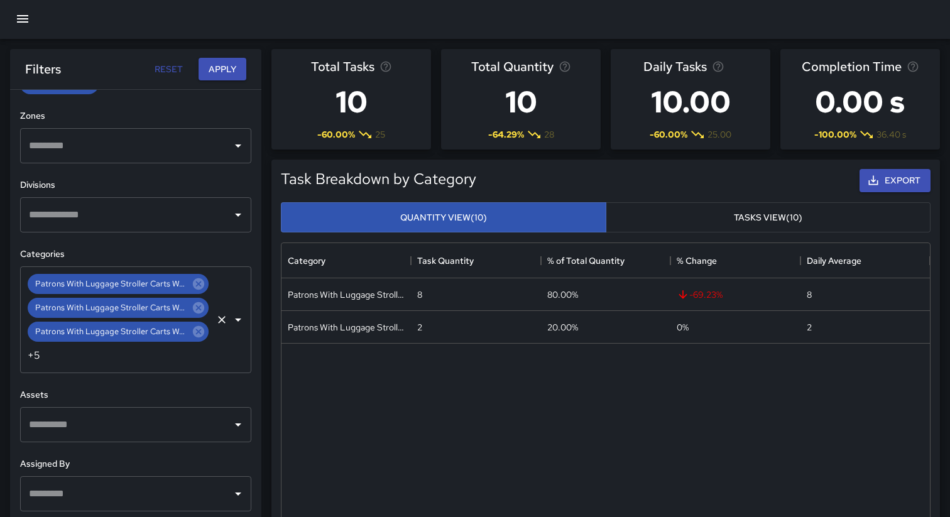
click at [219, 321] on icon "Clear" at bounding box center [222, 320] width 8 height 8
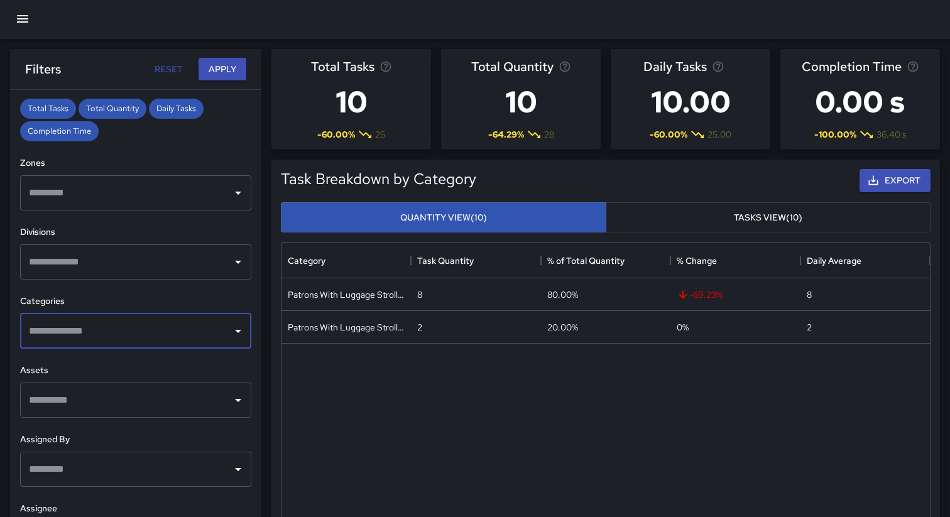
scroll to position [288, 0]
click at [197, 266] on input "text" at bounding box center [126, 263] width 201 height 24
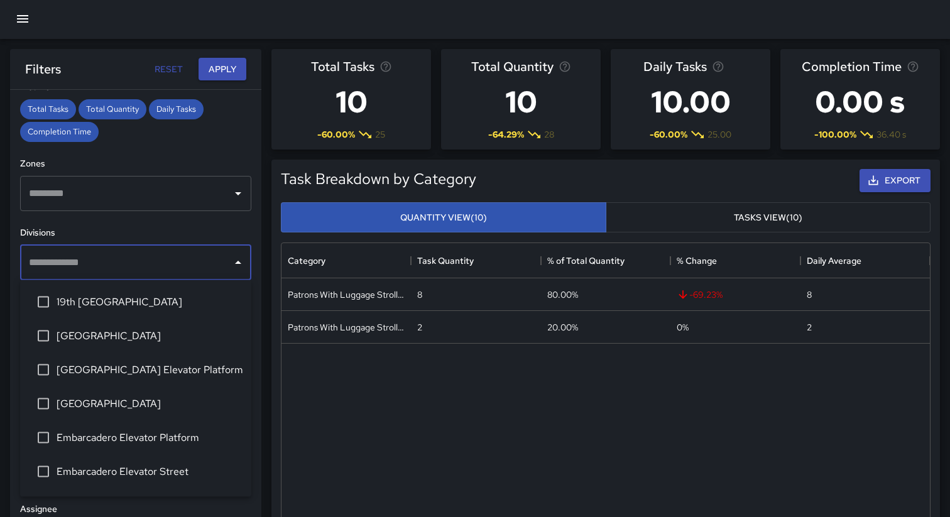
click at [166, 358] on li "[GEOGRAPHIC_DATA] Elevator Platform" at bounding box center [135, 370] width 231 height 34
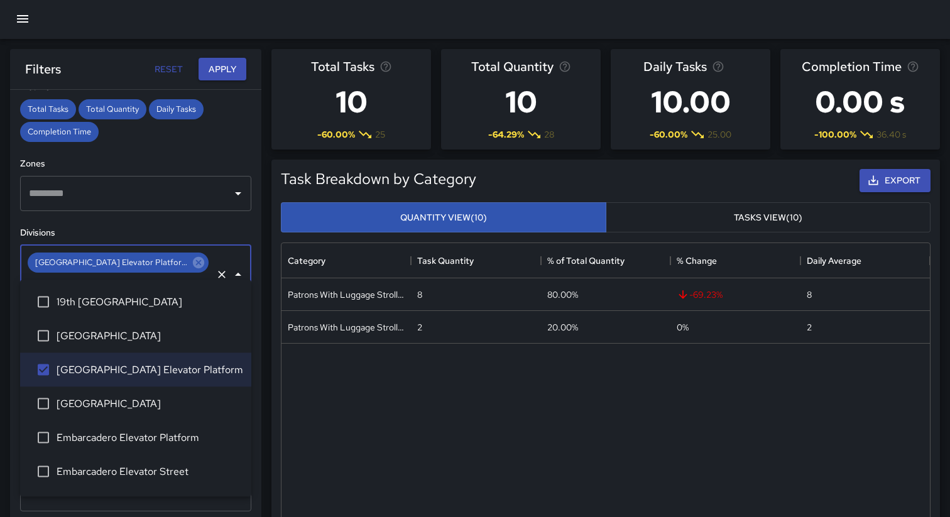
click at [162, 396] on span "[GEOGRAPHIC_DATA]" at bounding box center [149, 403] width 185 height 15
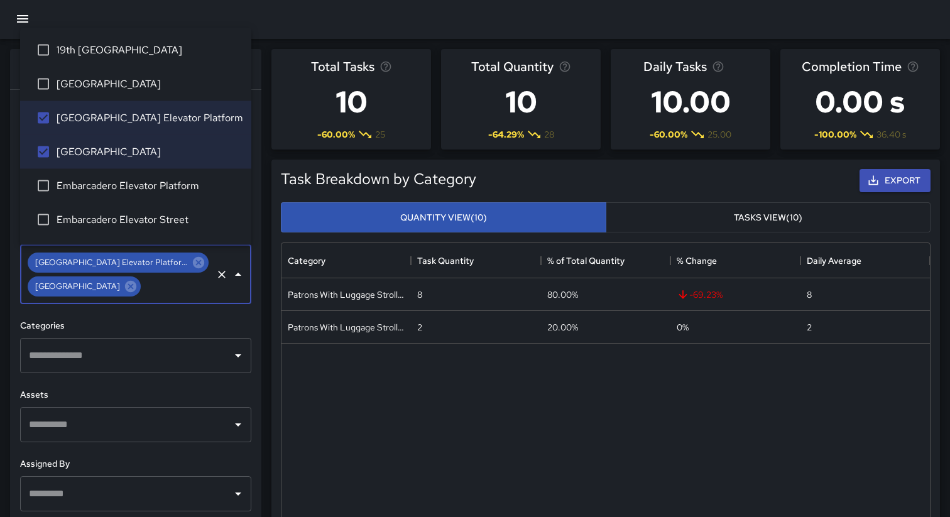
click at [10, 228] on div "**********" at bounding box center [135, 328] width 251 height 476
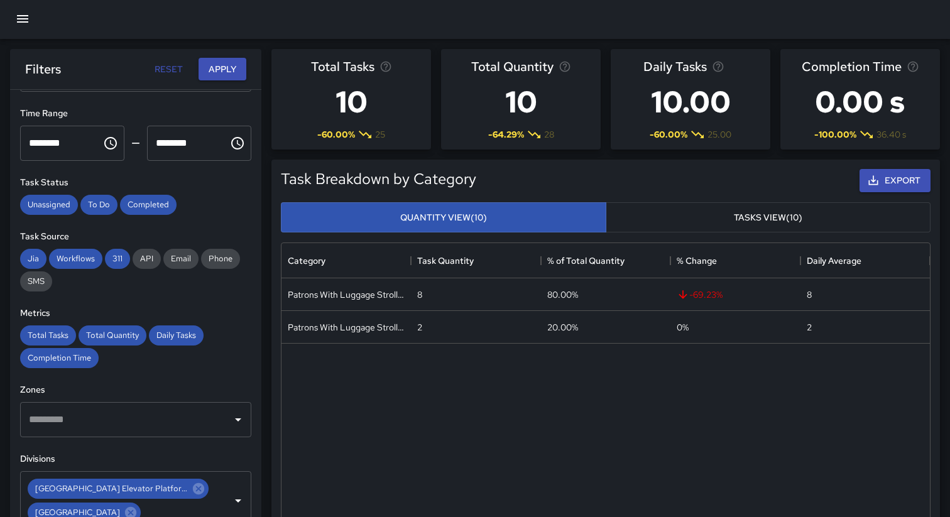
scroll to position [0, 0]
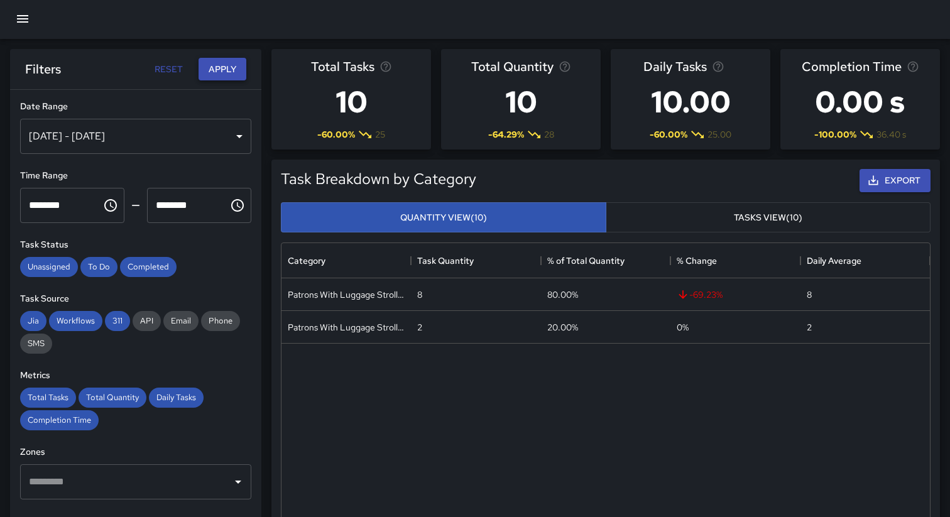
click at [226, 70] on button "Apply" at bounding box center [222, 69] width 48 height 23
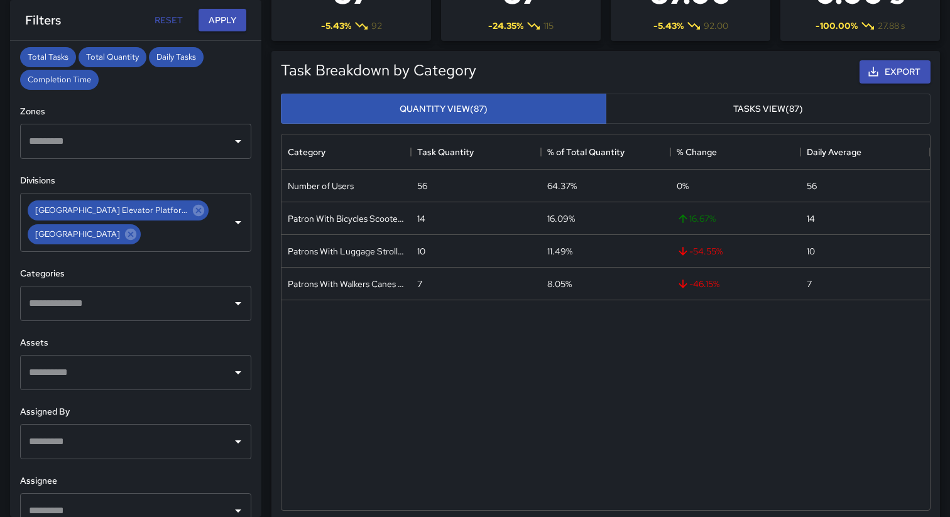
scroll to position [312, 0]
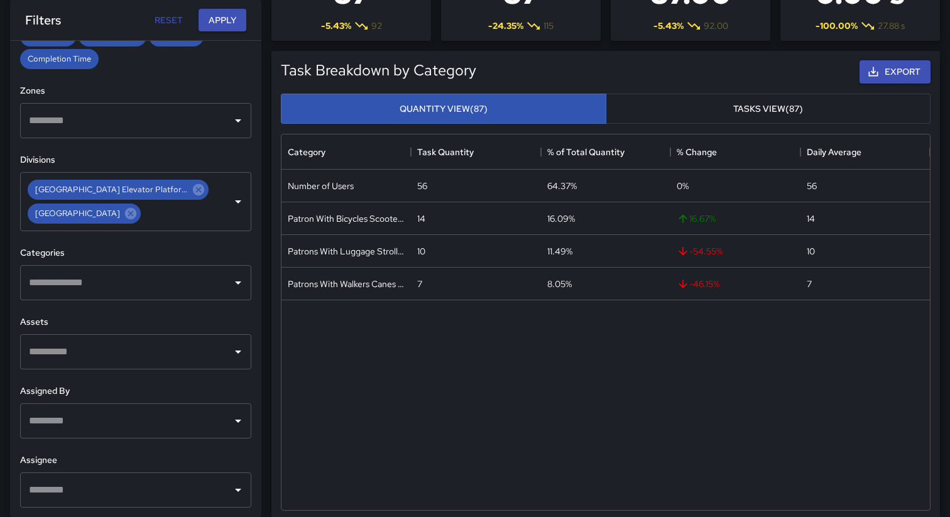
click at [196, 291] on input "text" at bounding box center [126, 283] width 201 height 24
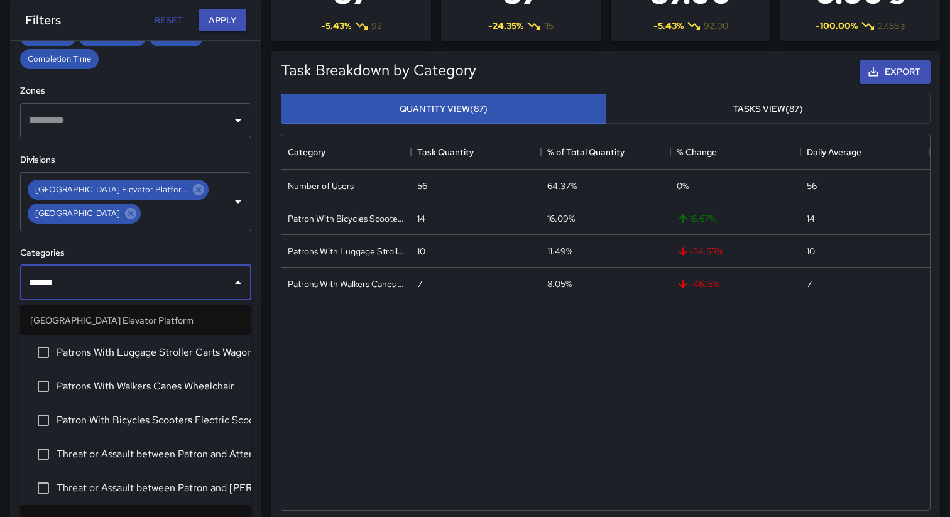
type input "*******"
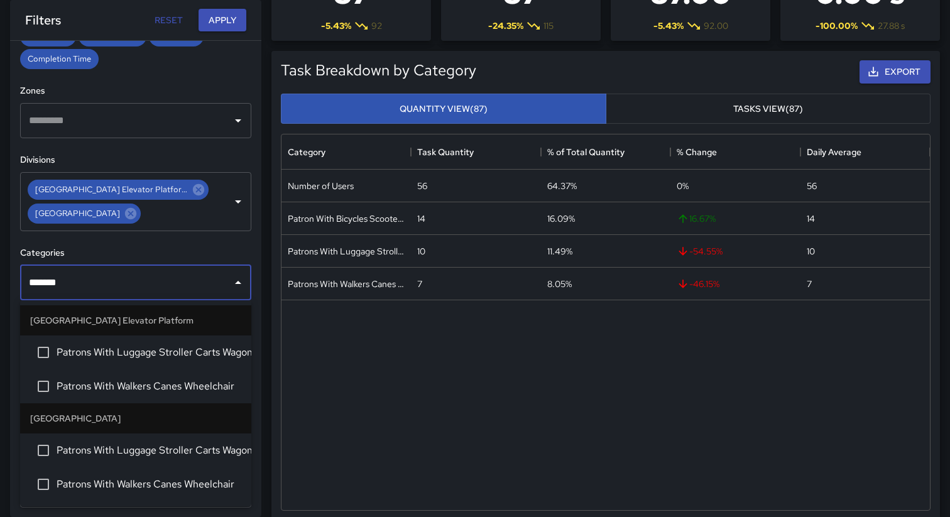
click at [112, 364] on li "Patrons With Luggage Stroller Carts Wagons" at bounding box center [135, 352] width 231 height 34
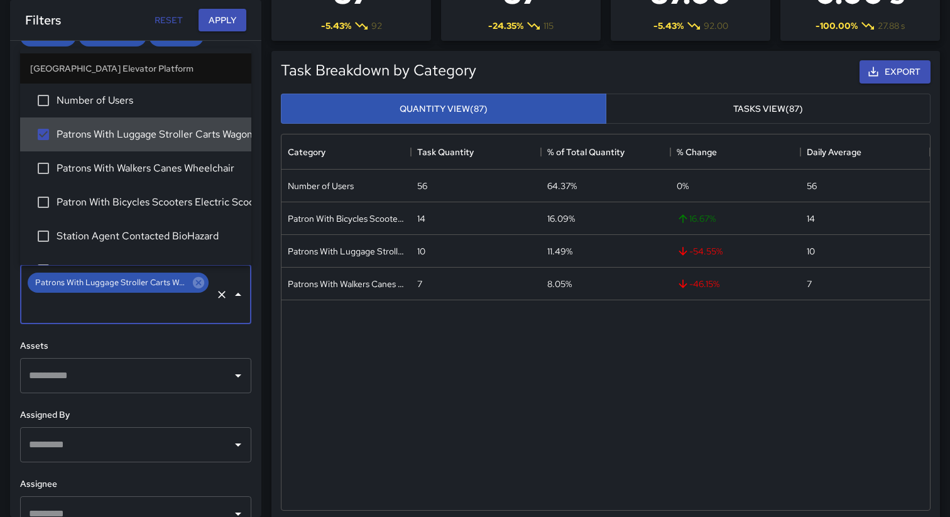
click at [117, 307] on input "text" at bounding box center [118, 307] width 185 height 24
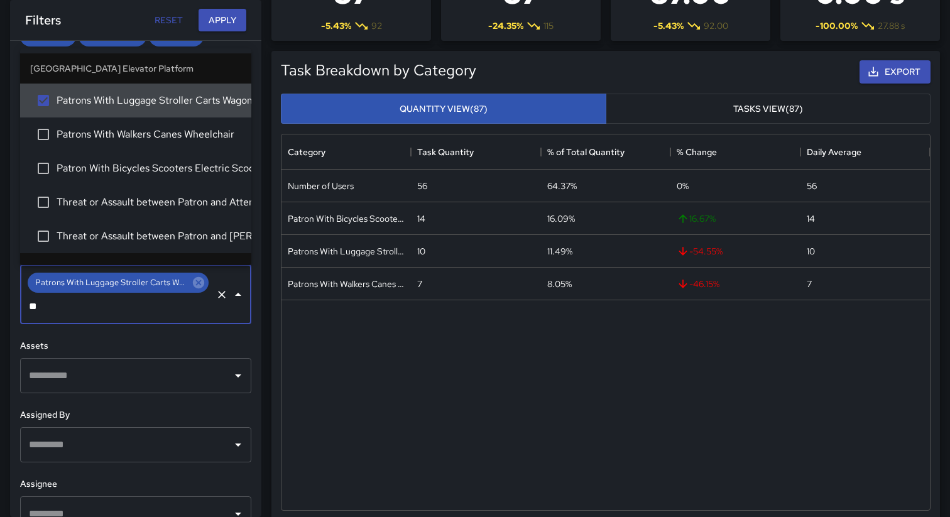
type input "*"
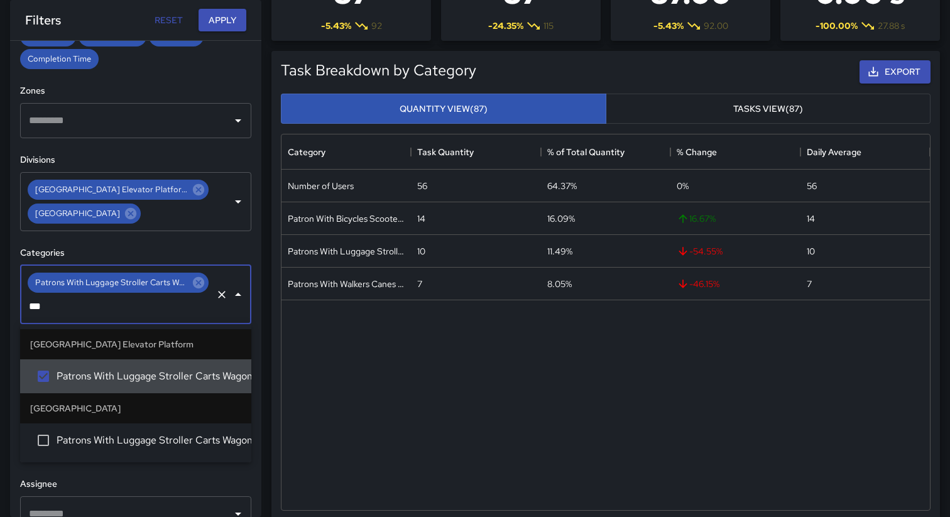
type input "****"
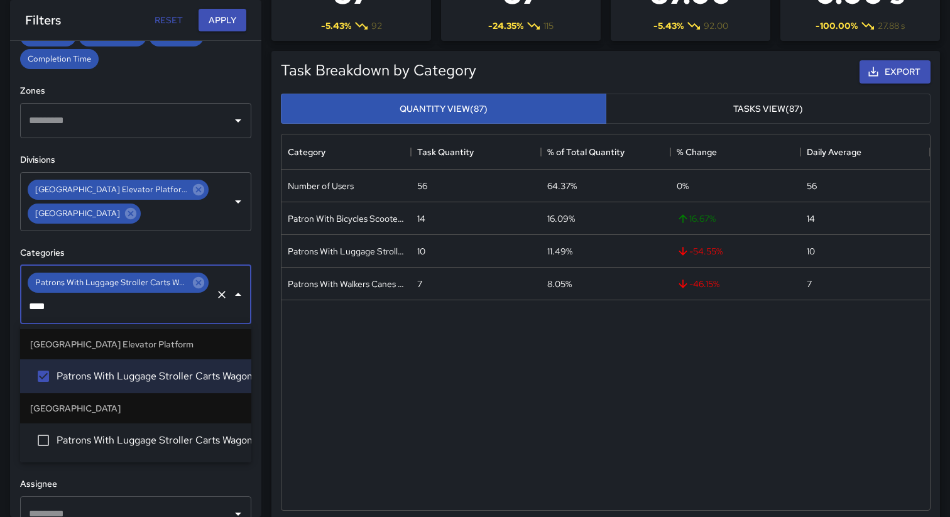
click at [104, 449] on li "Patrons With Luggage Stroller Carts Wagons" at bounding box center [135, 440] width 231 height 34
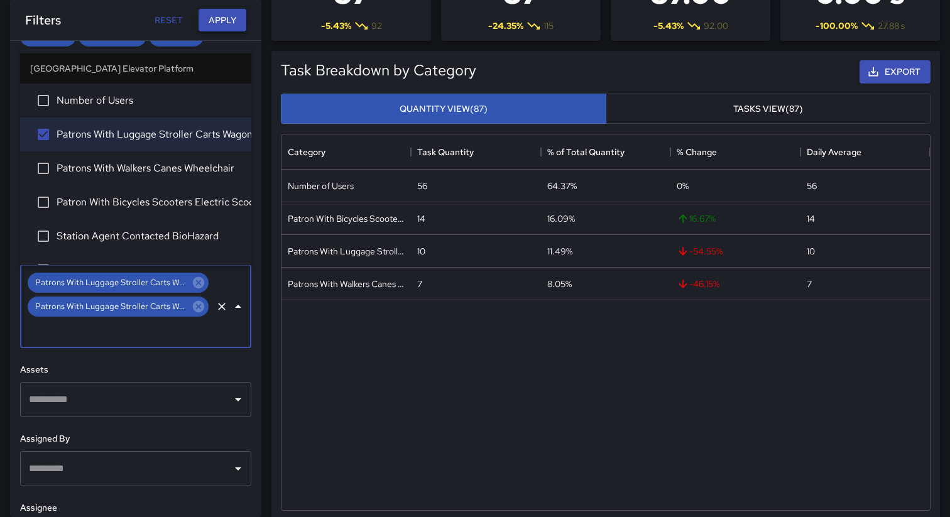
click at [220, 24] on button "Apply" at bounding box center [222, 20] width 48 height 23
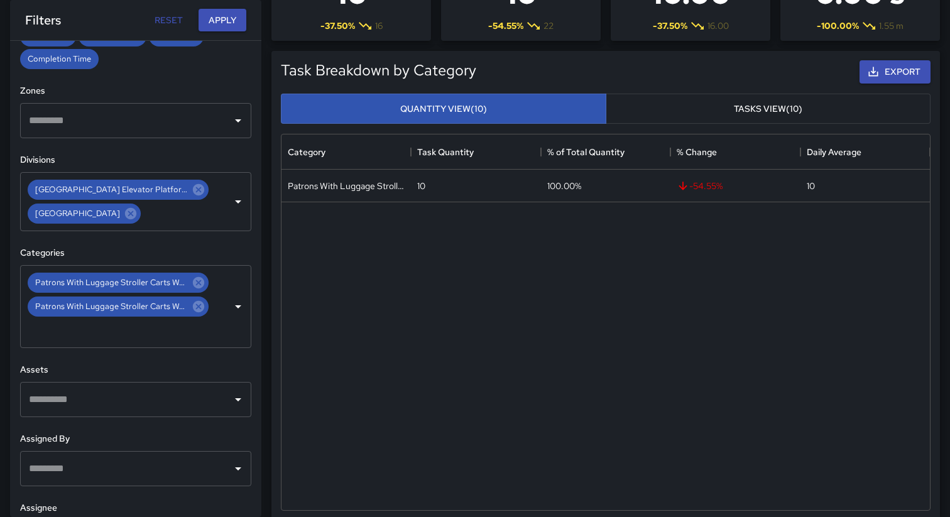
click at [673, 115] on button "Tasks View (10)" at bounding box center [768, 109] width 325 height 31
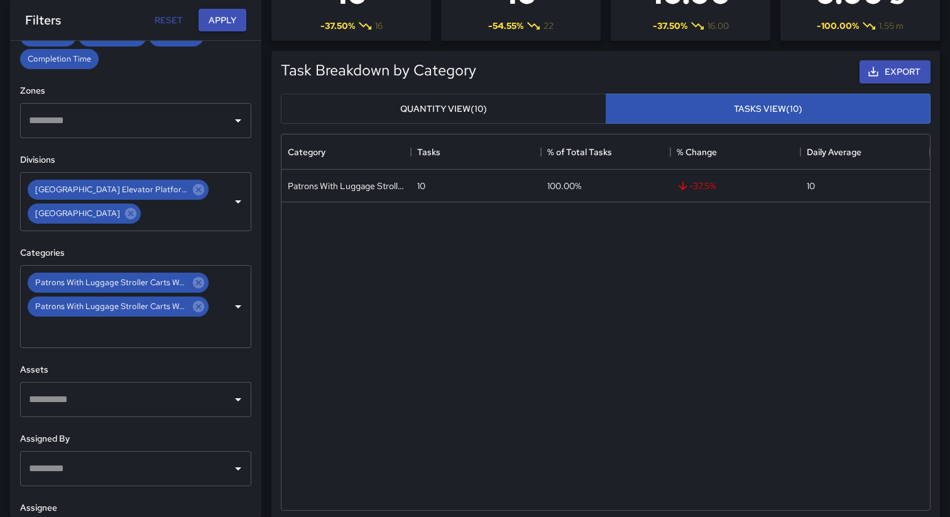
click at [500, 115] on button "Quantity View (10)" at bounding box center [443, 109] width 325 height 31
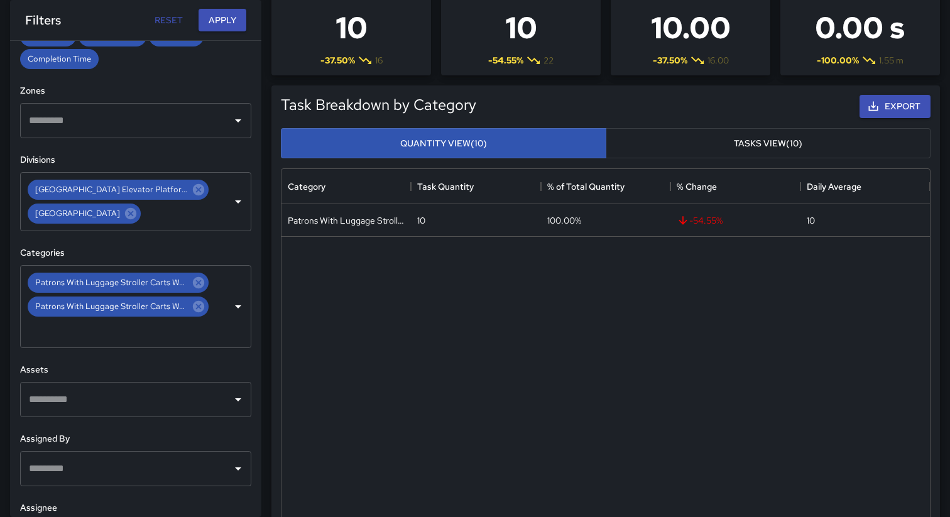
scroll to position [64, 0]
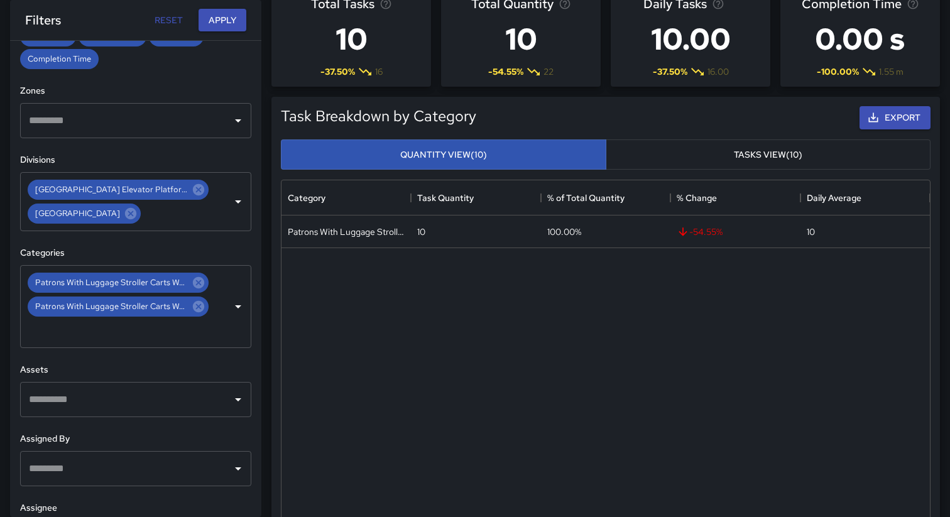
click at [650, 152] on button "Tasks View (10)" at bounding box center [768, 154] width 325 height 31
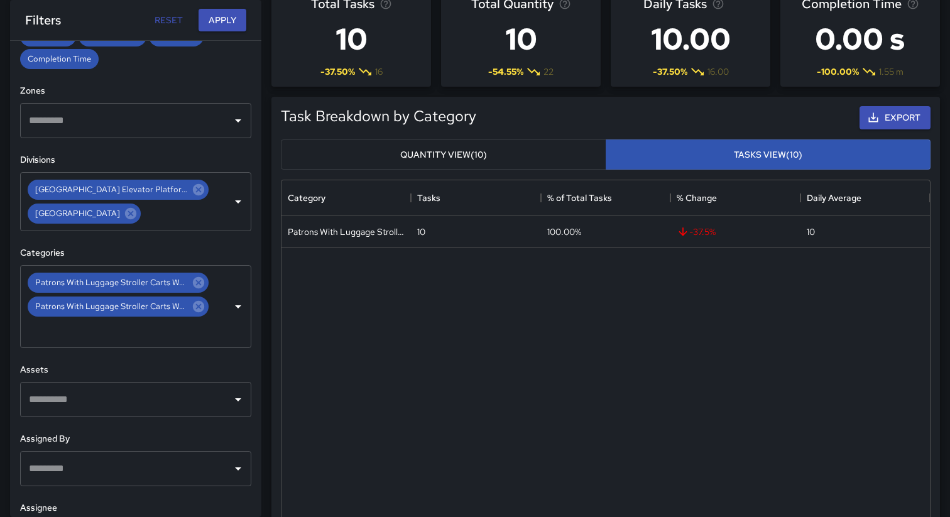
click at [523, 153] on button "Quantity View (10)" at bounding box center [443, 154] width 325 height 31
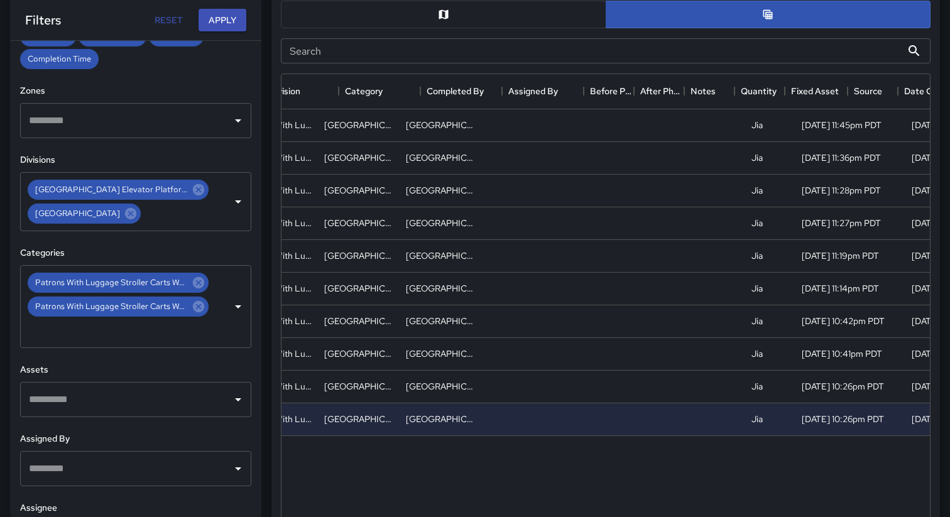
scroll to position [0, 0]
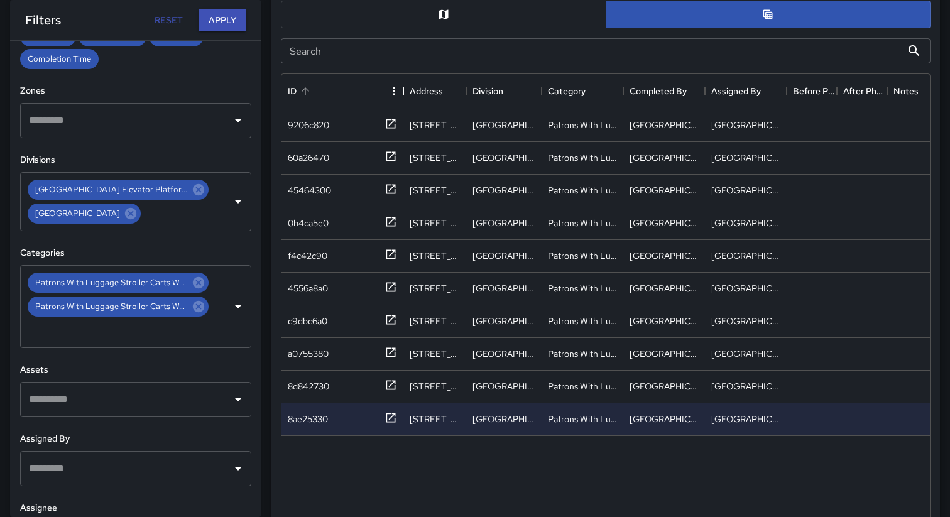
drag, startPoint x: 357, startPoint y: 94, endPoint x: 399, endPoint y: 95, distance: 42.1
click at [402, 95] on div "ID" at bounding box center [403, 90] width 15 height 35
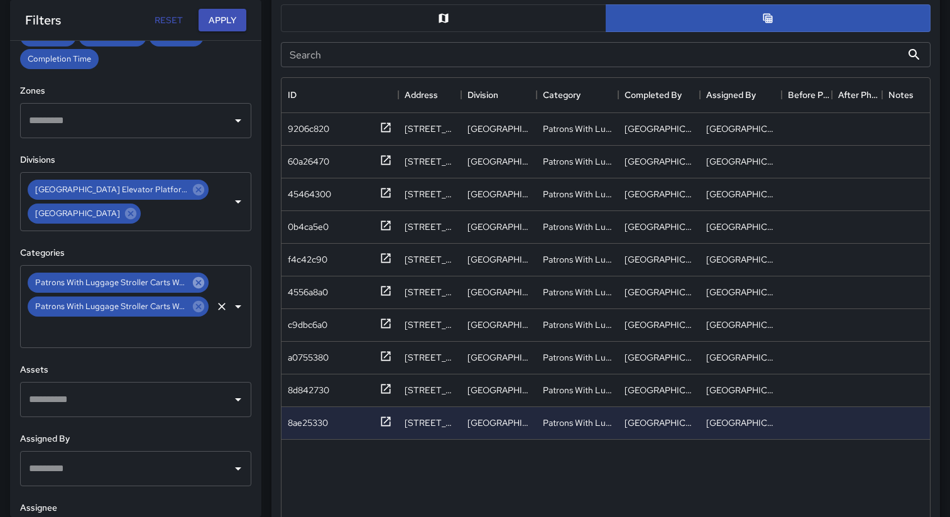
click at [197, 286] on icon at bounding box center [198, 282] width 11 height 11
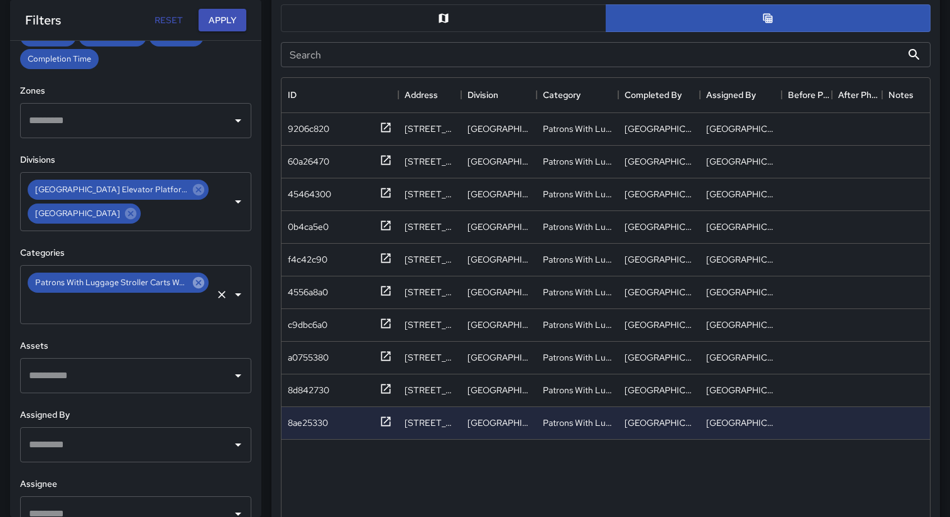
click at [198, 285] on icon at bounding box center [198, 282] width 11 height 11
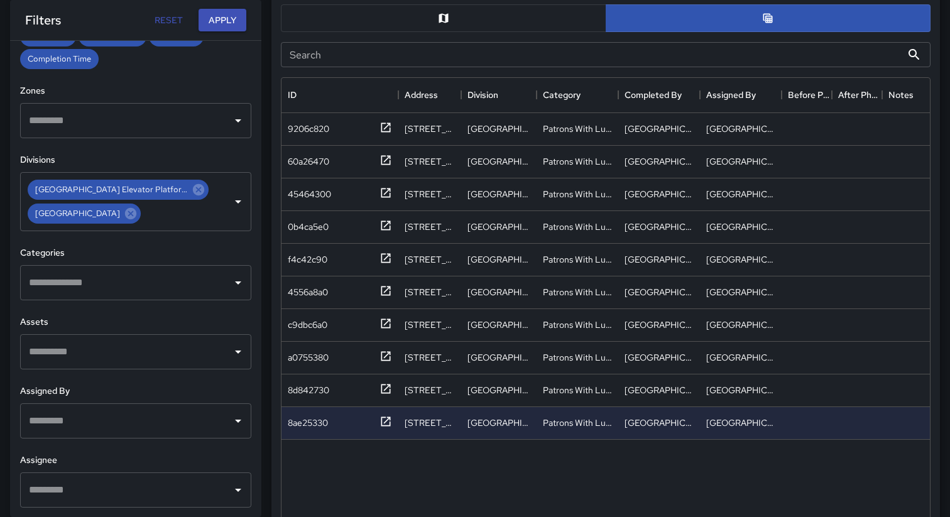
click at [149, 291] on input "text" at bounding box center [126, 283] width 201 height 24
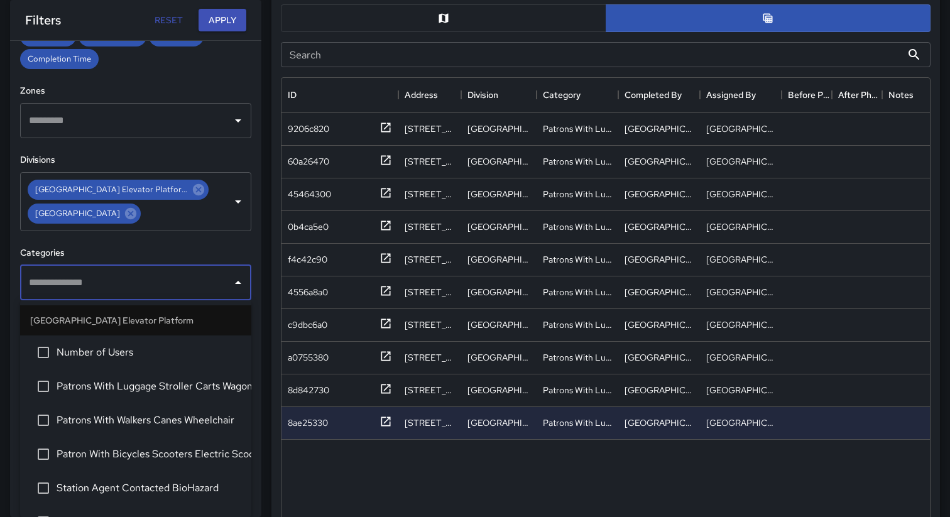
click at [174, 245] on div "**********" at bounding box center [135, 279] width 251 height 476
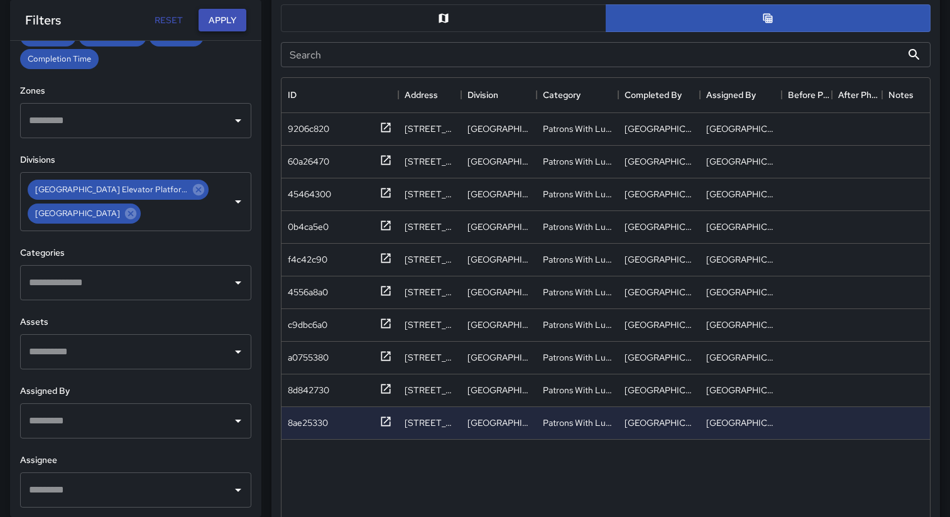
click at [222, 21] on button "Apply" at bounding box center [222, 20] width 48 height 23
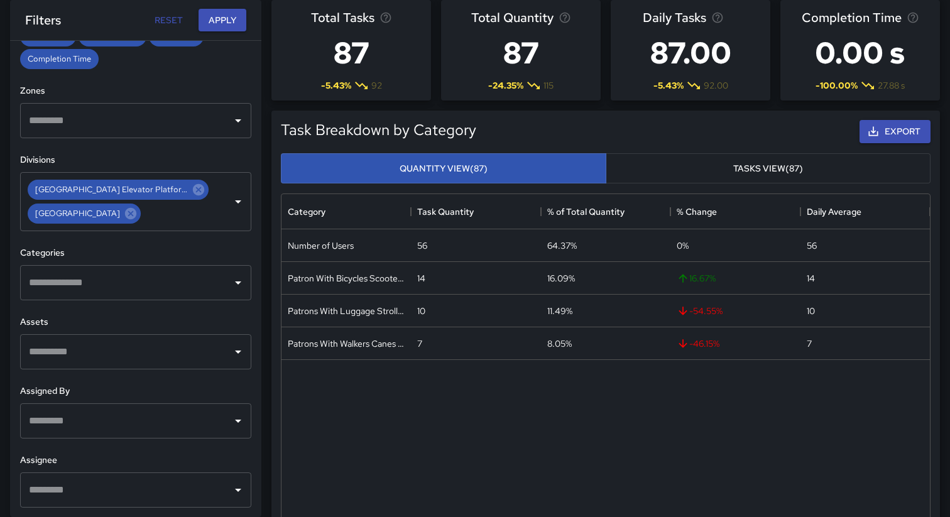
scroll to position [79, 0]
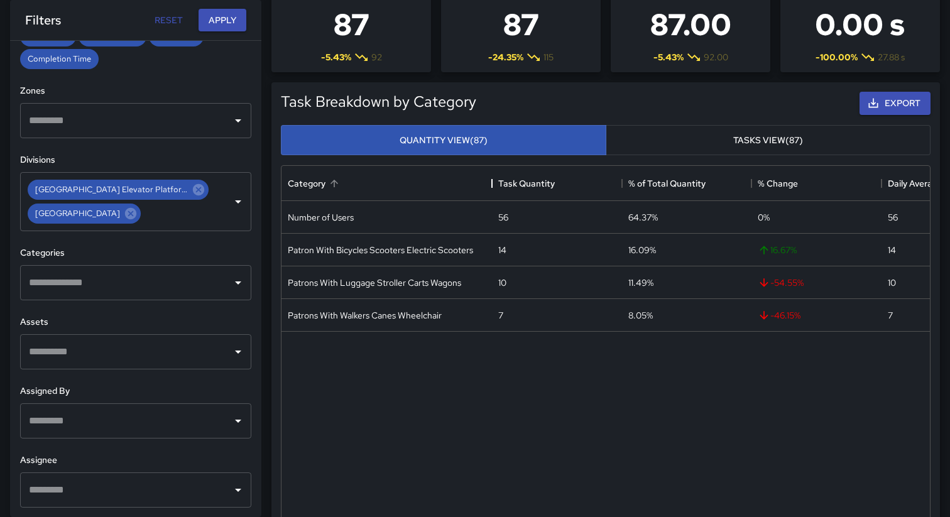
drag, startPoint x: 410, startPoint y: 180, endPoint x: 491, endPoint y: 180, distance: 81.0
click at [491, 180] on div "Category" at bounding box center [491, 183] width 15 height 35
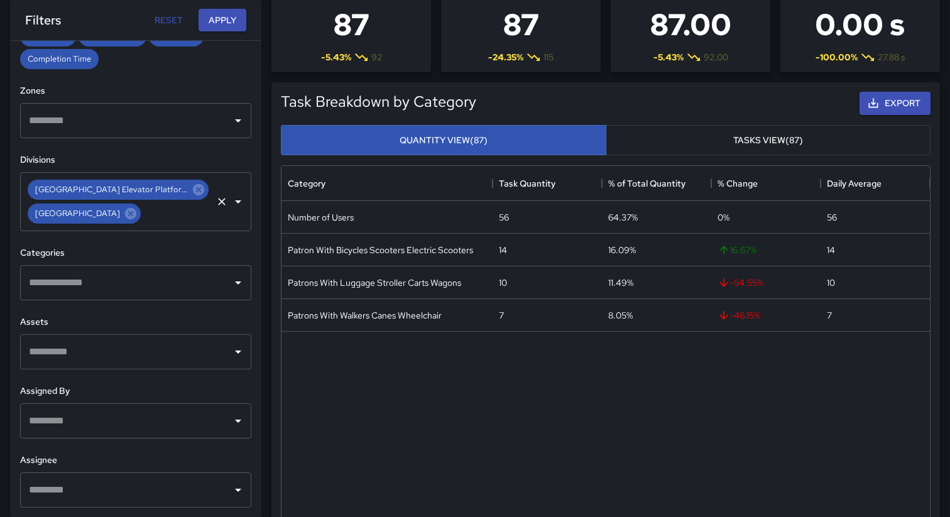
click at [163, 190] on div "[GEOGRAPHIC_DATA] Elevator Platform" at bounding box center [118, 190] width 181 height 20
click at [193, 190] on icon at bounding box center [198, 189] width 11 height 11
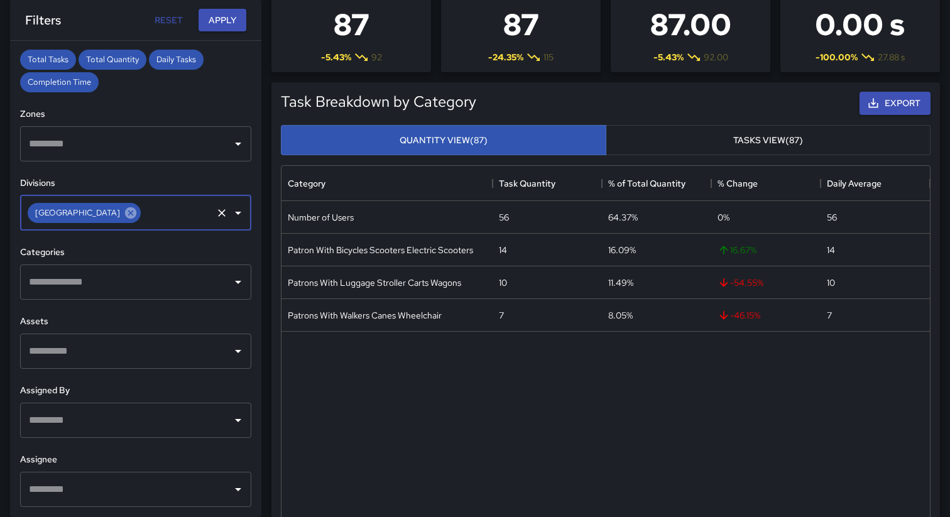
scroll to position [288, 0]
click at [219, 19] on button "Apply" at bounding box center [222, 20] width 48 height 23
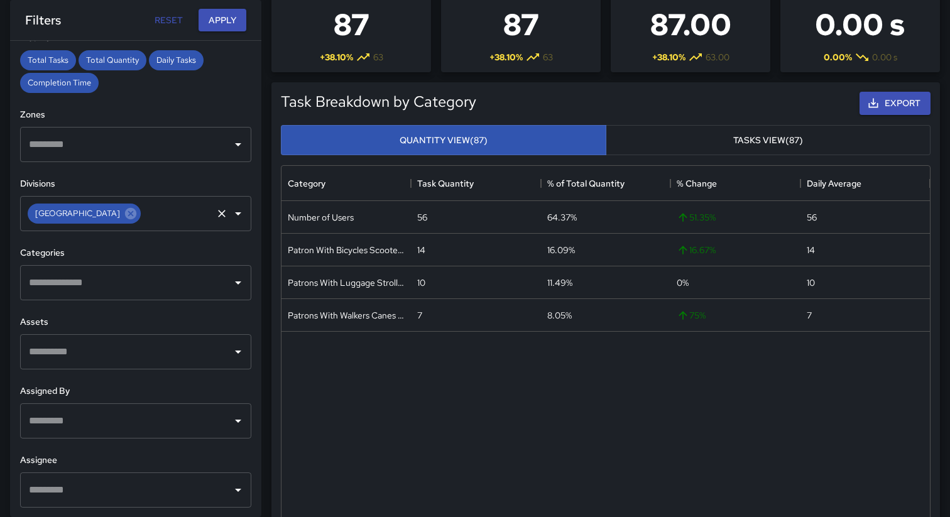
click at [198, 220] on input "text" at bounding box center [177, 214] width 68 height 24
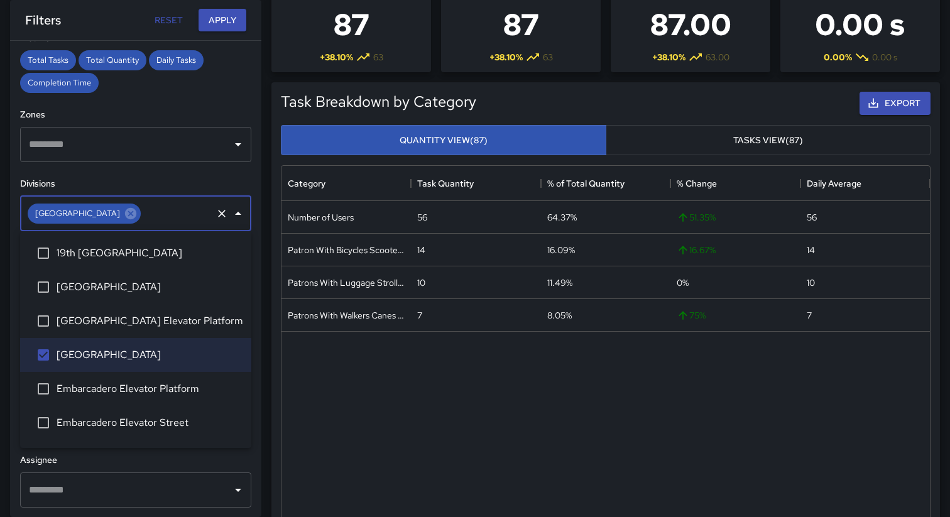
click at [140, 323] on span "[GEOGRAPHIC_DATA] Elevator Platform" at bounding box center [149, 320] width 185 height 15
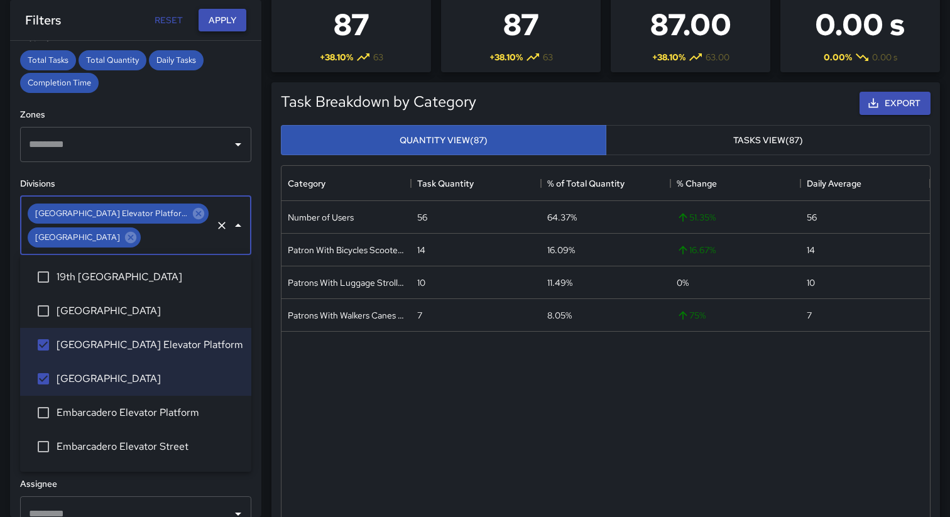
click at [226, 26] on button "Apply" at bounding box center [222, 20] width 48 height 23
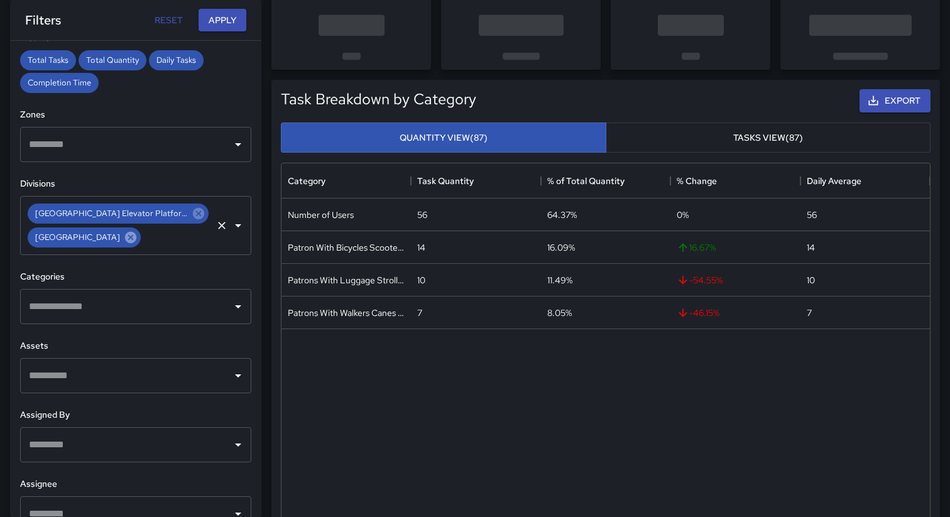
click at [136, 242] on icon at bounding box center [130, 237] width 11 height 11
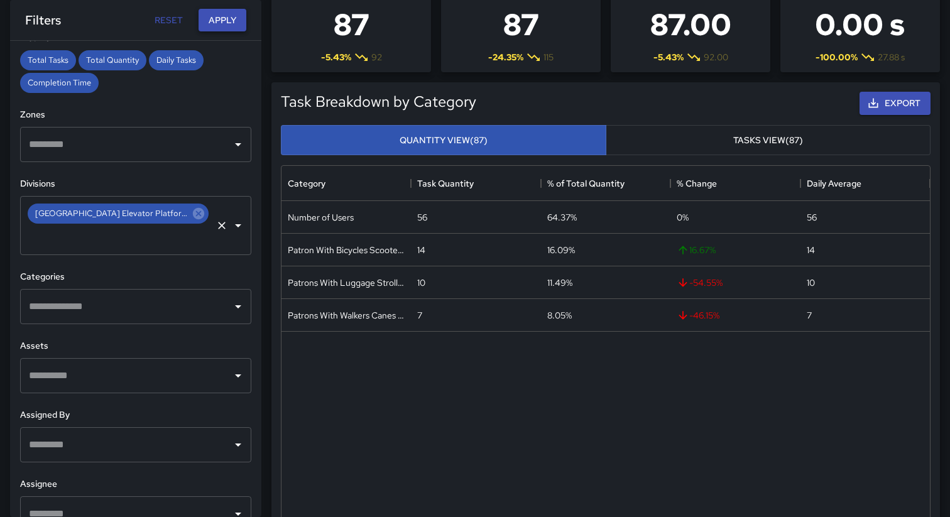
click at [218, 19] on button "Apply" at bounding box center [222, 20] width 48 height 23
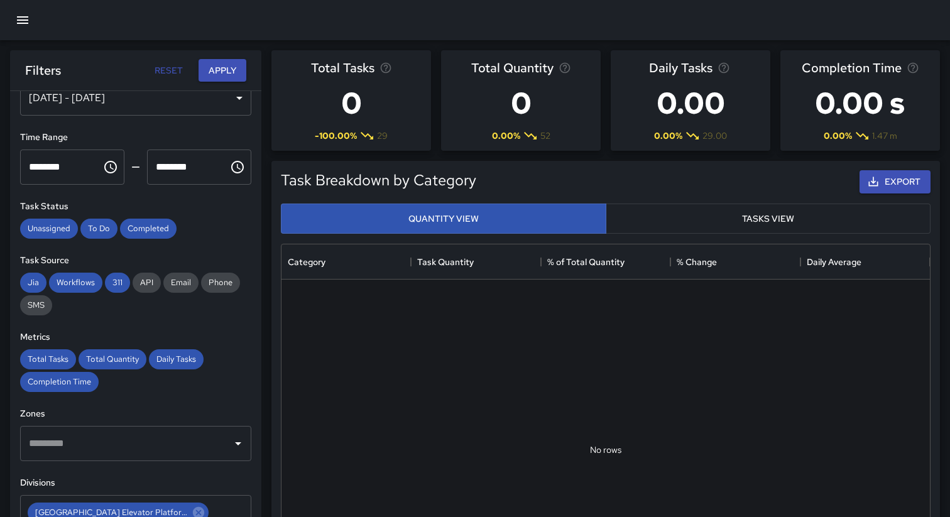
scroll to position [10, 0]
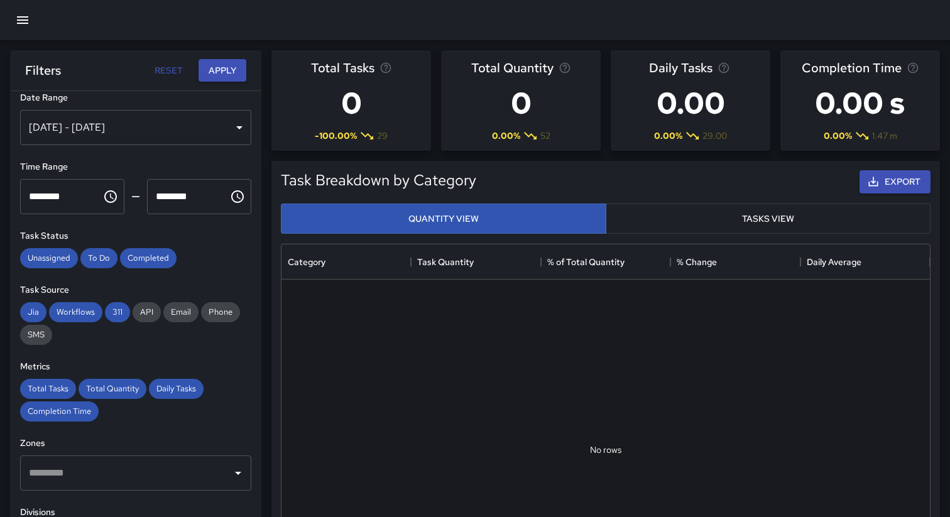
click at [72, 200] on input "********" at bounding box center [56, 196] width 73 height 35
type input "********"
click at [224, 69] on button "Apply" at bounding box center [222, 70] width 48 height 23
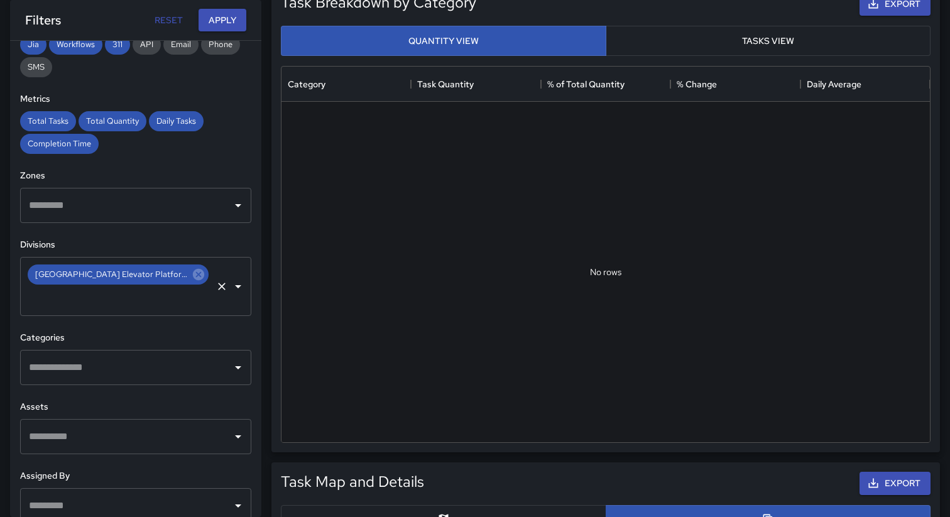
scroll to position [258, 0]
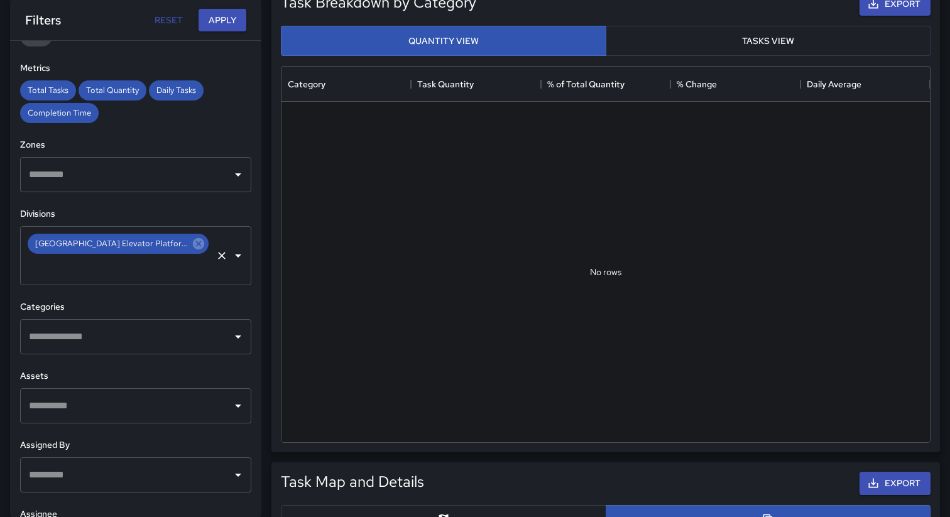
click at [576, 275] on div at bounding box center [605, 272] width 648 height 340
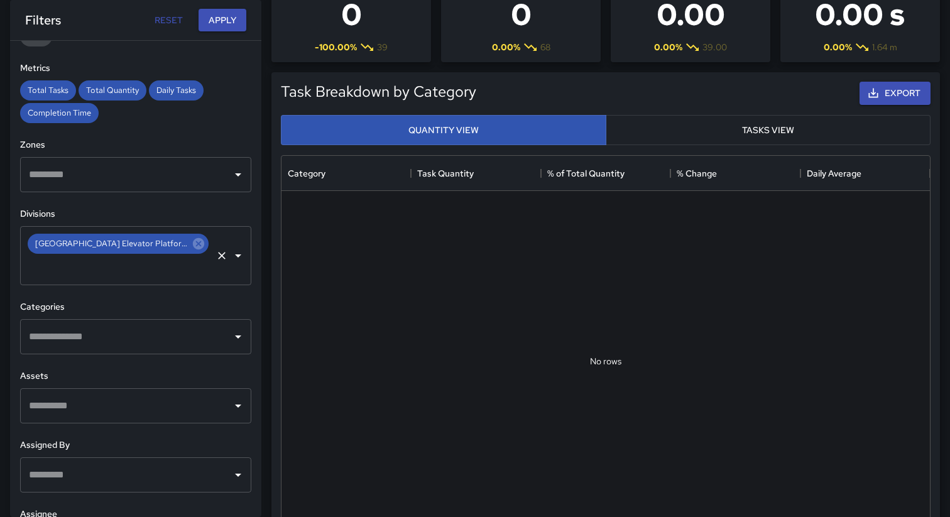
scroll to position [80, 0]
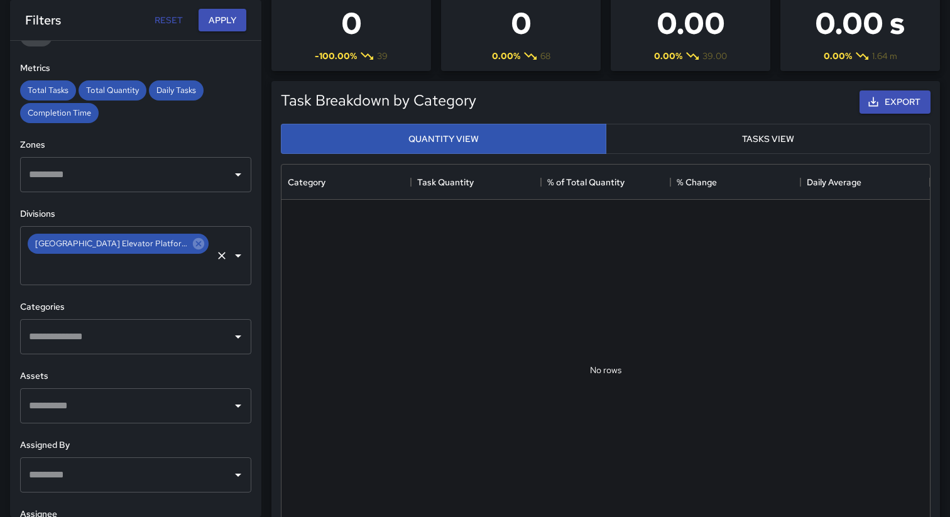
click at [676, 147] on button "Tasks View" at bounding box center [768, 139] width 325 height 31
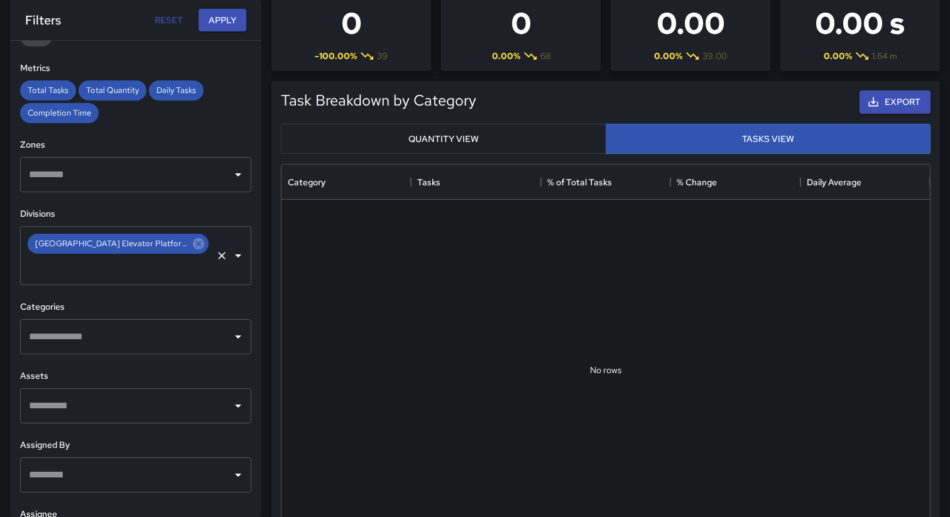
click at [519, 142] on button "Quantity View" at bounding box center [443, 139] width 325 height 31
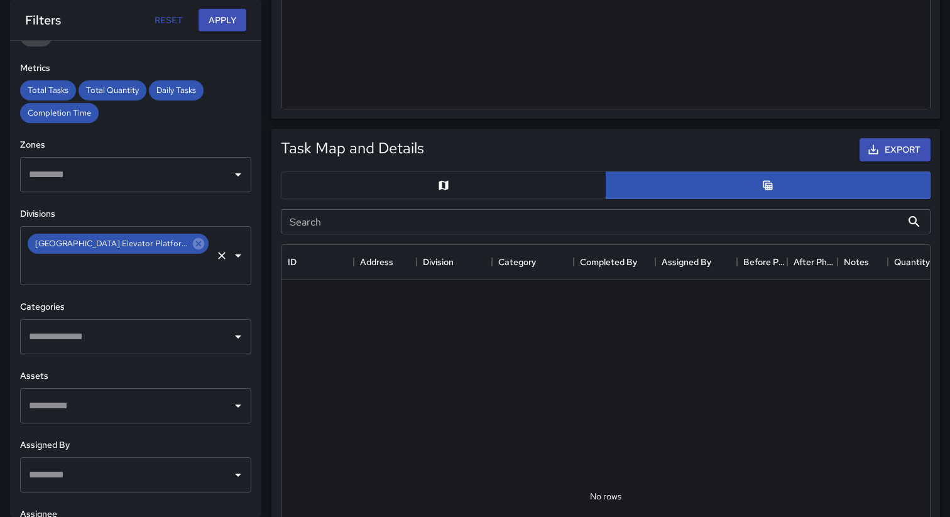
scroll to position [530, 0]
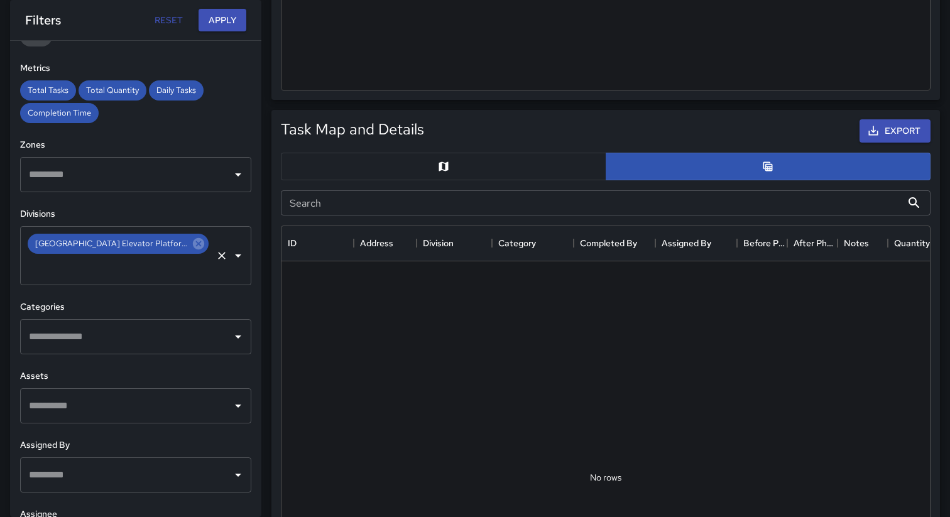
click at [524, 166] on button "button" at bounding box center [443, 167] width 325 height 28
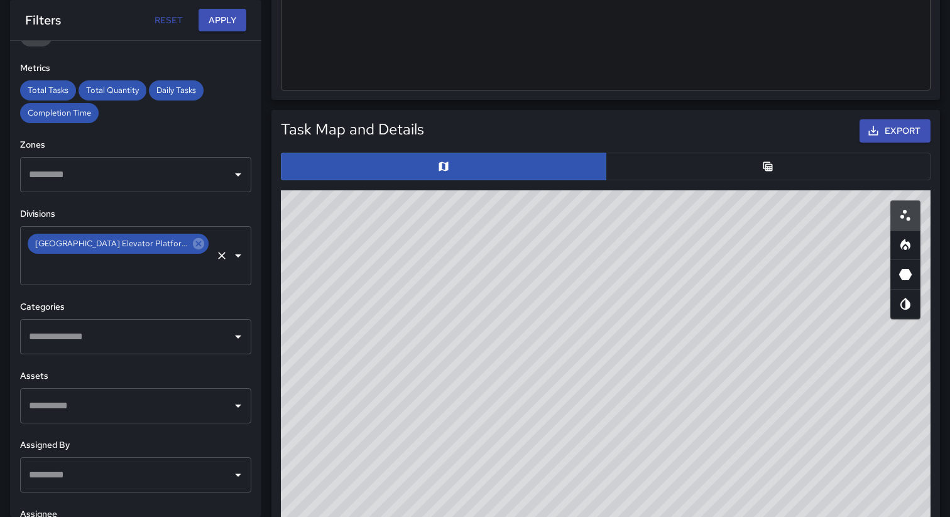
click at [676, 165] on button "button" at bounding box center [768, 167] width 325 height 28
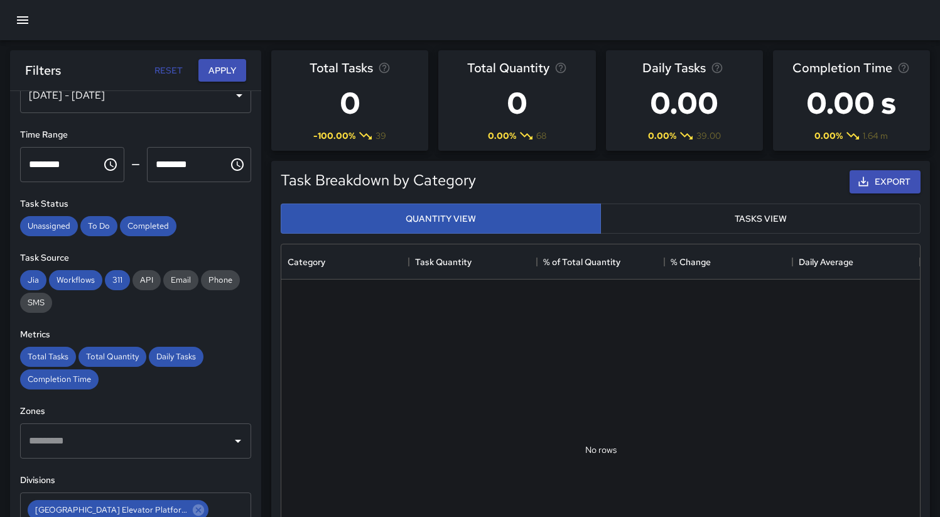
scroll to position [0, 0]
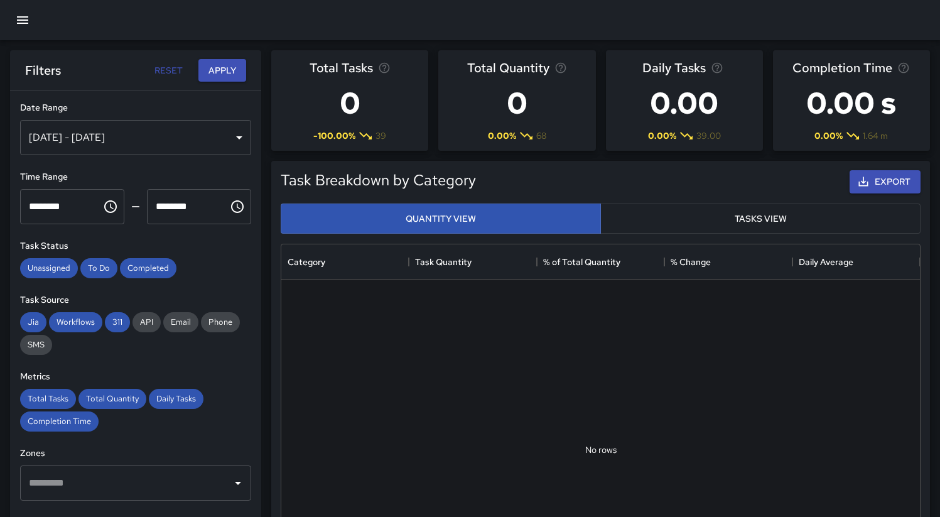
click at [163, 75] on button "Reset" at bounding box center [168, 70] width 40 height 23
type input "**********"
type input "********"
click at [149, 129] on div "[DATE] - [DATE]" at bounding box center [135, 137] width 231 height 35
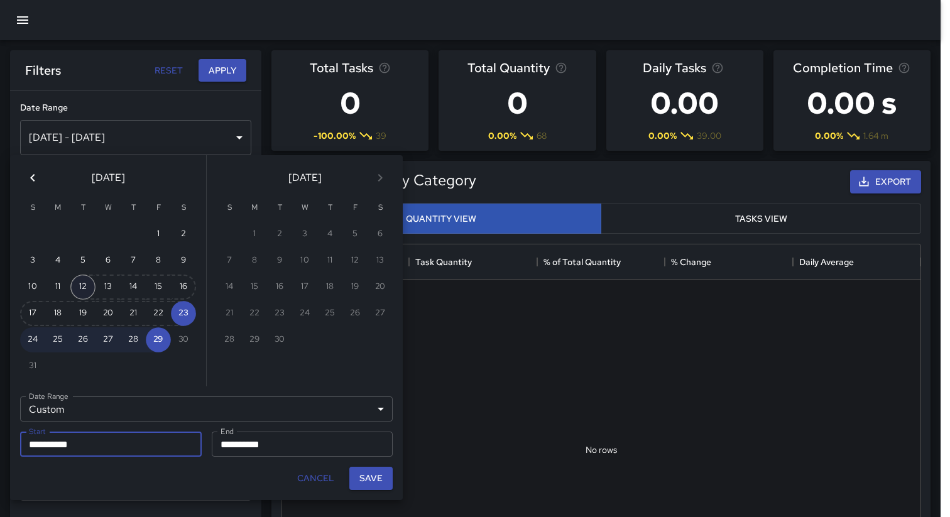
click at [88, 293] on button "12" at bounding box center [82, 286] width 25 height 25
type input "**********"
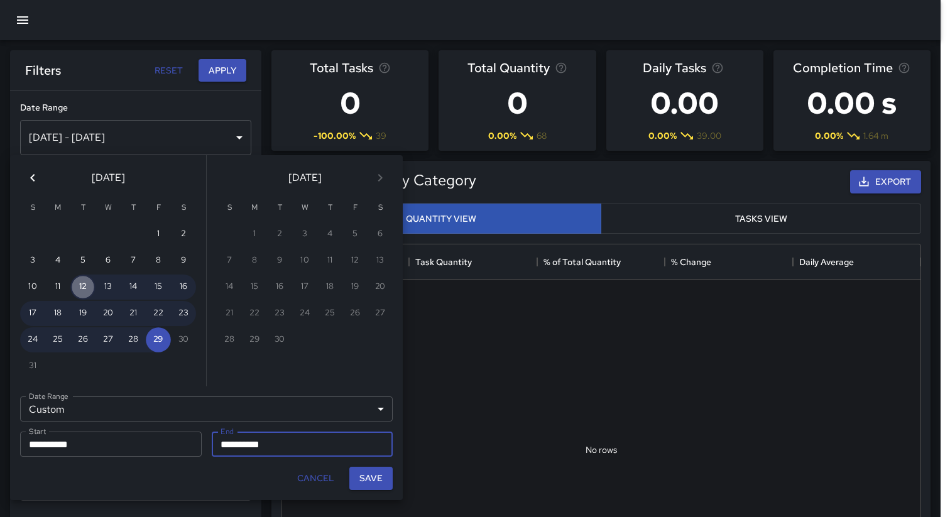
click at [88, 293] on button "12" at bounding box center [82, 286] width 25 height 25
type input "**********"
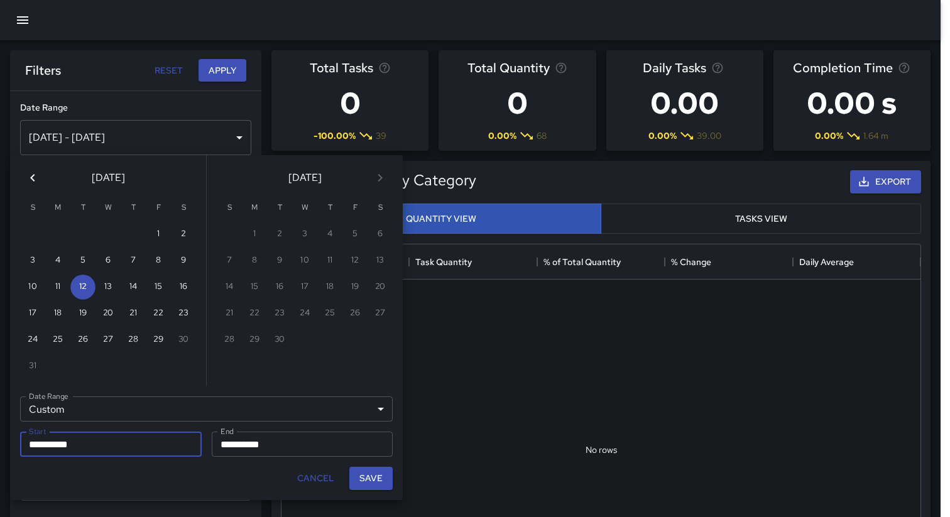
click at [356, 490] on div "Save" at bounding box center [370, 478] width 53 height 33
click at [382, 482] on button "Save" at bounding box center [370, 478] width 43 height 23
type input "**********"
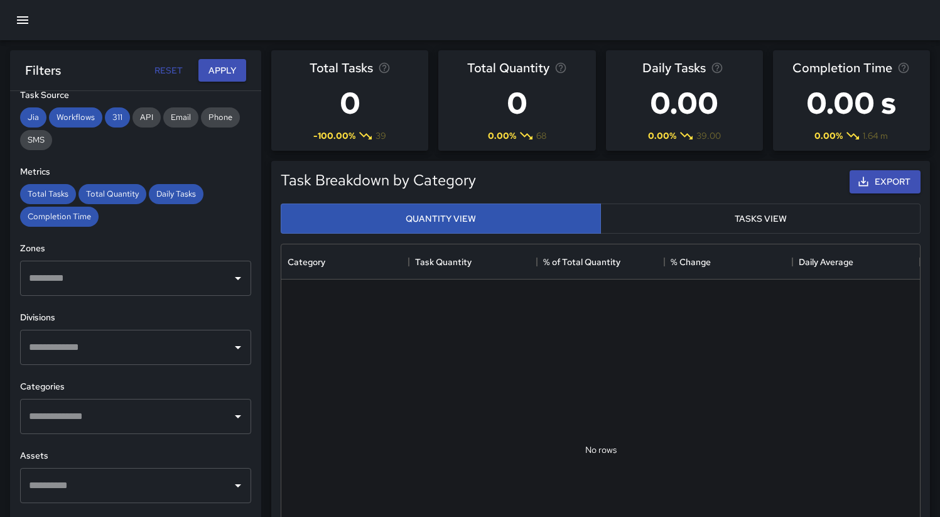
scroll to position [288, 0]
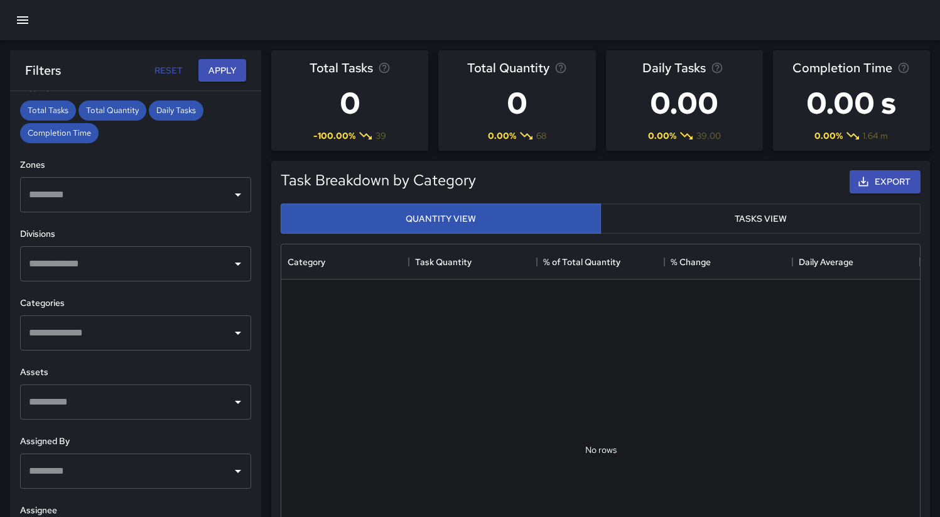
click at [104, 254] on input "text" at bounding box center [126, 264] width 201 height 24
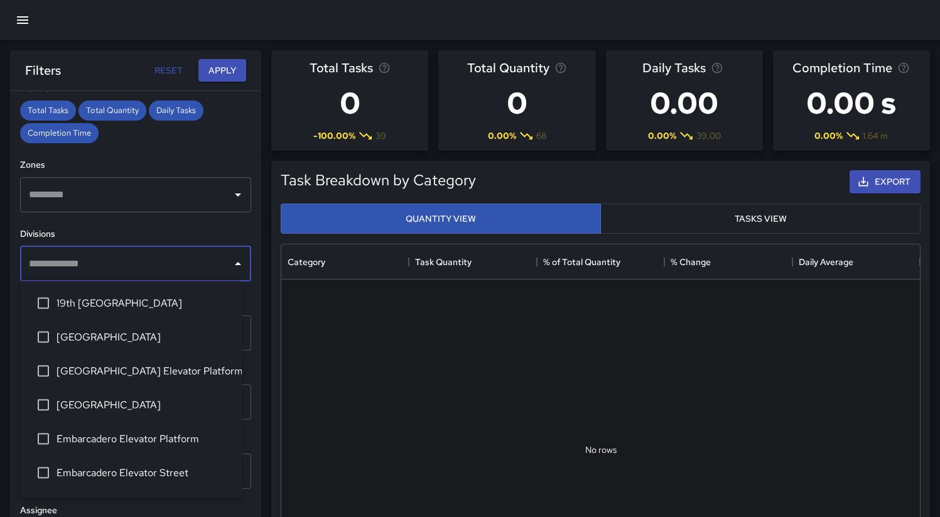
click at [111, 377] on span "[GEOGRAPHIC_DATA] Elevator Platform" at bounding box center [144, 371] width 175 height 15
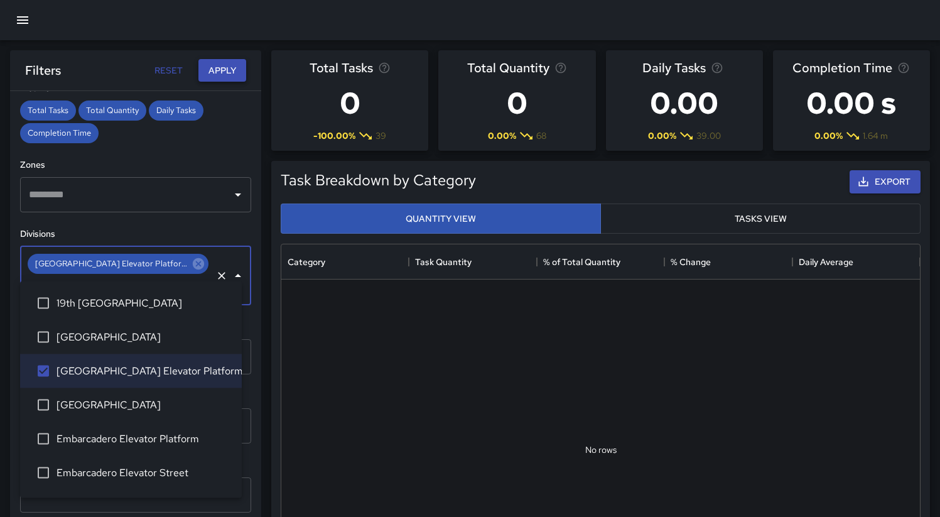
click at [209, 74] on button "Apply" at bounding box center [222, 70] width 48 height 23
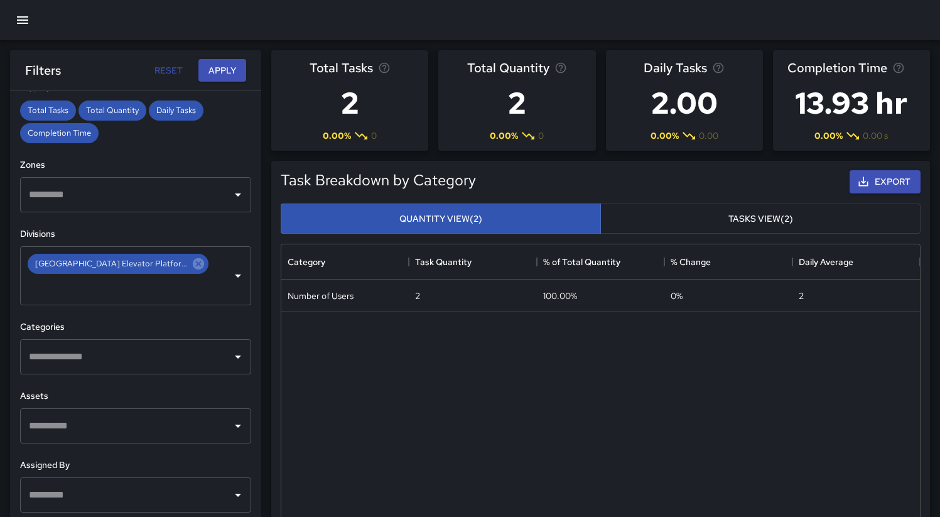
scroll to position [399, 0]
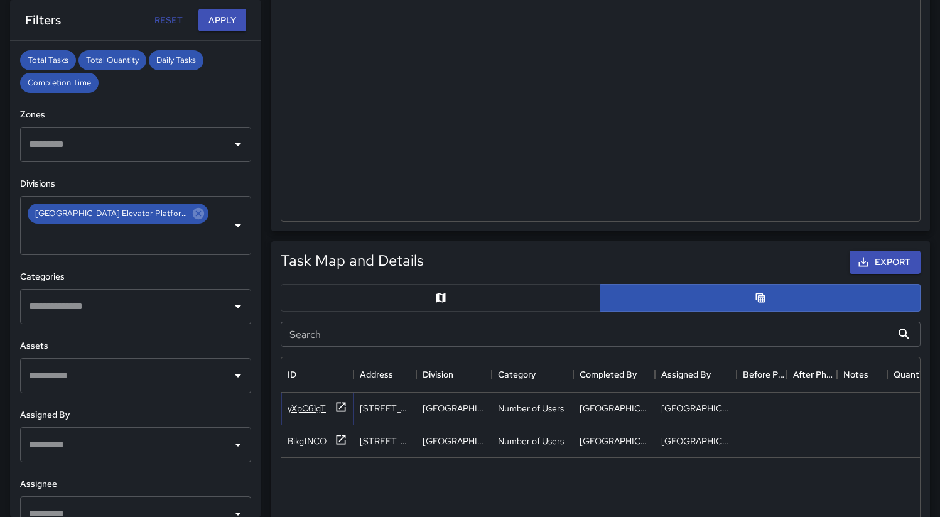
click at [291, 415] on div "yXpC61gT" at bounding box center [318, 409] width 60 height 16
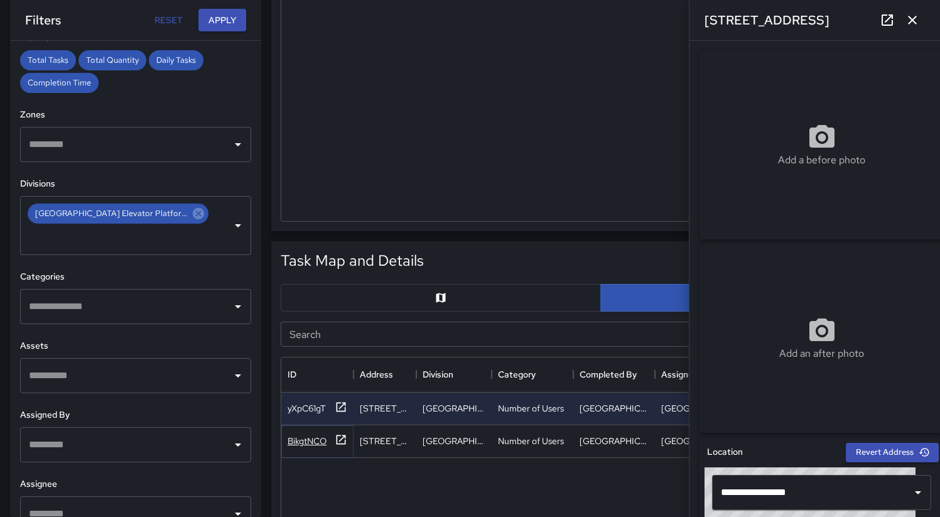
click at [298, 445] on div "BikgtNCO" at bounding box center [307, 441] width 39 height 13
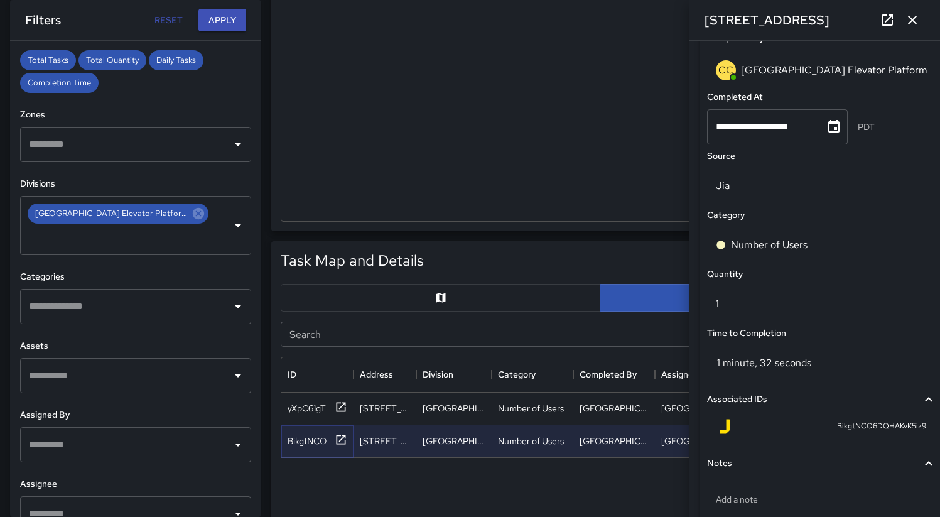
scroll to position [726, 0]
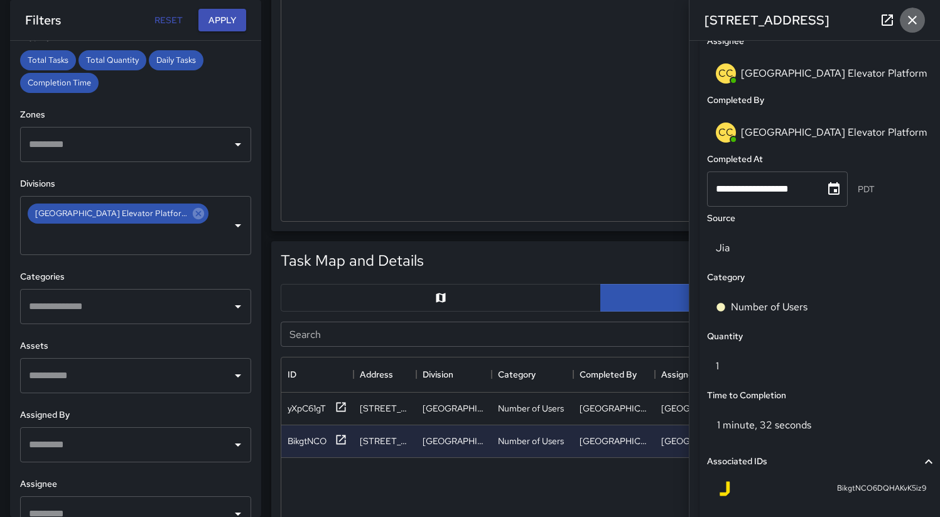
click at [919, 14] on icon "button" at bounding box center [912, 20] width 15 height 15
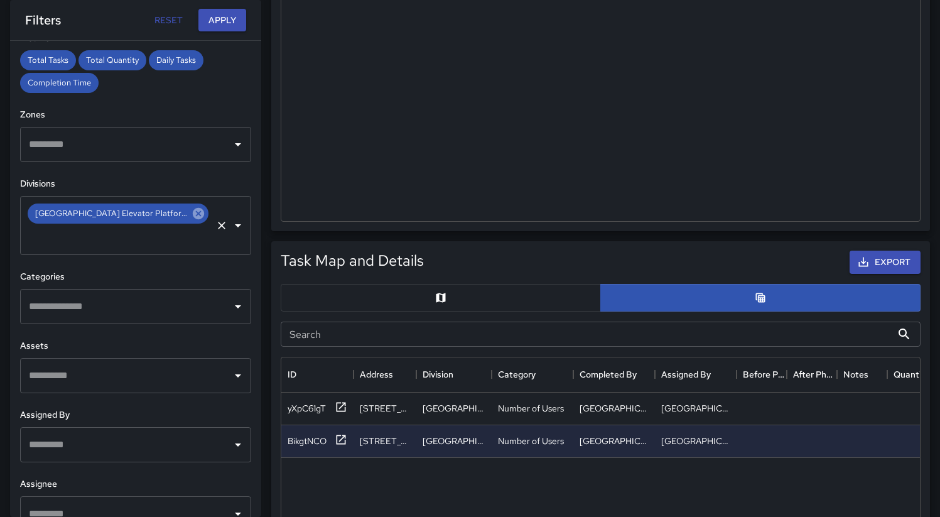
click at [193, 216] on icon at bounding box center [198, 213] width 11 height 11
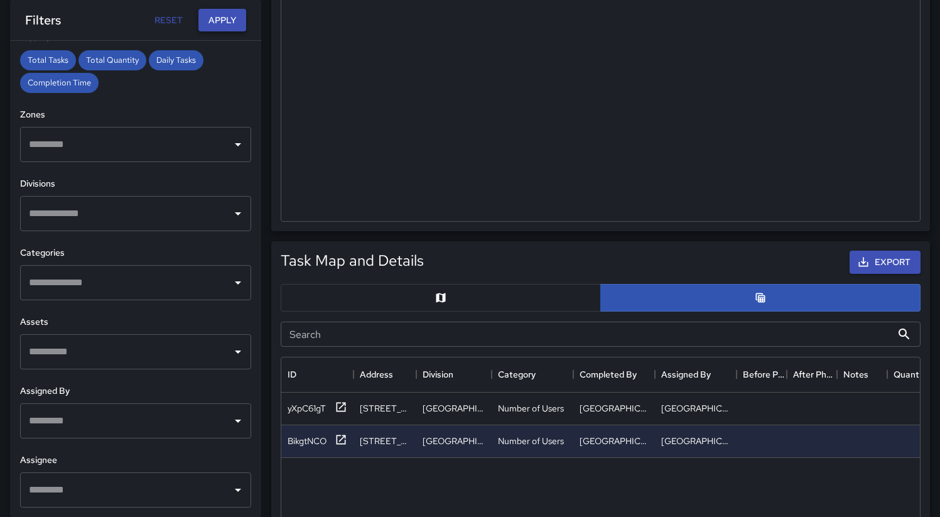
click at [227, 23] on button "Apply" at bounding box center [222, 20] width 48 height 23
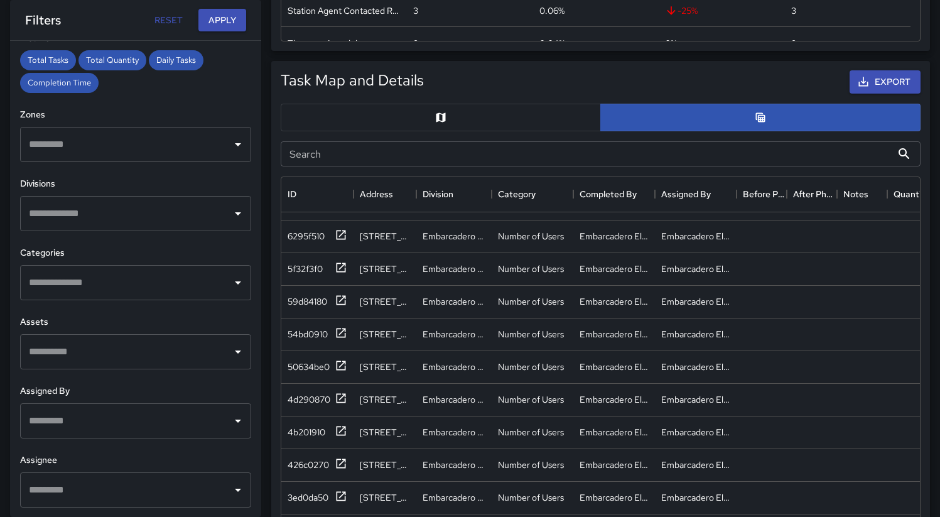
scroll to position [875, 0]
click at [704, 158] on input "Search" at bounding box center [586, 153] width 611 height 25
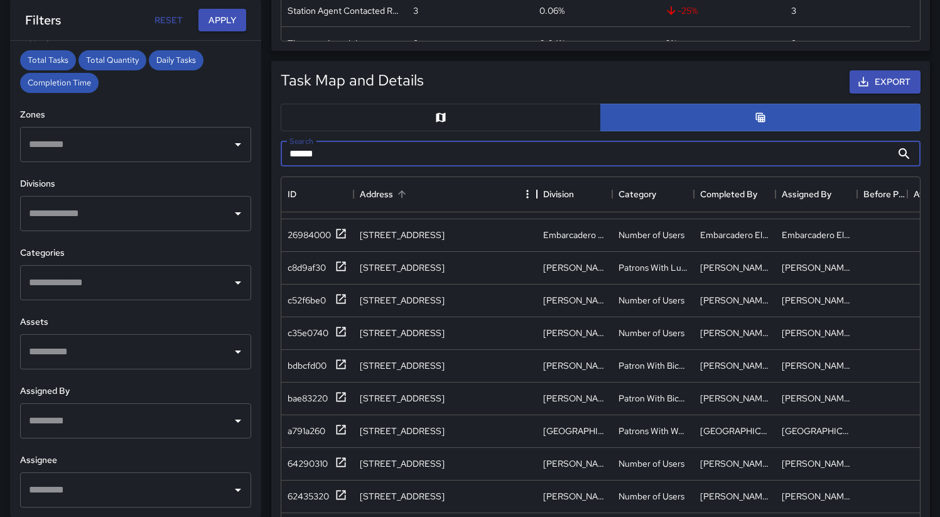
drag, startPoint x: 420, startPoint y: 190, endPoint x: 541, endPoint y: 197, distance: 122.1
click at [545, 198] on div "Address" at bounding box center [537, 194] width 15 height 35
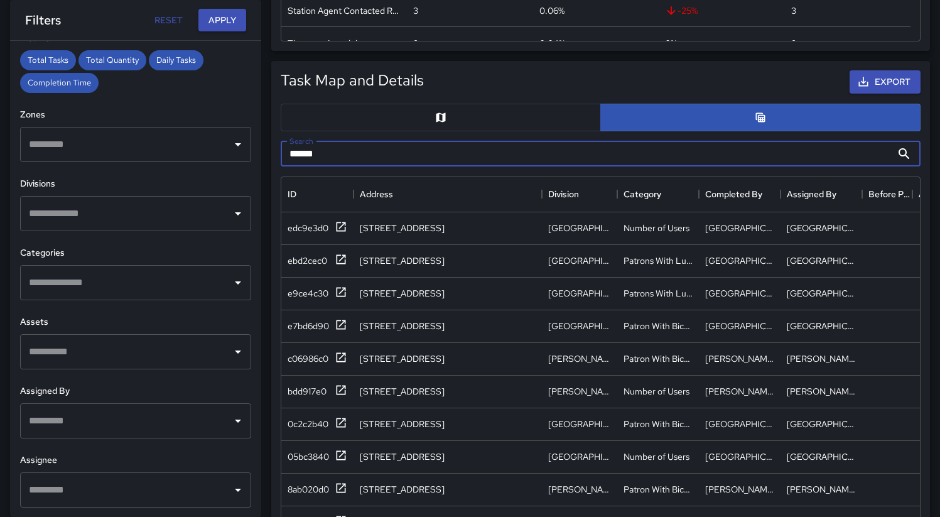
scroll to position [1646, 0]
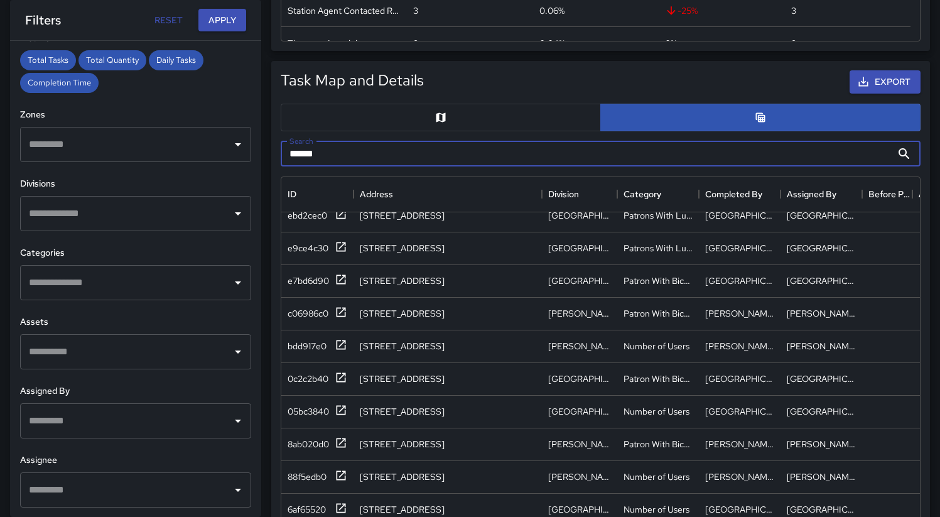
drag, startPoint x: 343, startPoint y: 160, endPoint x: 258, endPoint y: 150, distance: 86.0
click at [258, 150] on div "**********" at bounding box center [465, 282] width 950 height 1643
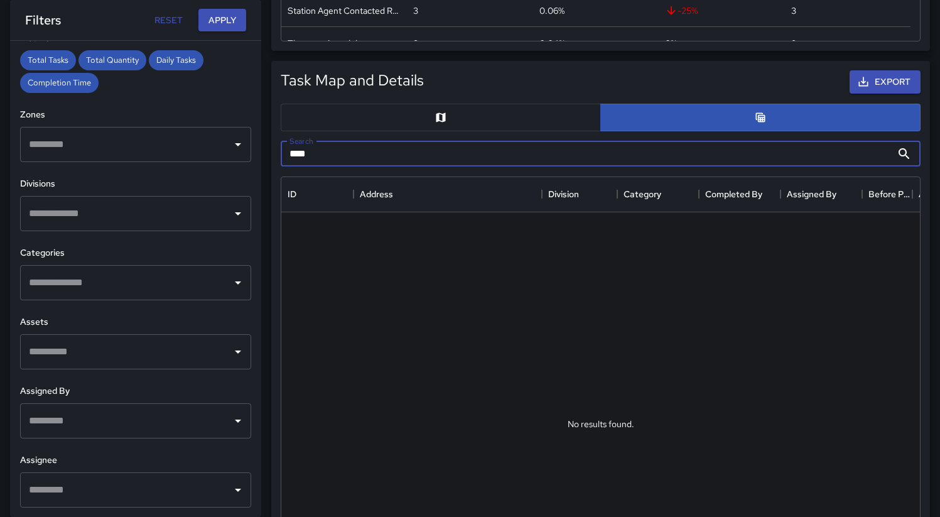
scroll to position [0, 0]
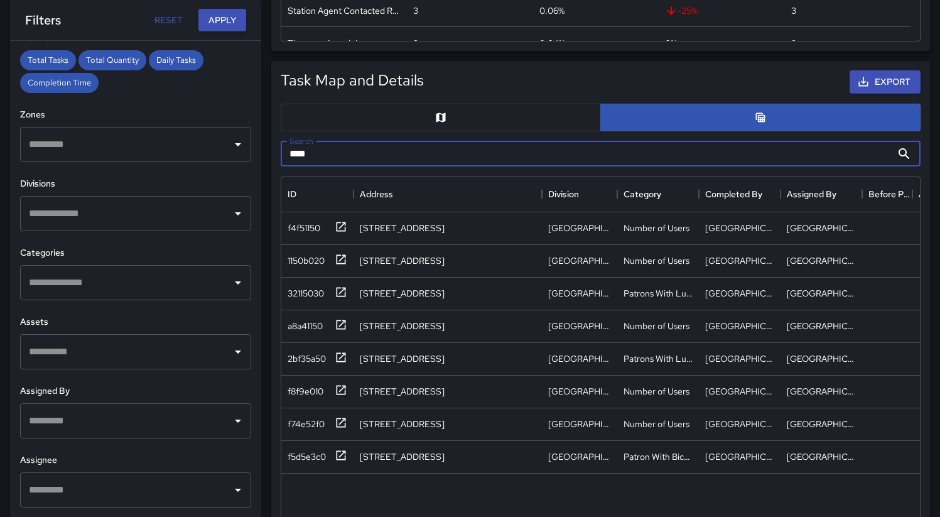
type input "****"
click at [303, 392] on div "f8f9e010" at bounding box center [306, 391] width 36 height 13
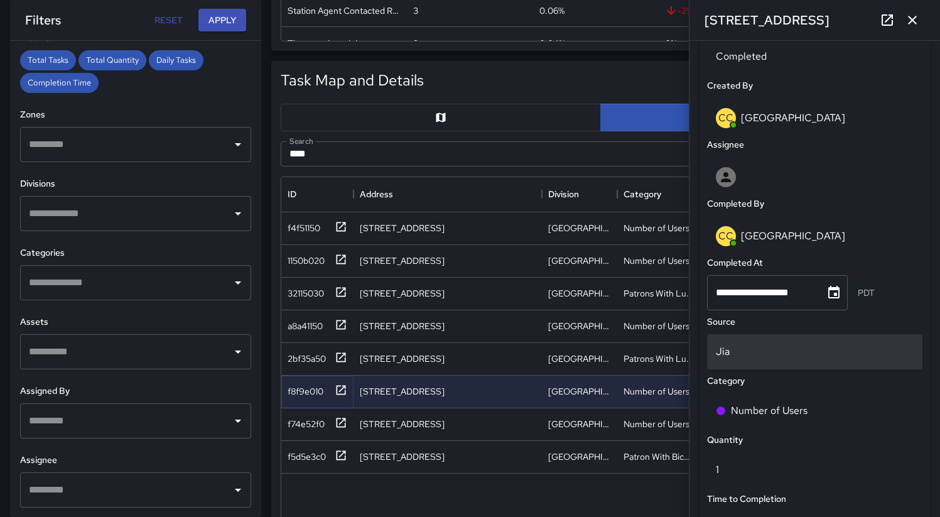
scroll to position [859, 0]
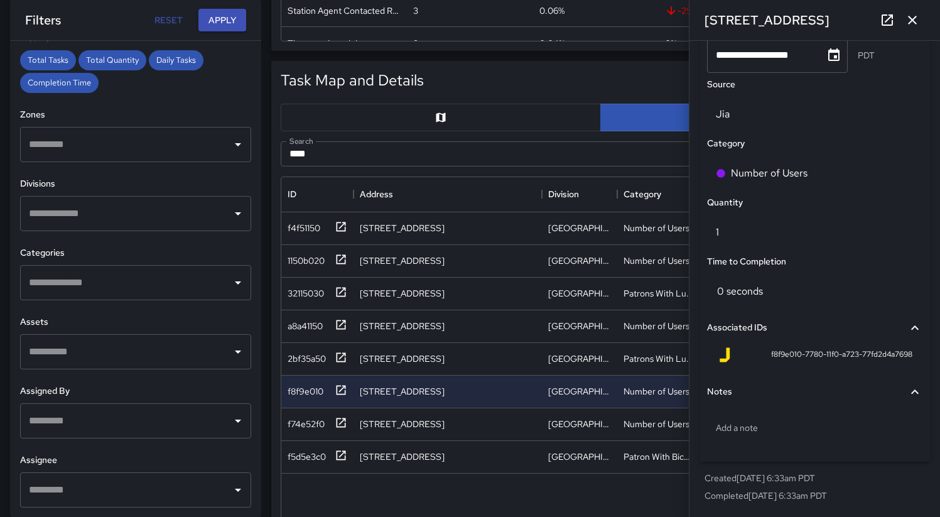
click at [790, 351] on span "f8f9e010-7780-11f0-a723-77fd2d4a7698" at bounding box center [841, 355] width 141 height 13
copy div "f8f9e010-7780-11f0-a723-77fd2d4a7698 Notes"
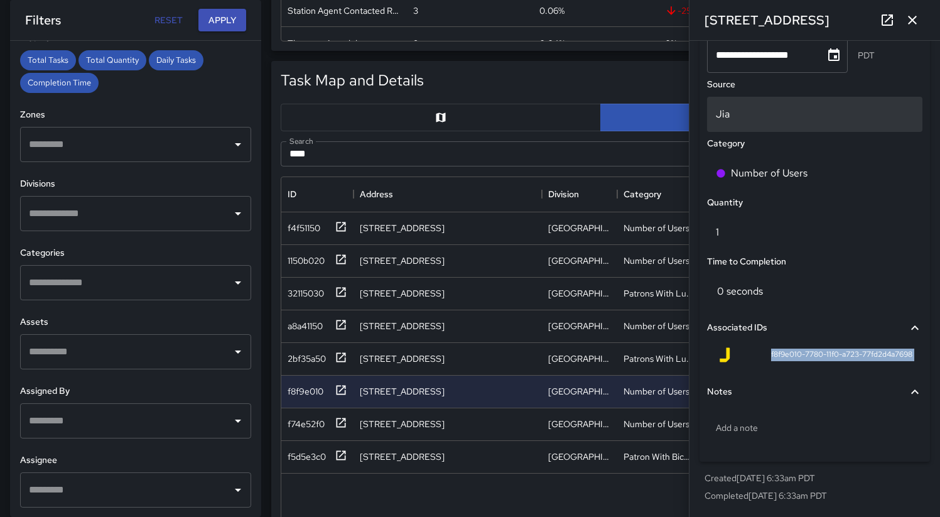
scroll to position [559, 0]
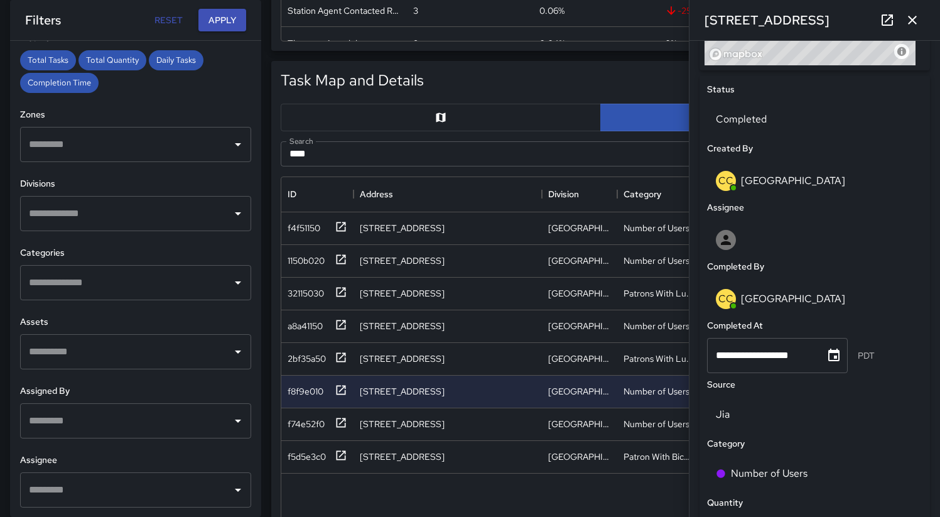
click at [187, 244] on div "**********" at bounding box center [135, 279] width 251 height 476
click at [447, 494] on div "f4f51150 [STREET_ADDRESS][GEOGRAPHIC_DATA] Elevator Street Number of Users [GEO…" at bounding box center [901, 428] width 1241 height 433
drag, startPoint x: 618, startPoint y: 200, endPoint x: 663, endPoint y: 195, distance: 44.9
click at [663, 195] on div "Division" at bounding box center [662, 194] width 15 height 35
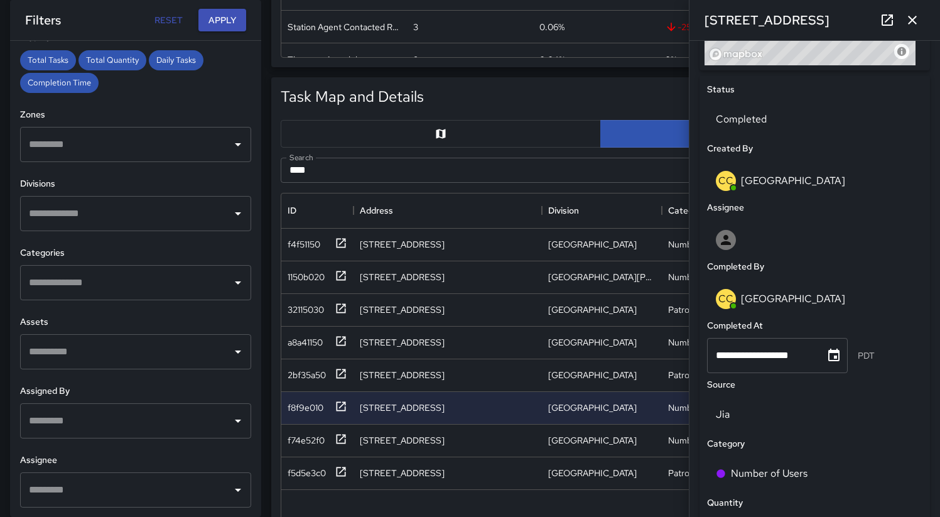
scroll to position [670, 0]
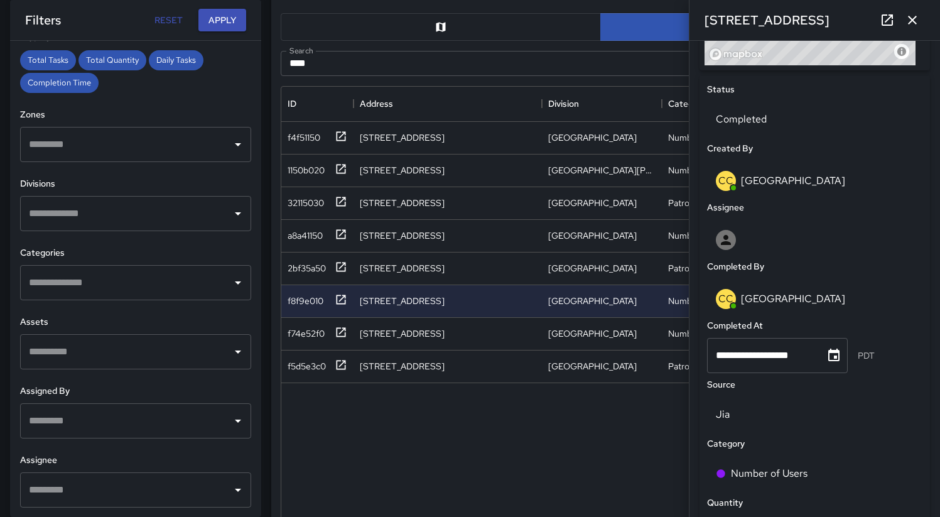
click at [160, 214] on input "text" at bounding box center [126, 214] width 201 height 24
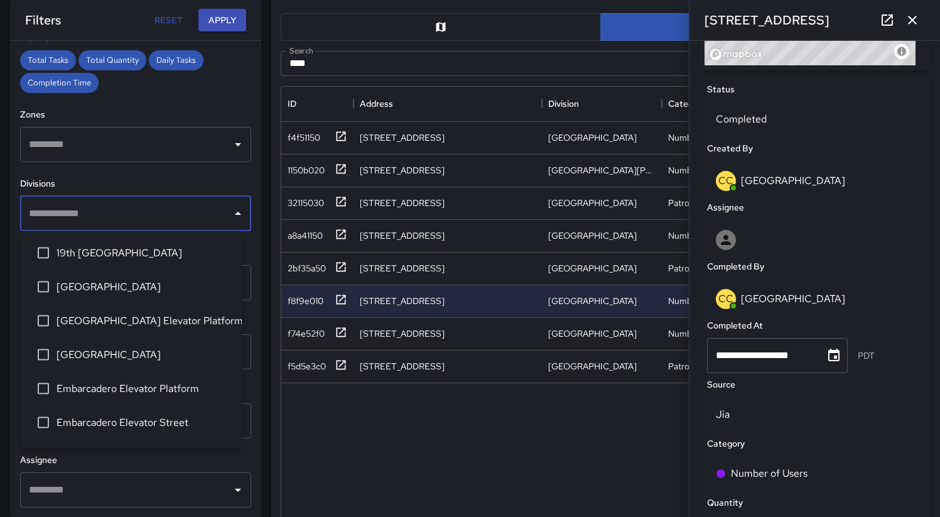
click at [140, 328] on span "[GEOGRAPHIC_DATA] Elevator Platform" at bounding box center [144, 320] width 175 height 15
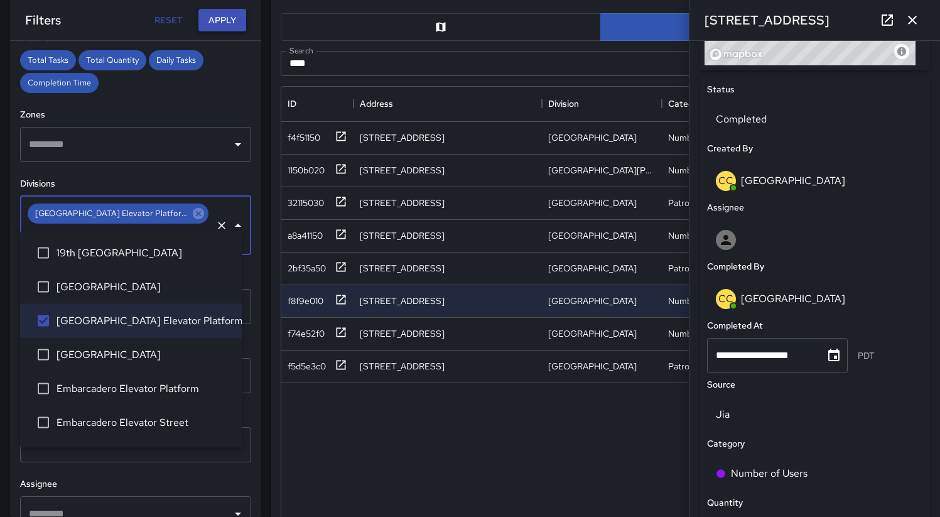
click at [221, 25] on button "Apply" at bounding box center [222, 20] width 48 height 23
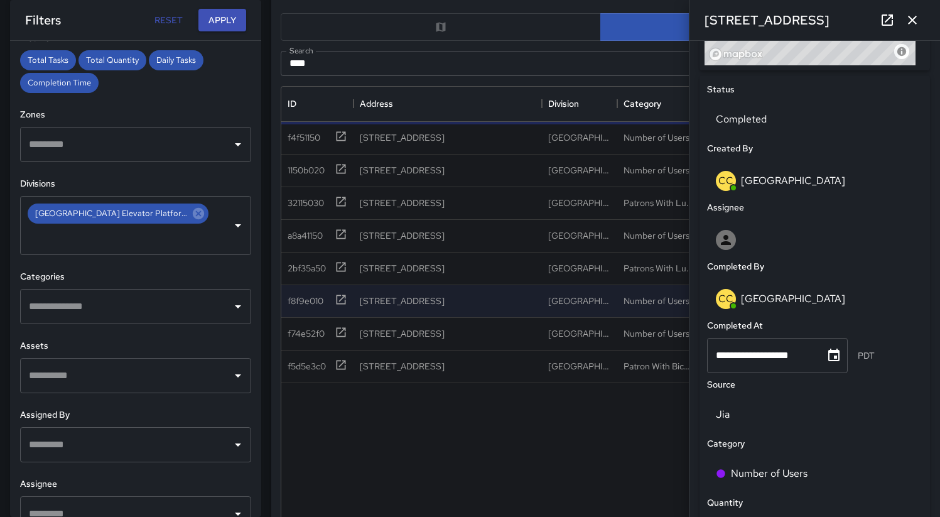
scroll to position [0, 0]
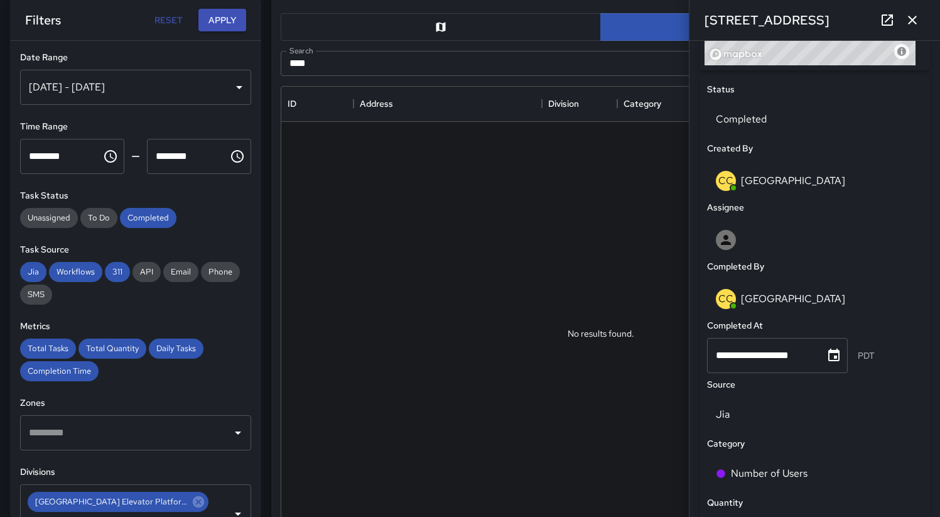
click at [905, 22] on button "button" at bounding box center [912, 20] width 25 height 25
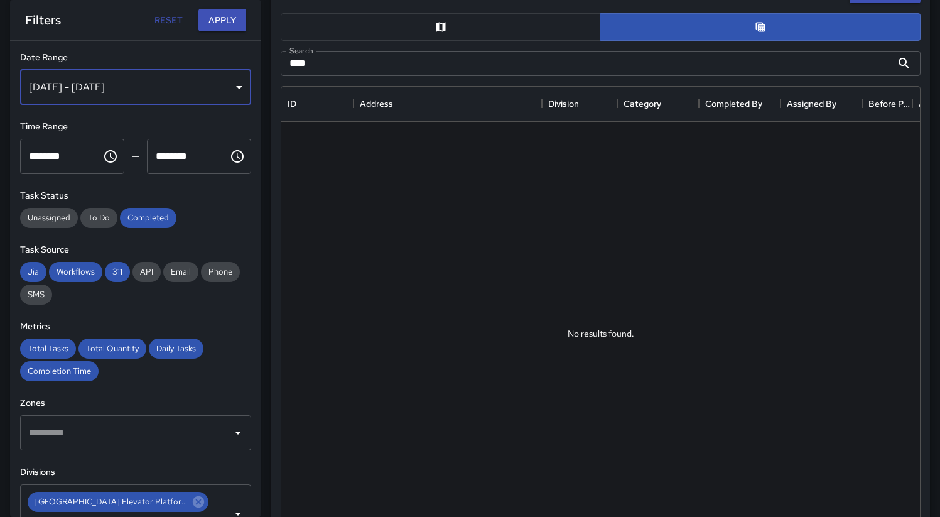
click at [208, 89] on div "[DATE] - [DATE]" at bounding box center [135, 87] width 231 height 35
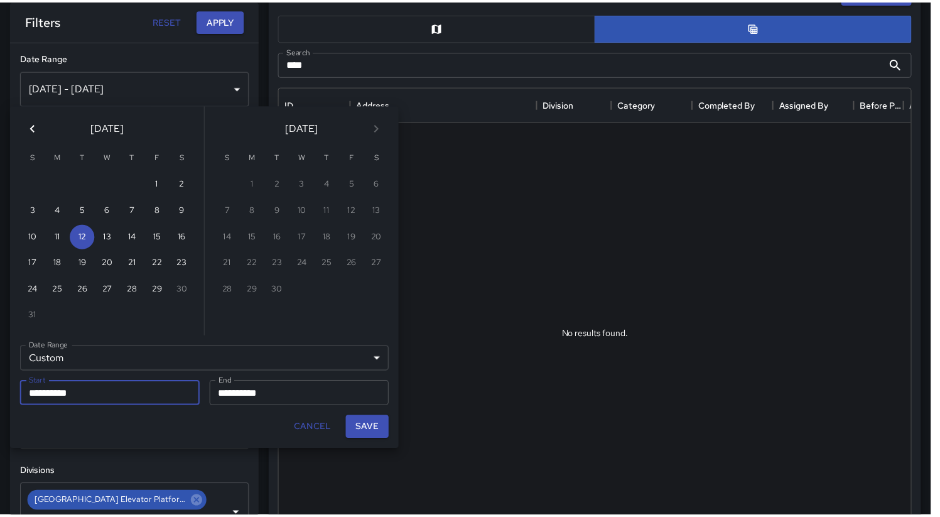
scroll to position [10, 10]
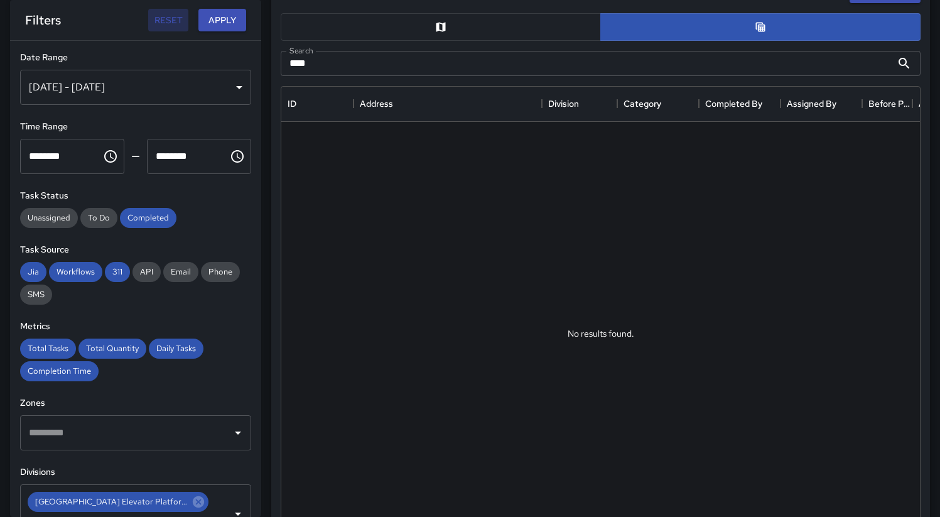
click at [161, 18] on button "Reset" at bounding box center [168, 20] width 40 height 23
type input "**********"
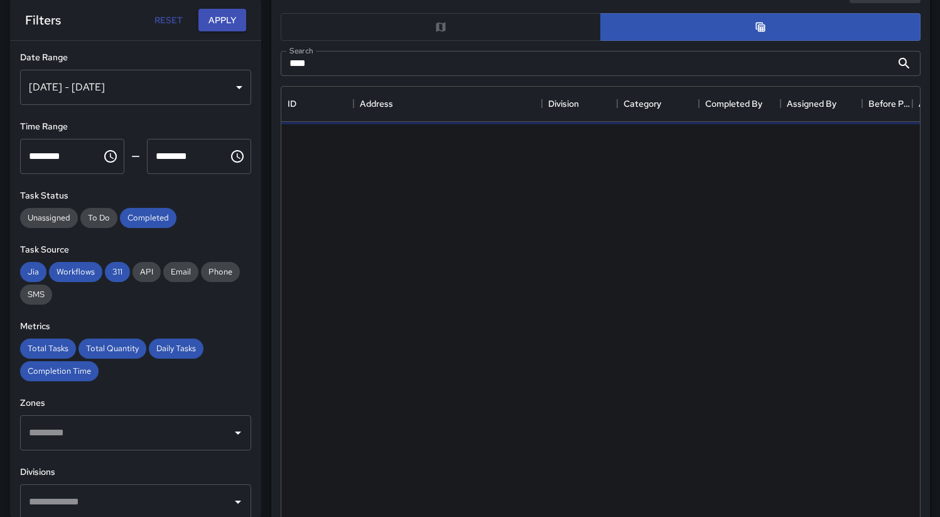
scroll to position [205, 0]
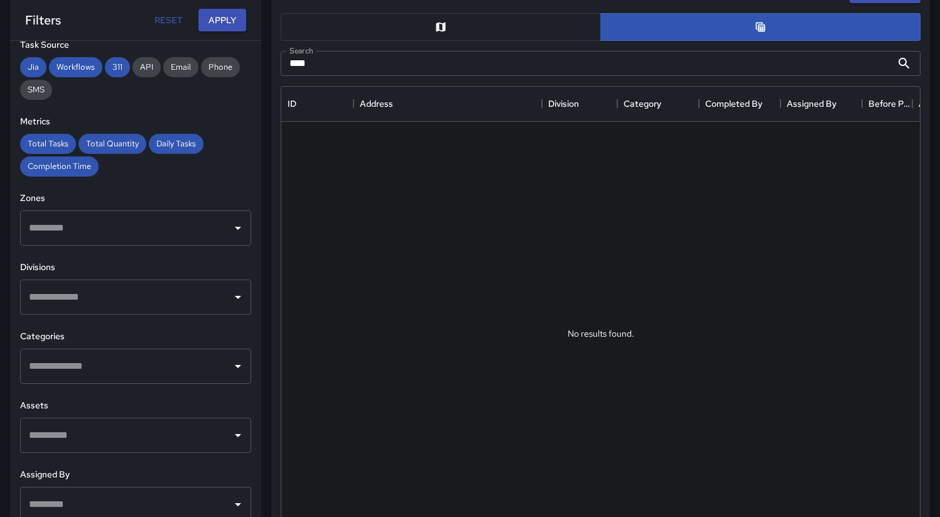
click at [151, 309] on div "​" at bounding box center [135, 297] width 231 height 35
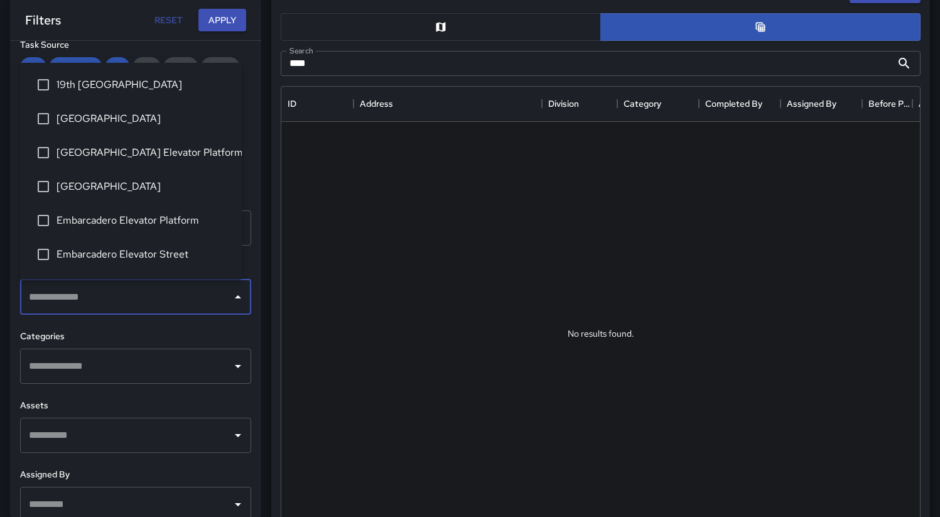
click at [162, 155] on span "[GEOGRAPHIC_DATA] Elevator Platform" at bounding box center [144, 152] width 175 height 15
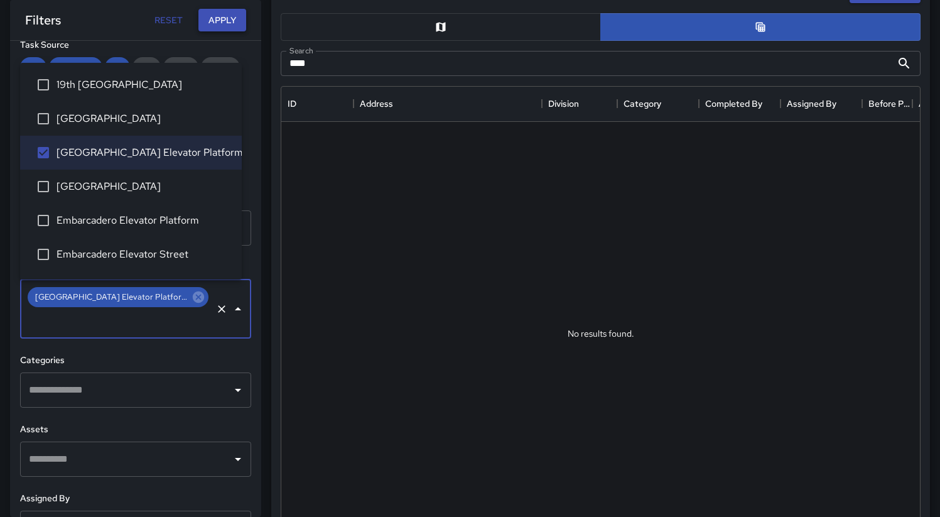
click at [227, 17] on button "Apply" at bounding box center [222, 20] width 48 height 23
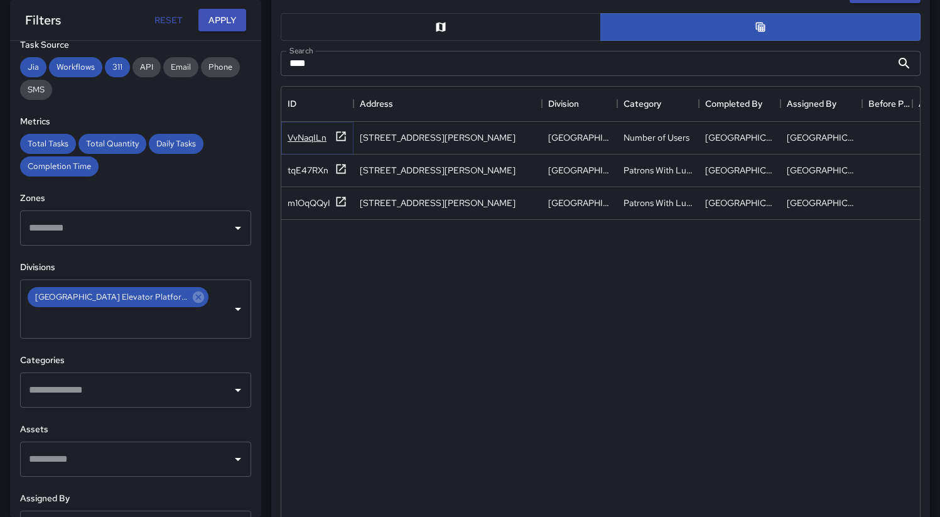
click at [297, 134] on div "VvNaqILn" at bounding box center [307, 137] width 39 height 13
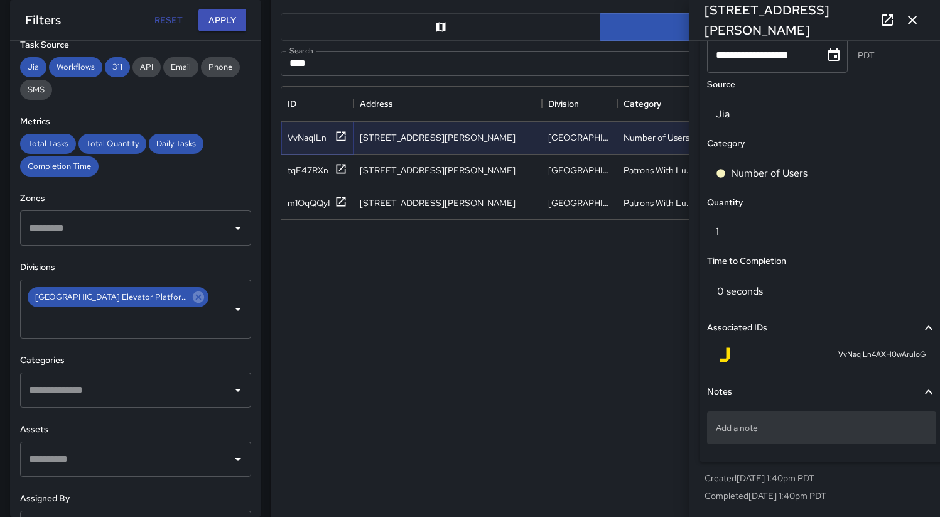
scroll to position [875, 0]
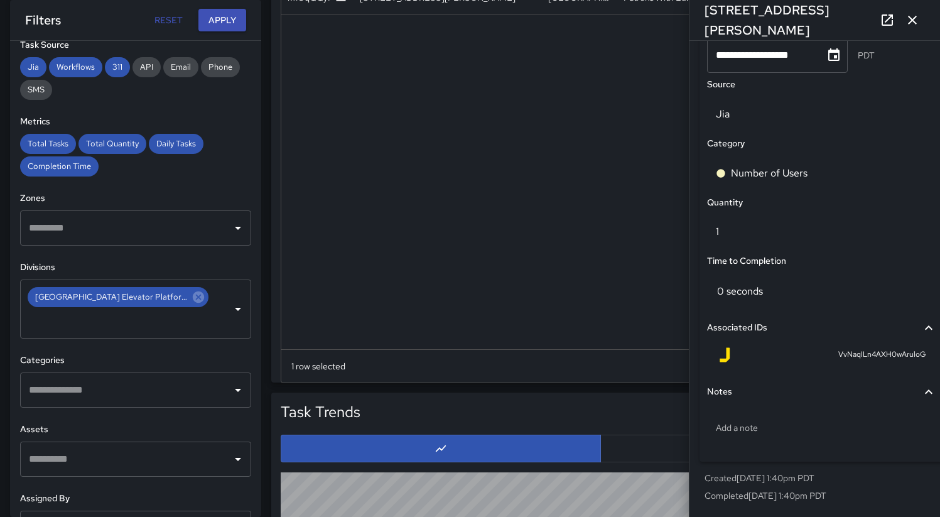
click at [867, 352] on span "VvNaqILn4AXH0wAruloG" at bounding box center [883, 355] width 88 height 13
copy span "VvNaqILn4AXH0wAruloG"
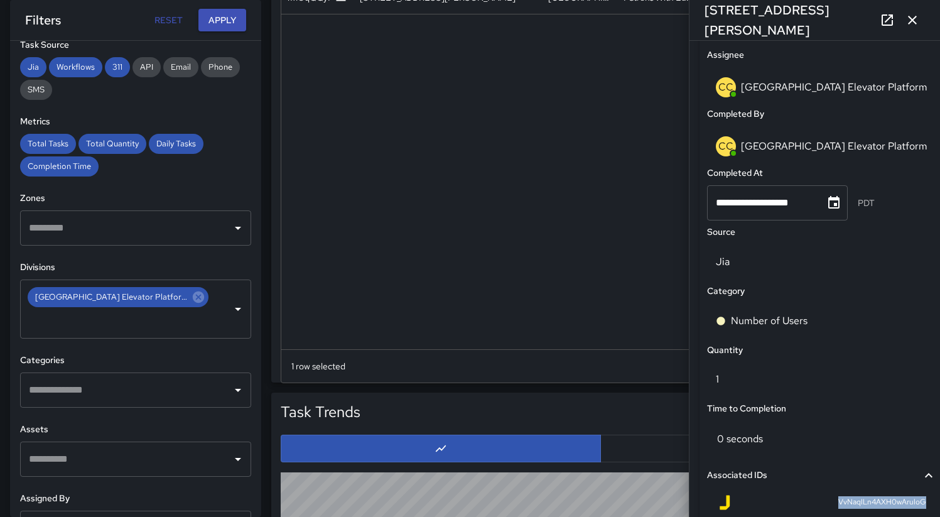
scroll to position [578, 0]
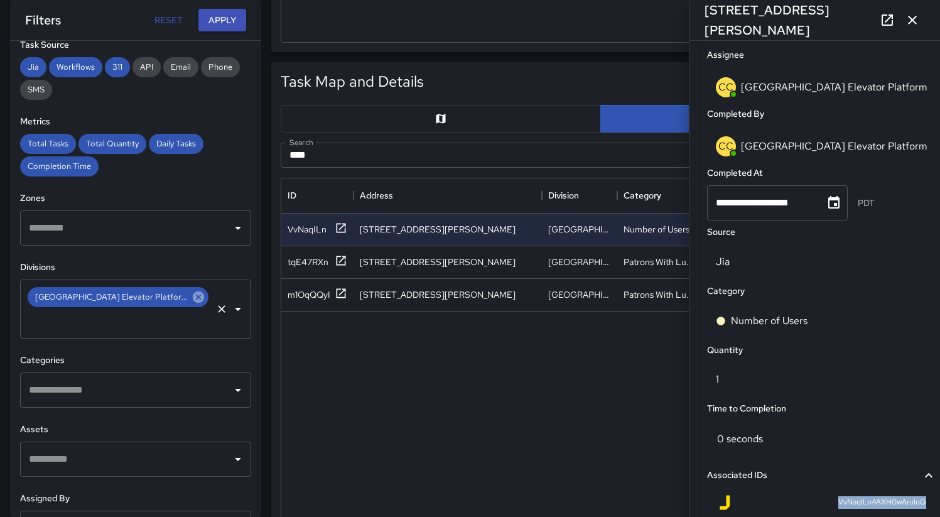
click at [192, 298] on icon at bounding box center [199, 297] width 14 height 14
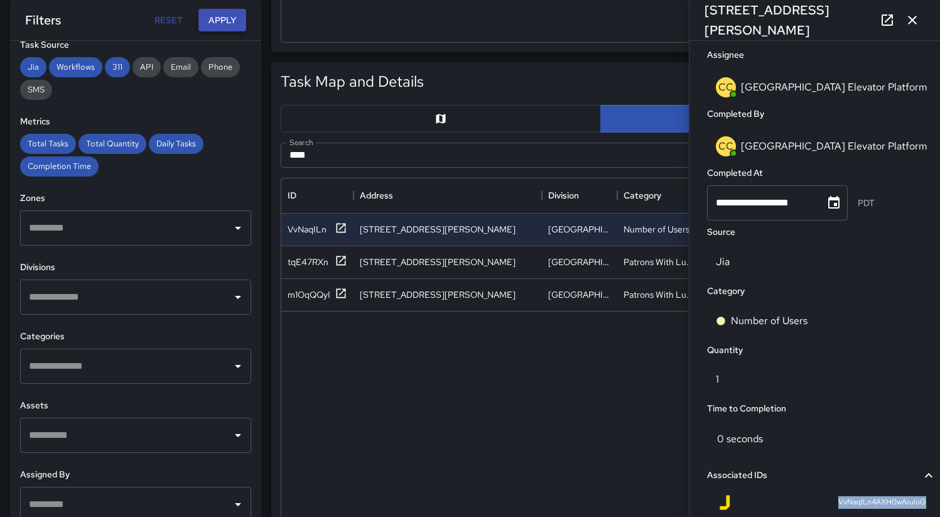
click at [228, 24] on button "Apply" at bounding box center [222, 20] width 48 height 23
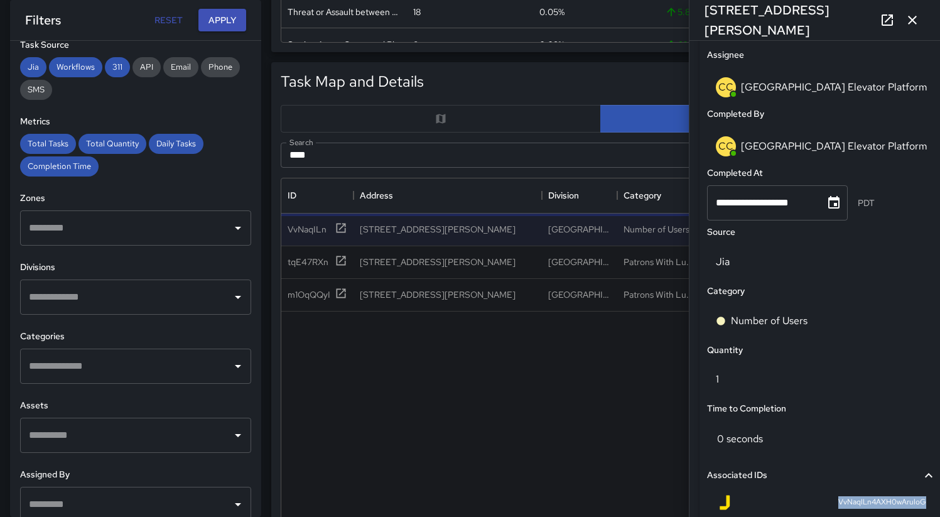
click at [914, 20] on icon "button" at bounding box center [912, 20] width 15 height 15
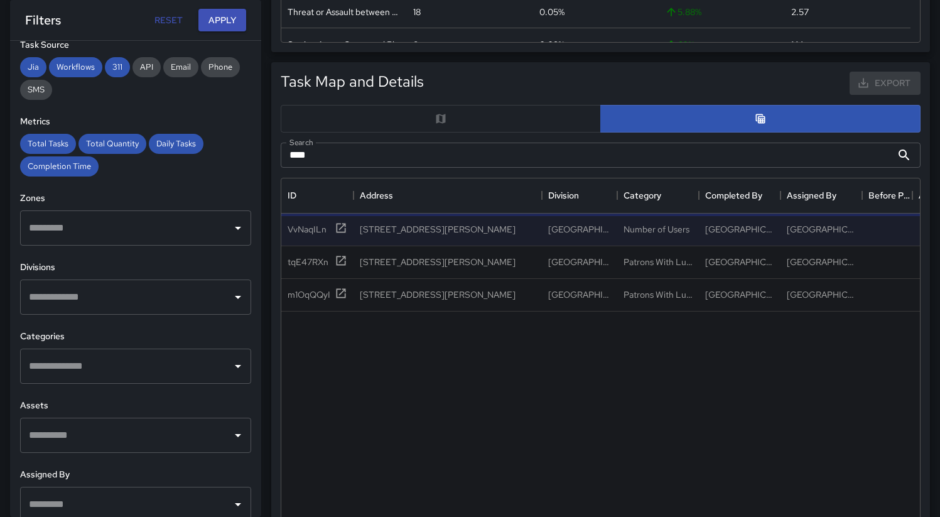
scroll to position [0, 0]
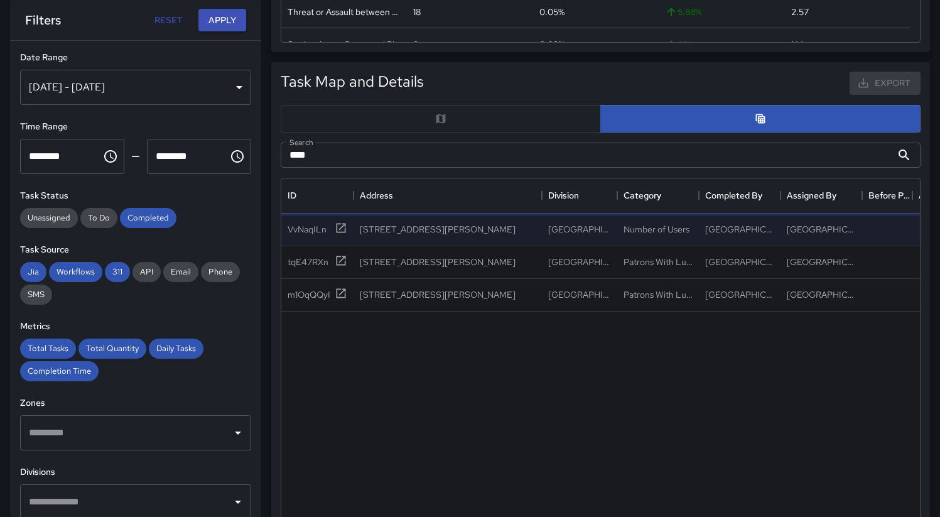
click at [149, 88] on div "[DATE] - [DATE]" at bounding box center [135, 87] width 231 height 35
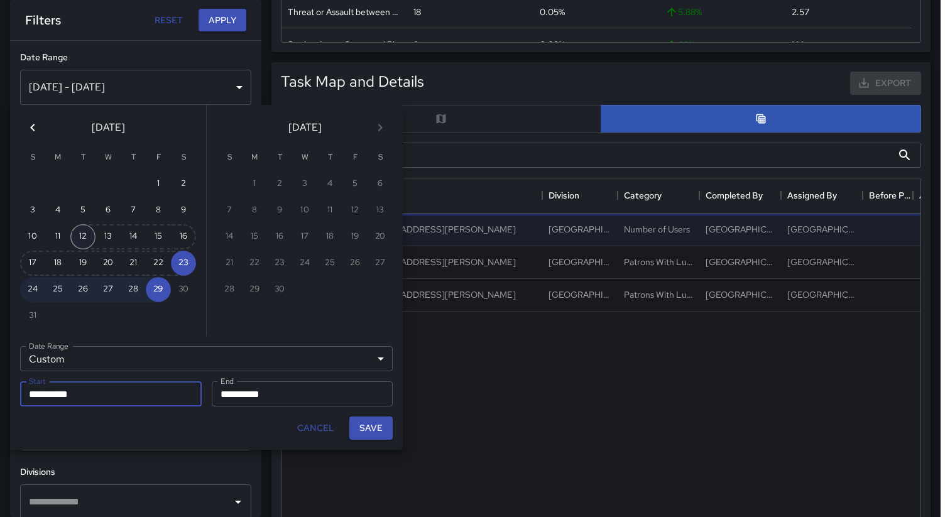
click at [78, 236] on button "12" at bounding box center [82, 236] width 25 height 25
type input "**********"
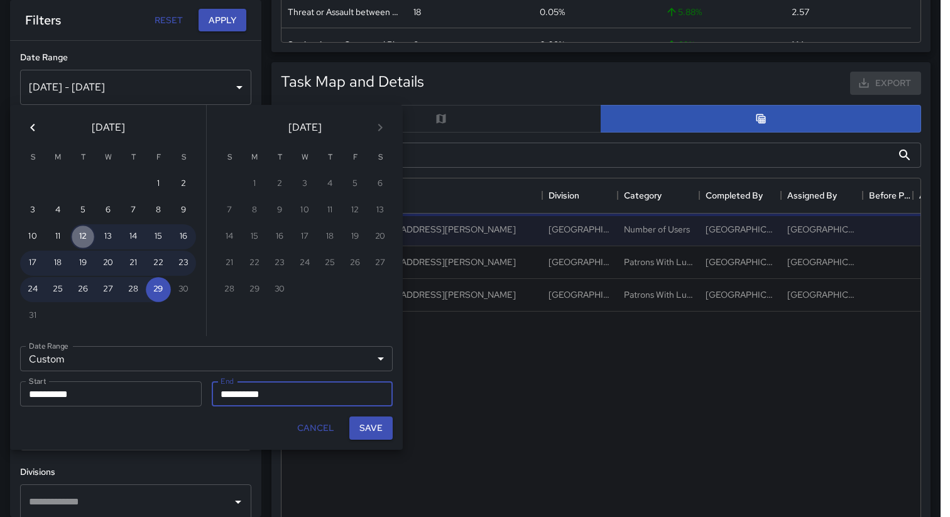
click at [78, 236] on button "12" at bounding box center [82, 236] width 25 height 25
type input "**********"
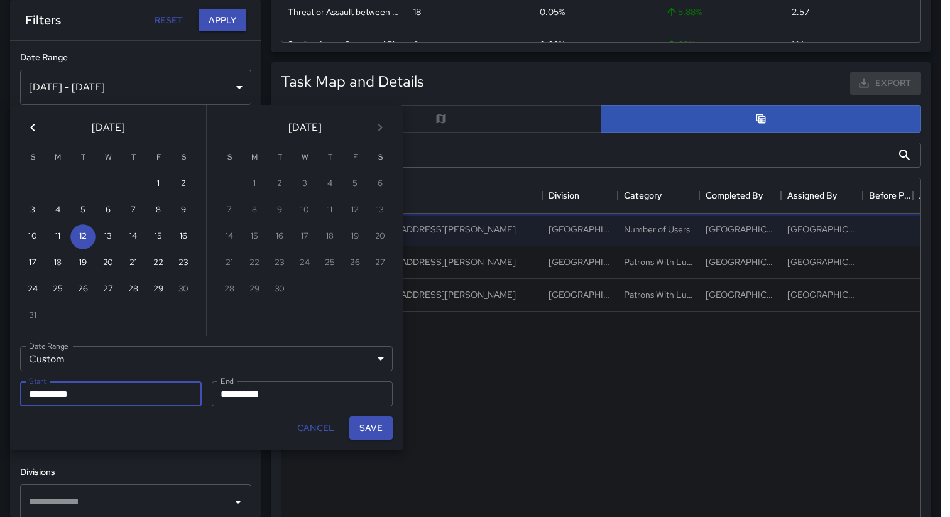
click at [384, 425] on button "Save" at bounding box center [370, 427] width 43 height 23
type input "**********"
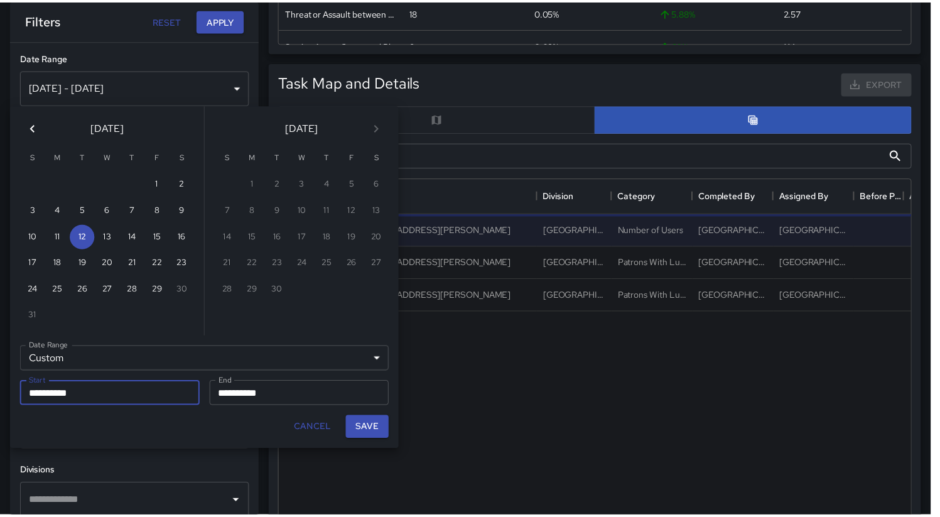
scroll to position [10, 10]
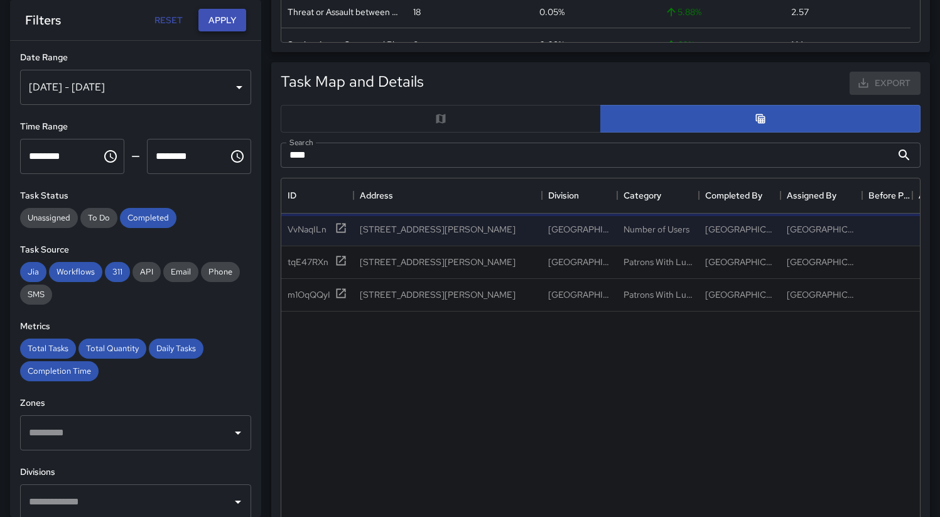
click at [218, 19] on button "Apply" at bounding box center [222, 20] width 48 height 23
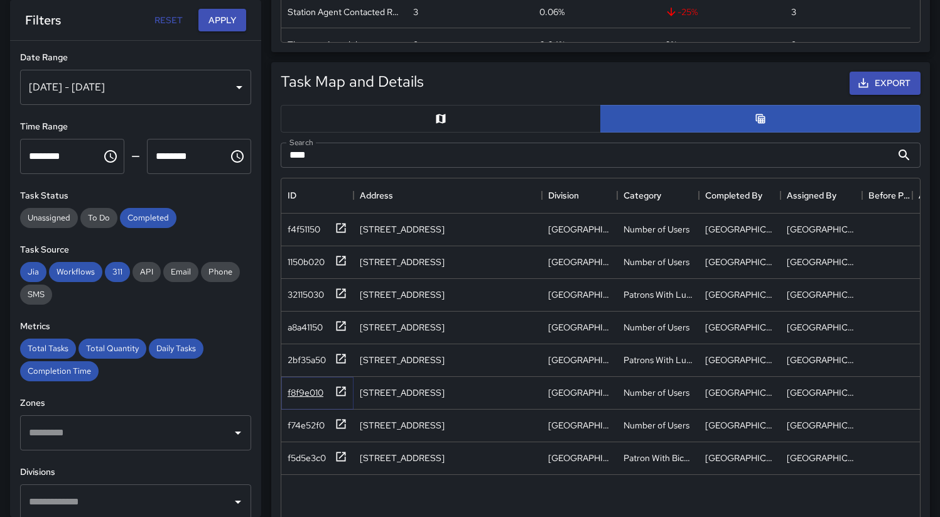
click at [309, 396] on div "f8f9e010" at bounding box center [306, 392] width 36 height 13
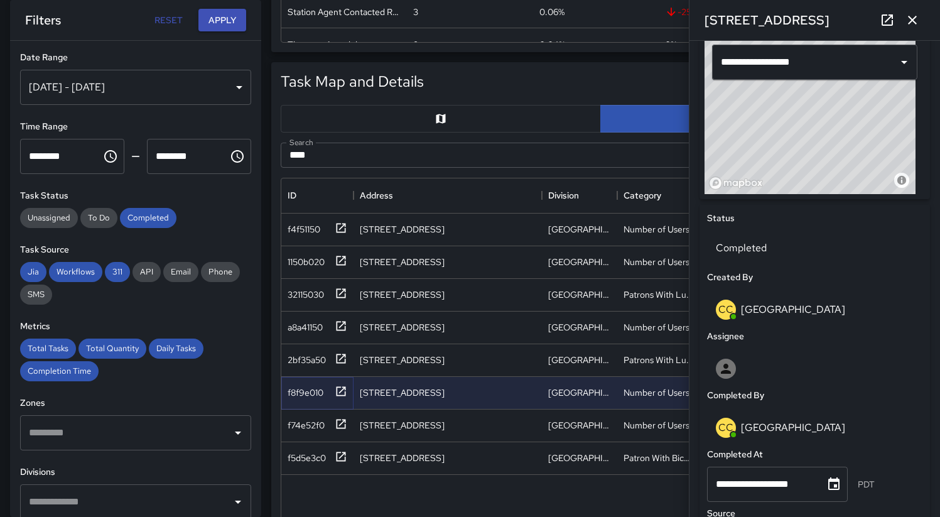
scroll to position [522, 0]
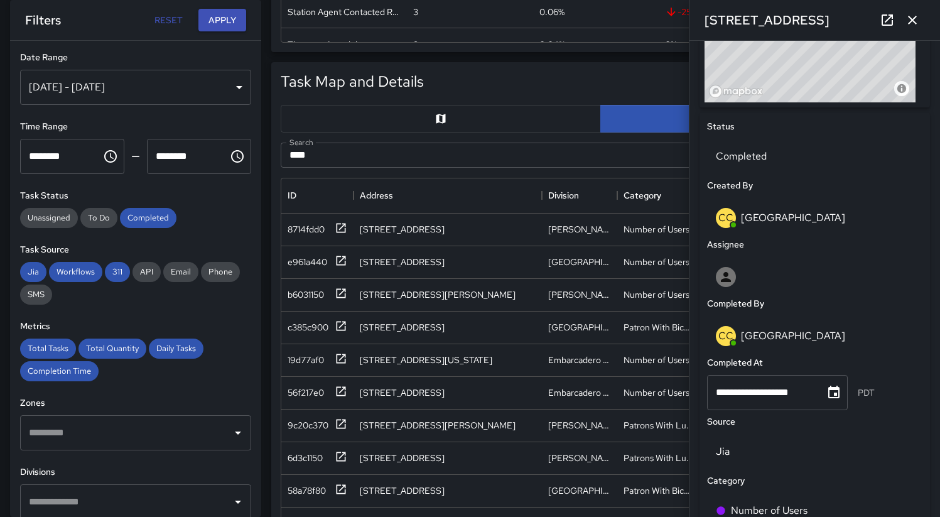
scroll to position [859, 0]
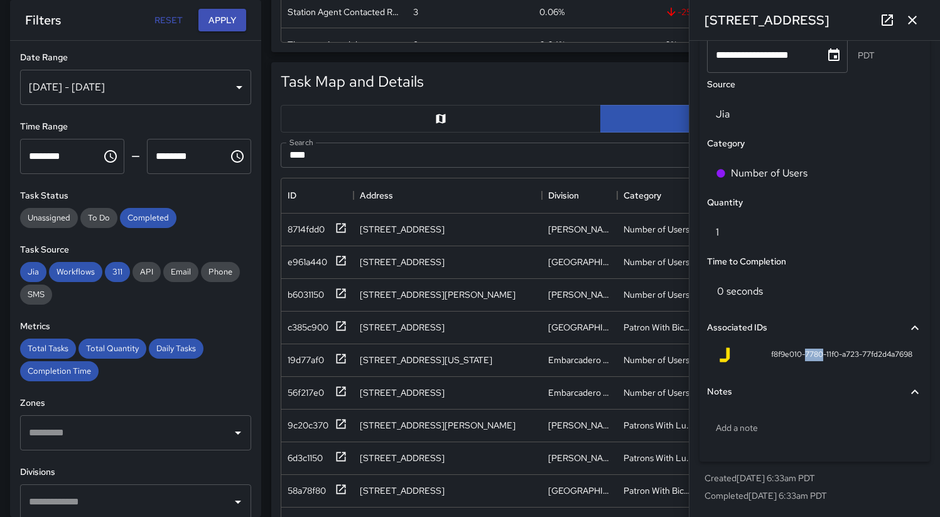
click at [798, 354] on span "f8f9e010-7780-11f0-a723-77fd2d4a7698" at bounding box center [841, 355] width 141 height 13
copy div "f8f9e010-7780-11f0-a723-77fd2d4a7698 Notes"
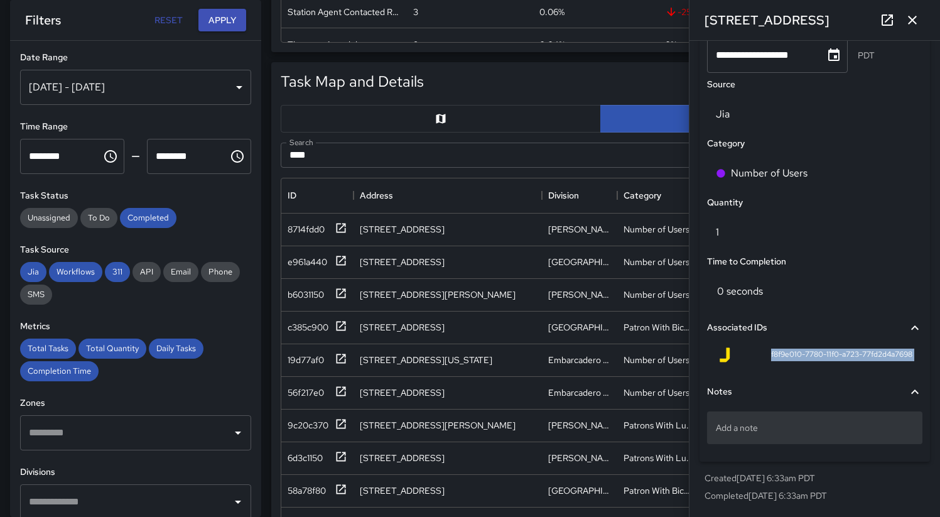
scroll to position [594, 0]
